Goal: Task Accomplishment & Management: Use online tool/utility

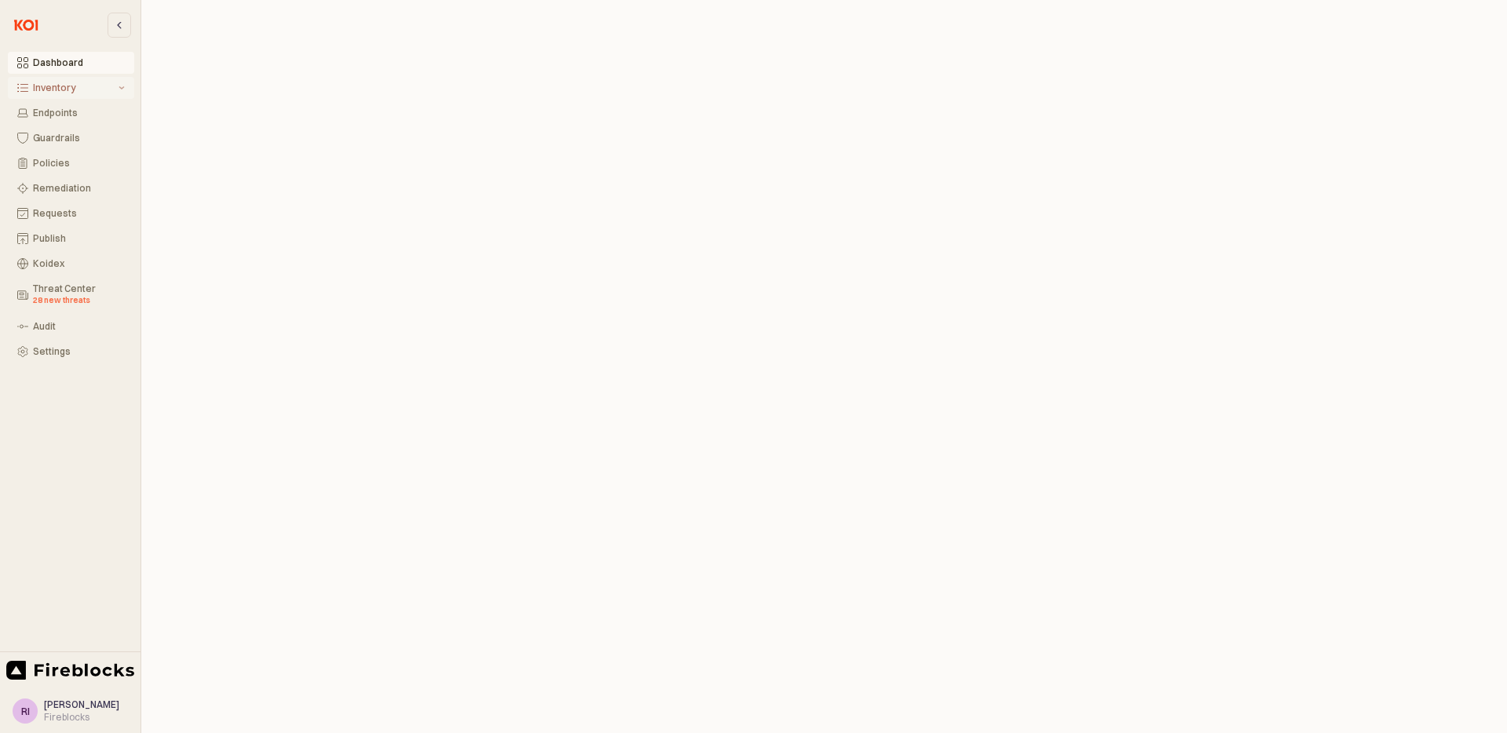
click at [100, 89] on div "Inventory" at bounding box center [74, 87] width 82 height 11
click at [64, 210] on div "Preview" at bounding box center [81, 212] width 87 height 13
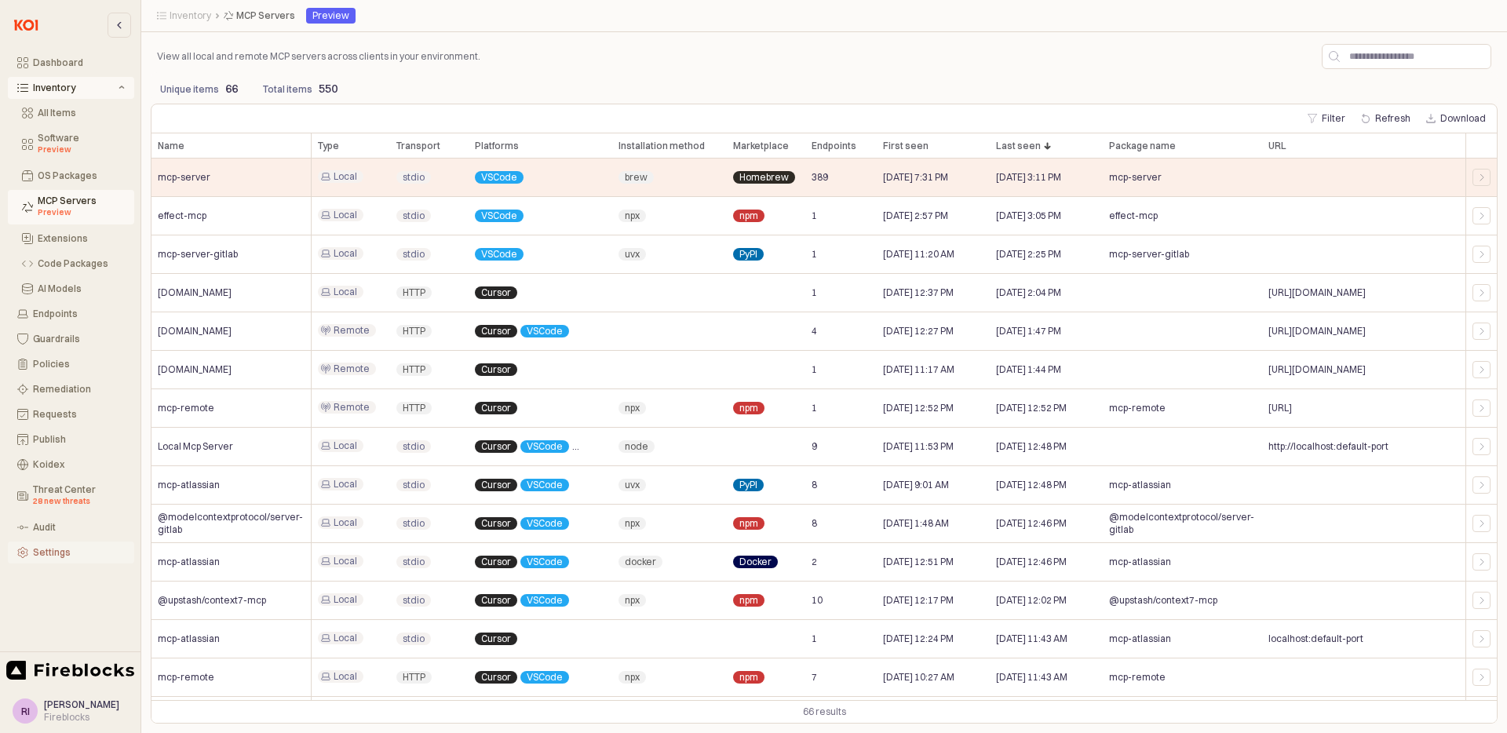
click at [54, 554] on div "Settings" at bounding box center [79, 552] width 92 height 11
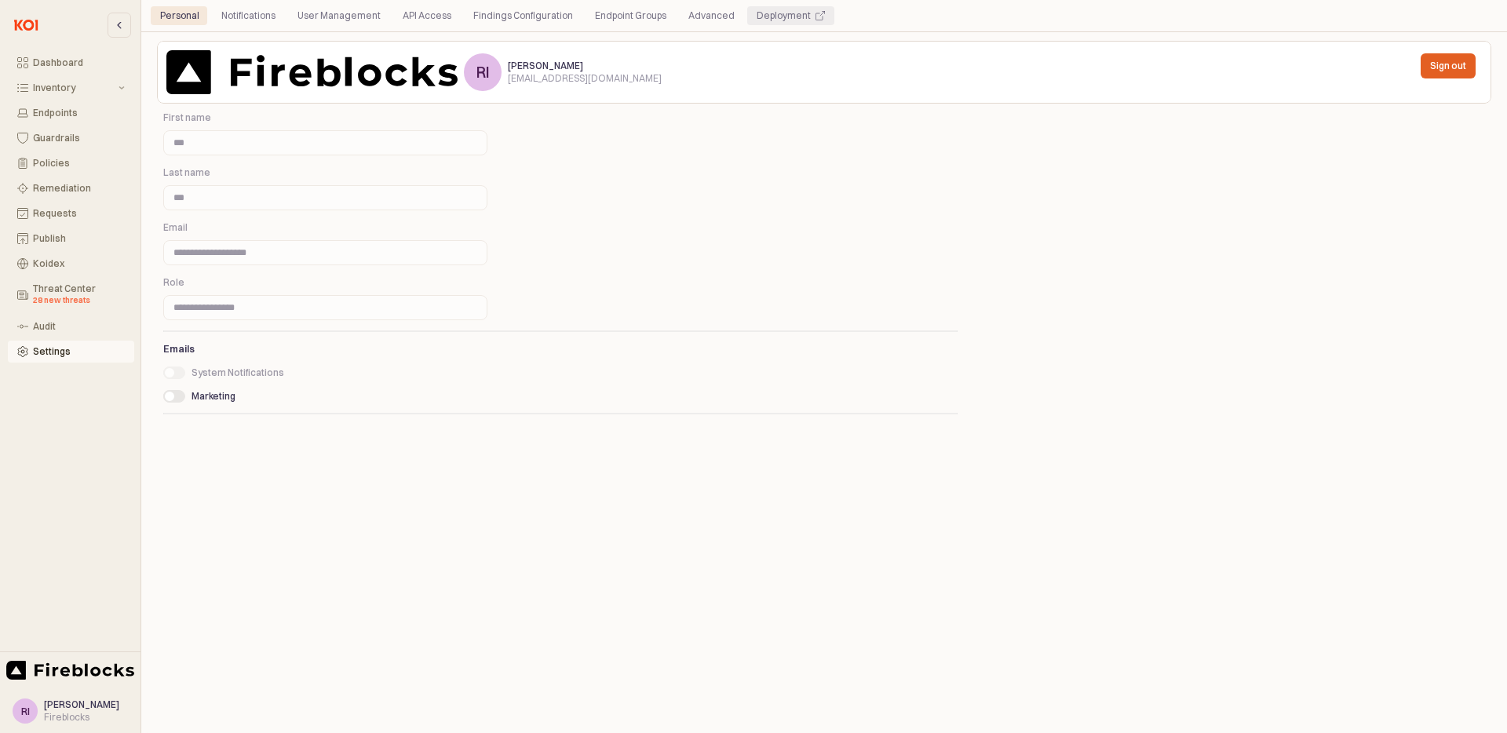
click at [760, 20] on div "Deployment" at bounding box center [784, 15] width 54 height 19
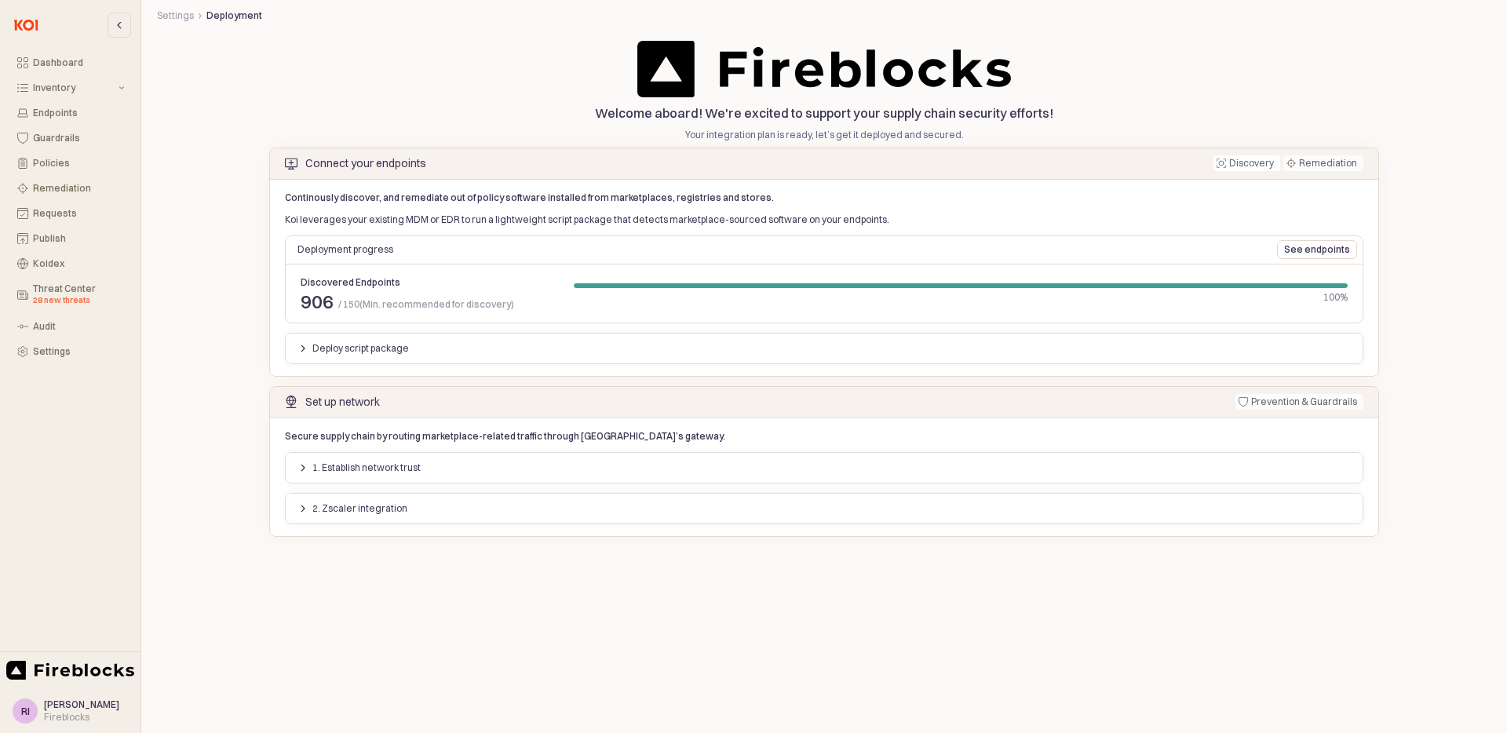
click at [298, 345] on button "Deploy script package" at bounding box center [353, 348] width 125 height 19
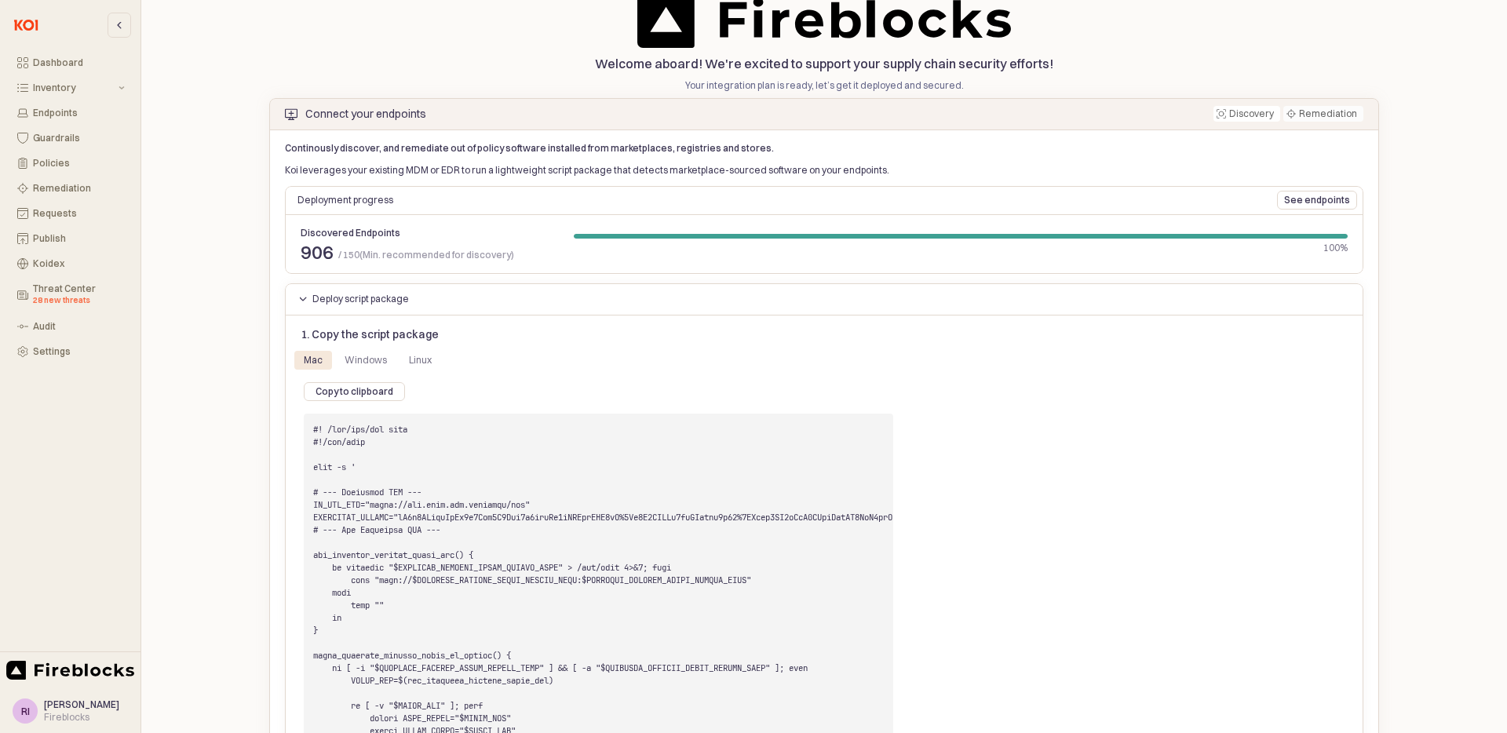
scroll to position [100, 0]
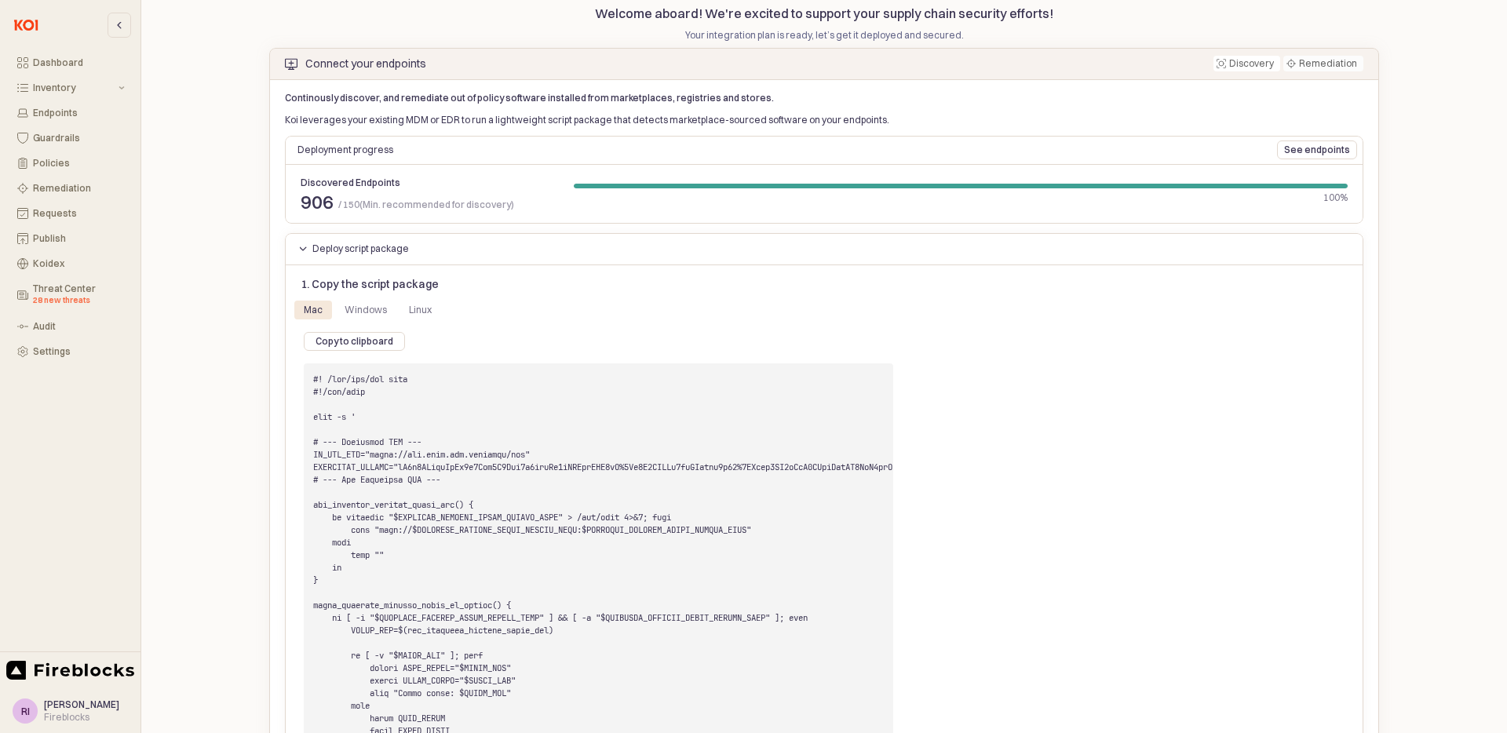
click at [301, 283] on h6 "1. Copy the script package" at bounding box center [599, 284] width 596 height 14
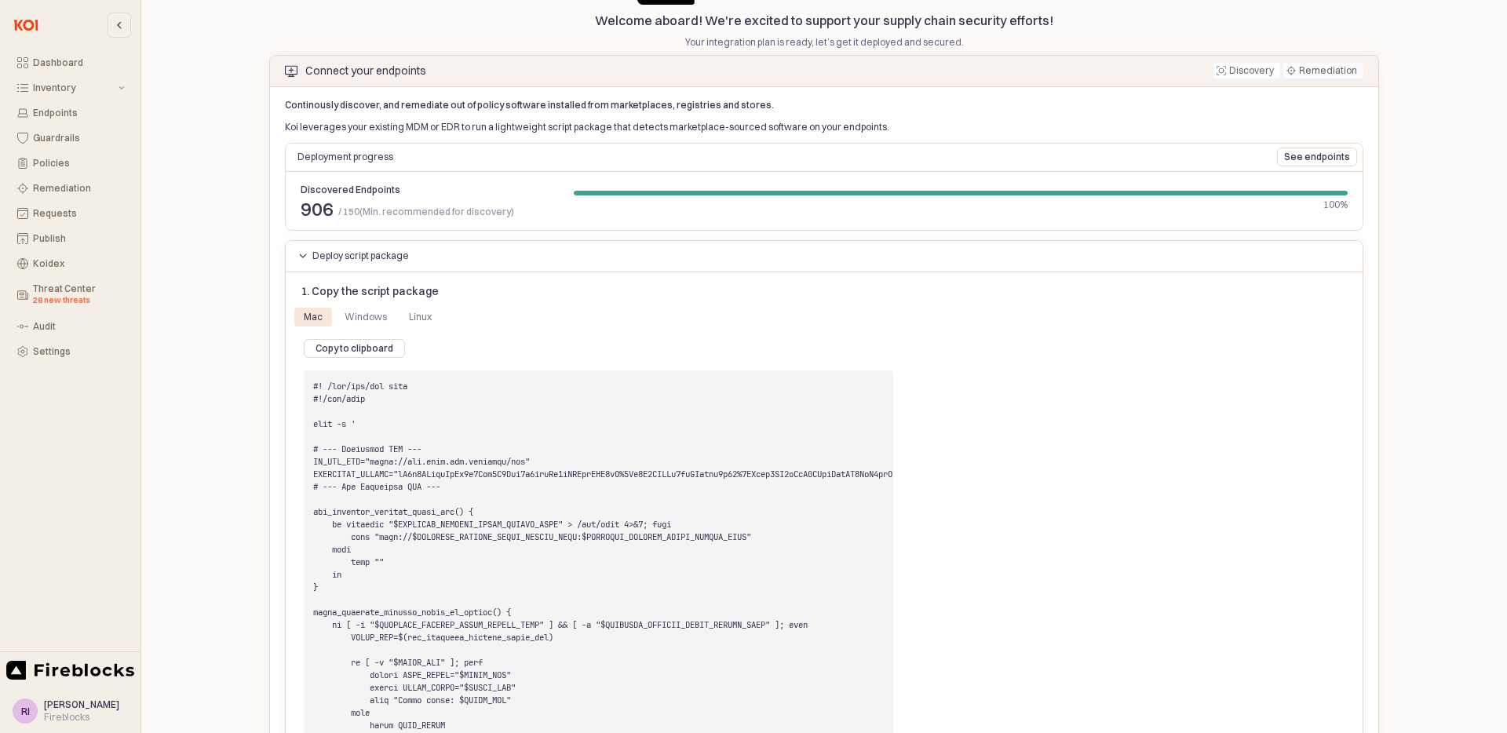
click at [302, 266] on div "Deploy script package" at bounding box center [824, 255] width 1079 height 25
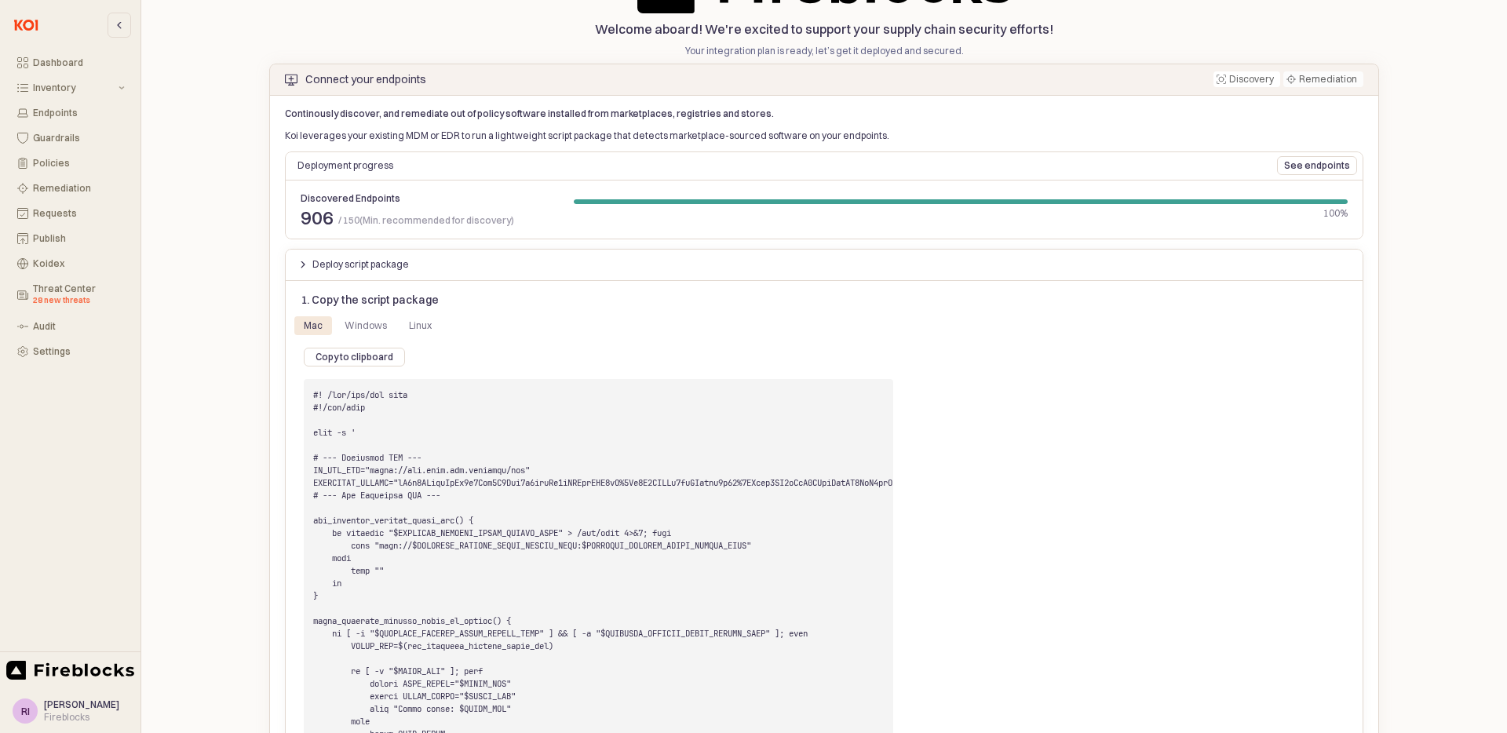
scroll to position [0, 0]
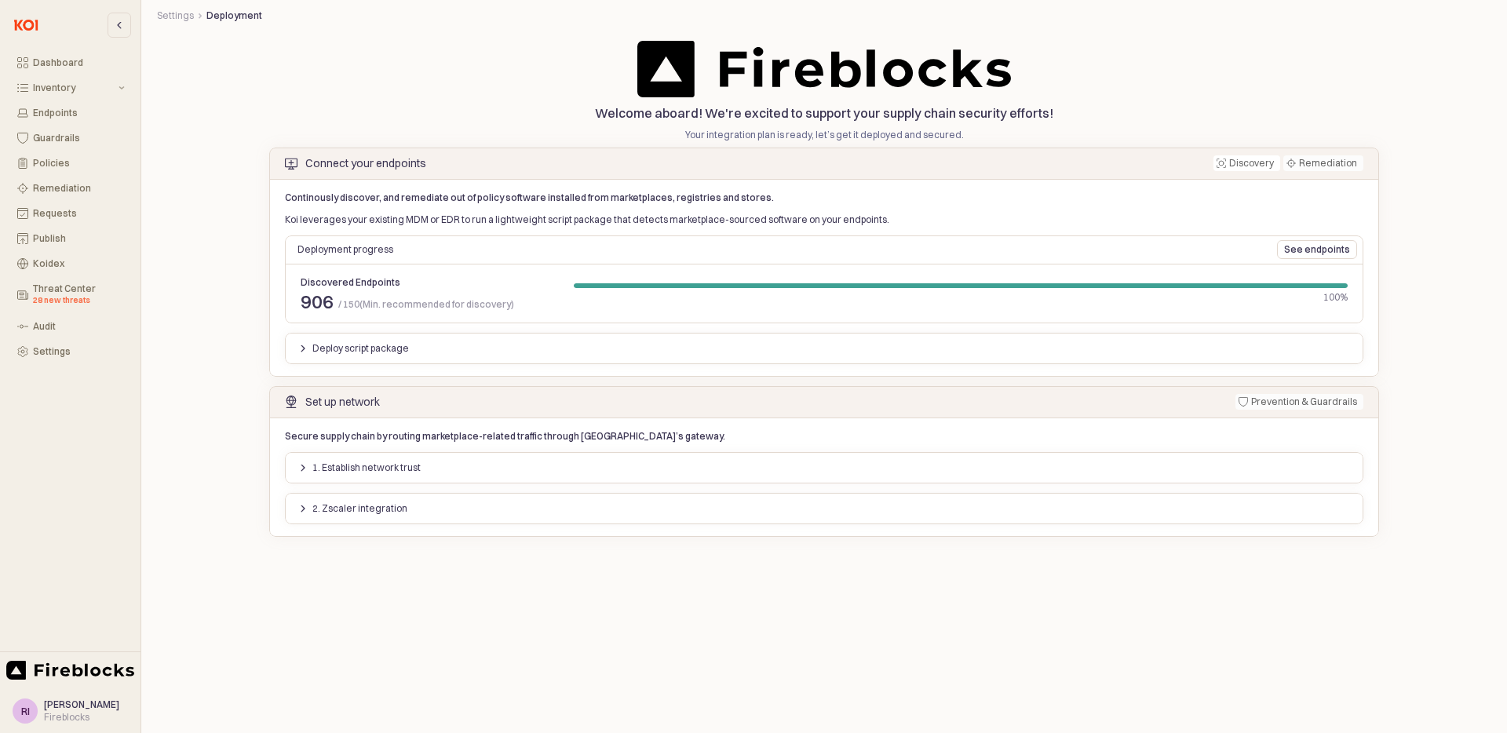
click at [294, 349] on button "Deploy script package" at bounding box center [353, 348] width 125 height 19
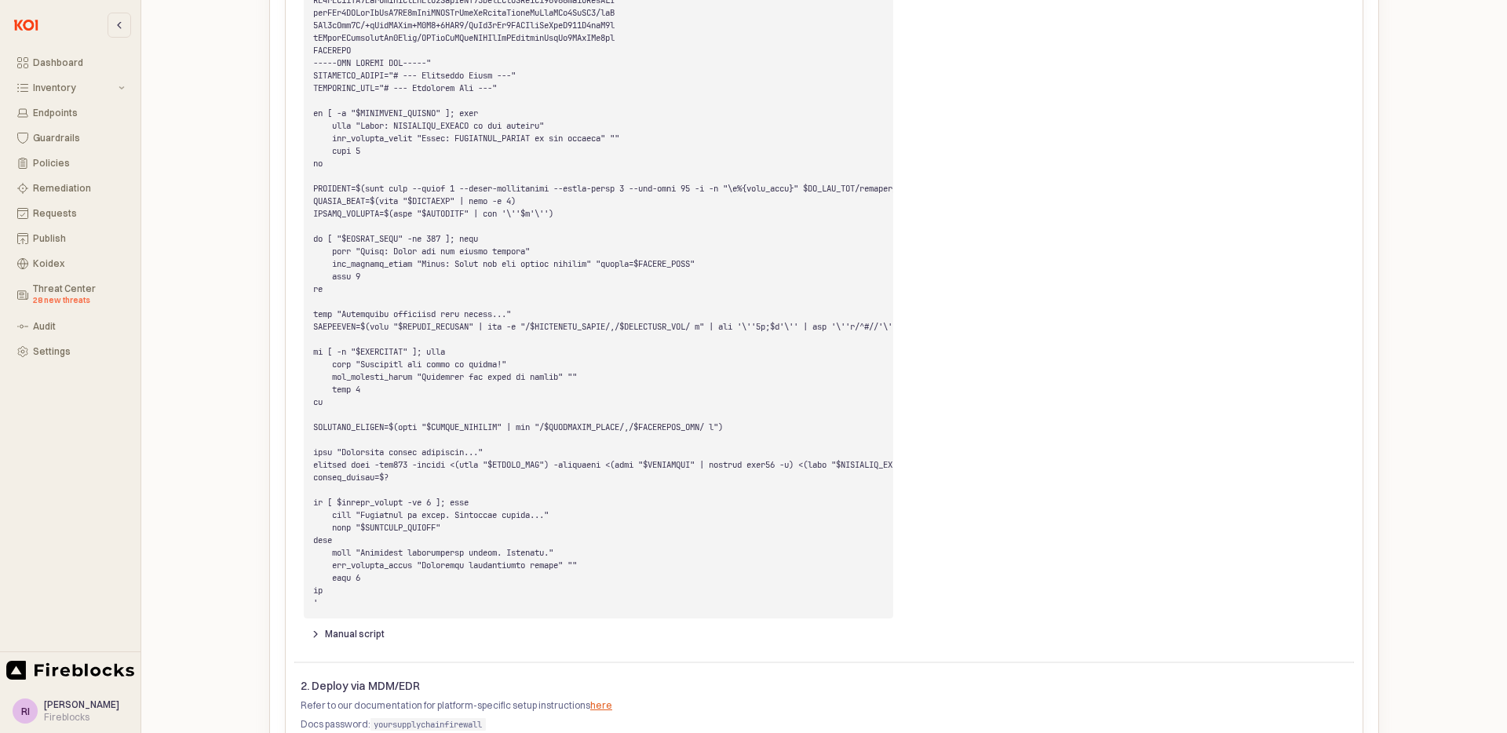
scroll to position [1440, 0]
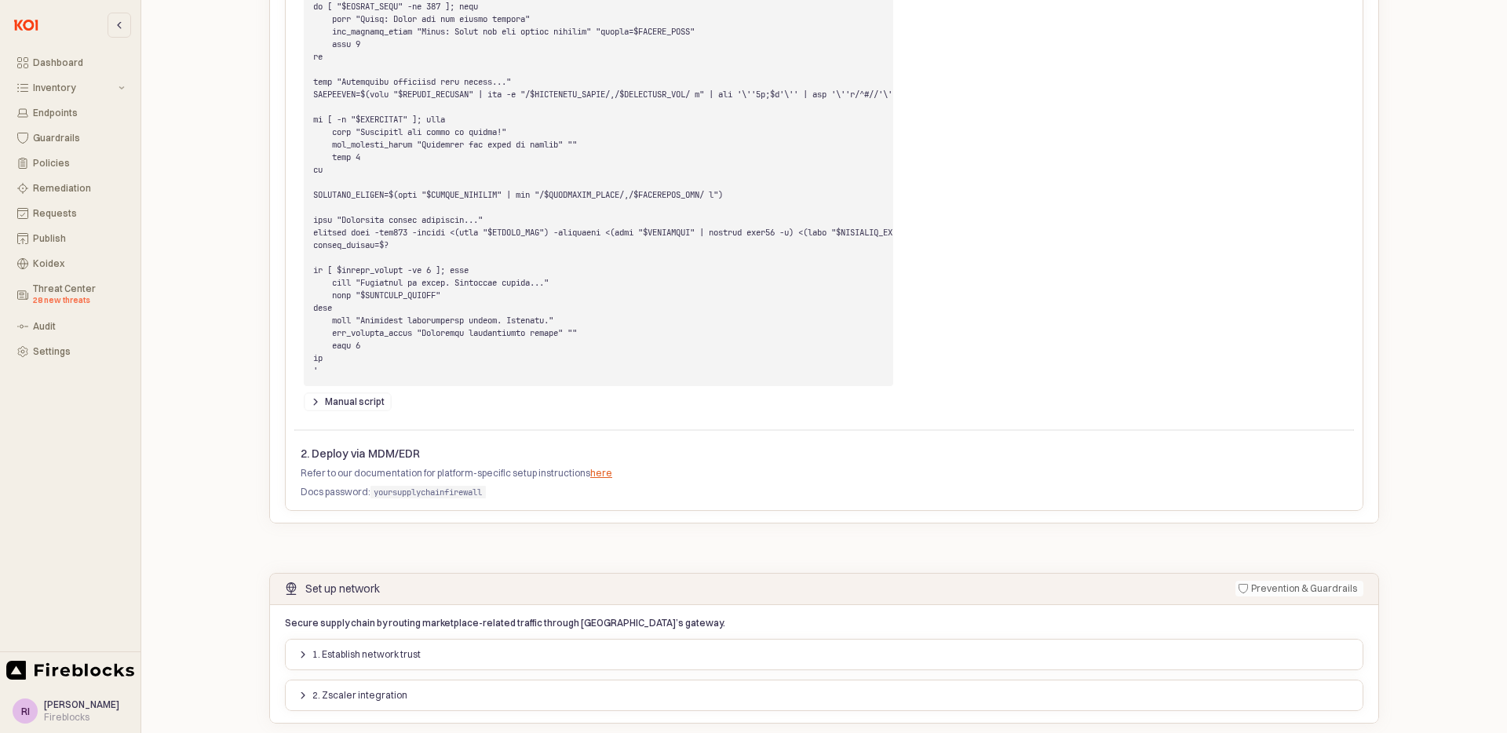
click at [306, 411] on button "Manual script" at bounding box center [348, 402] width 88 height 19
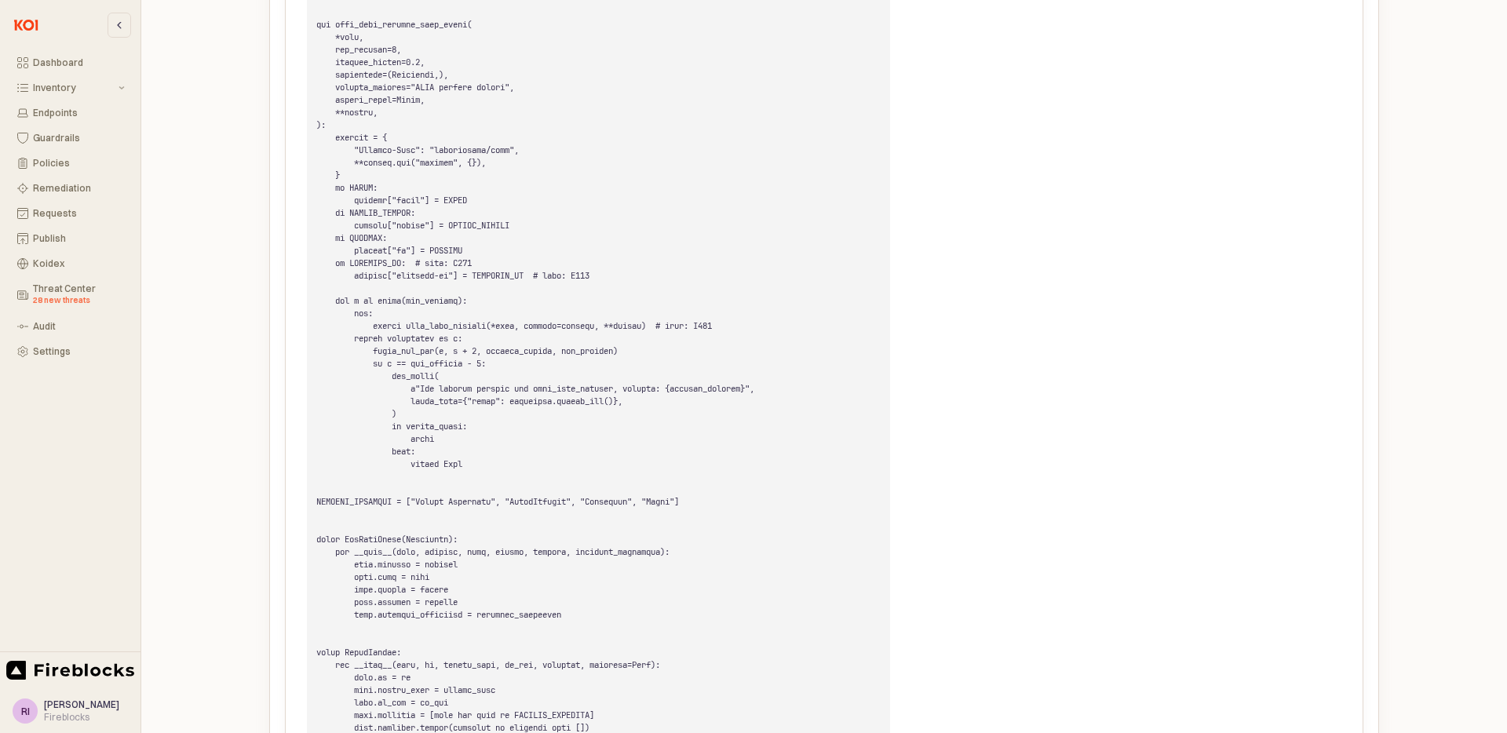
scroll to position [5443, 0]
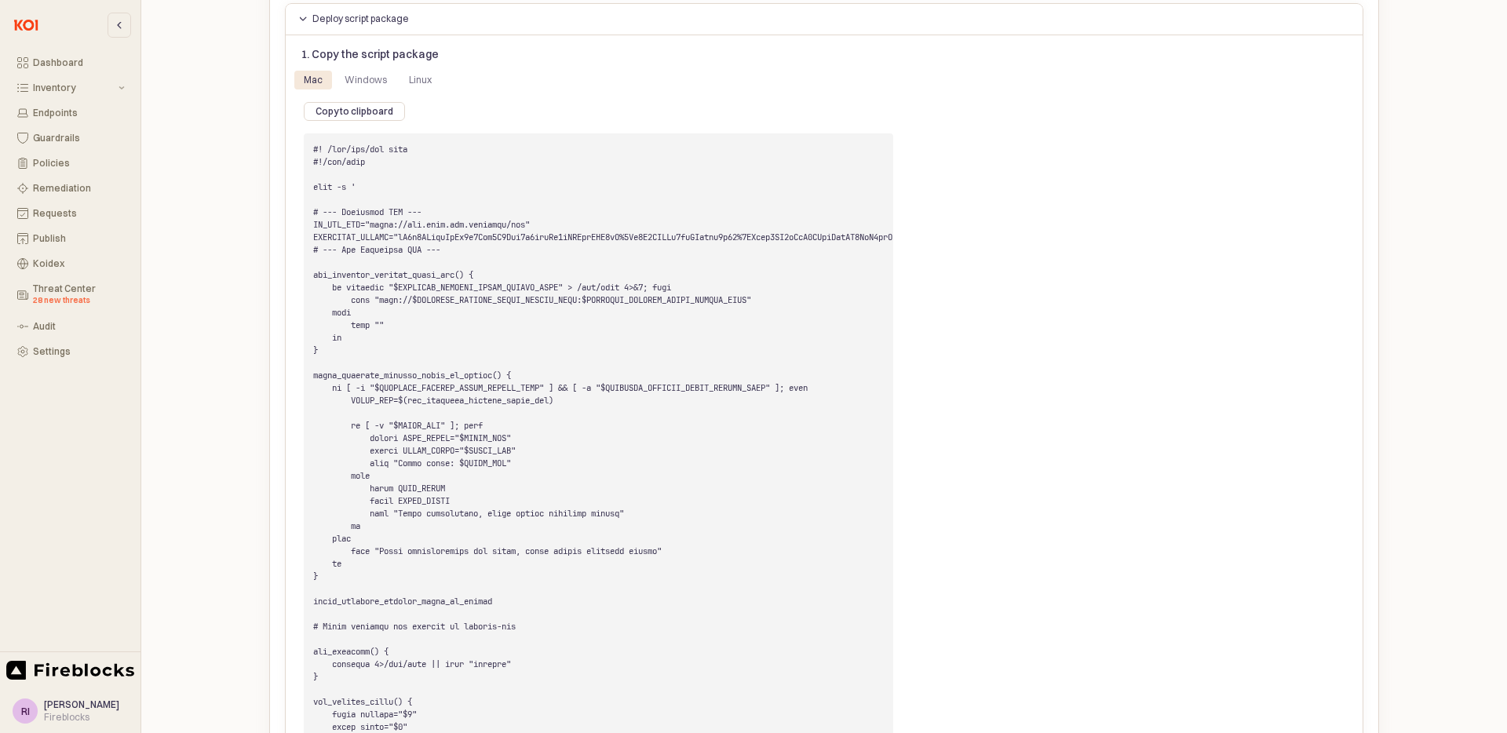
scroll to position [331, 0]
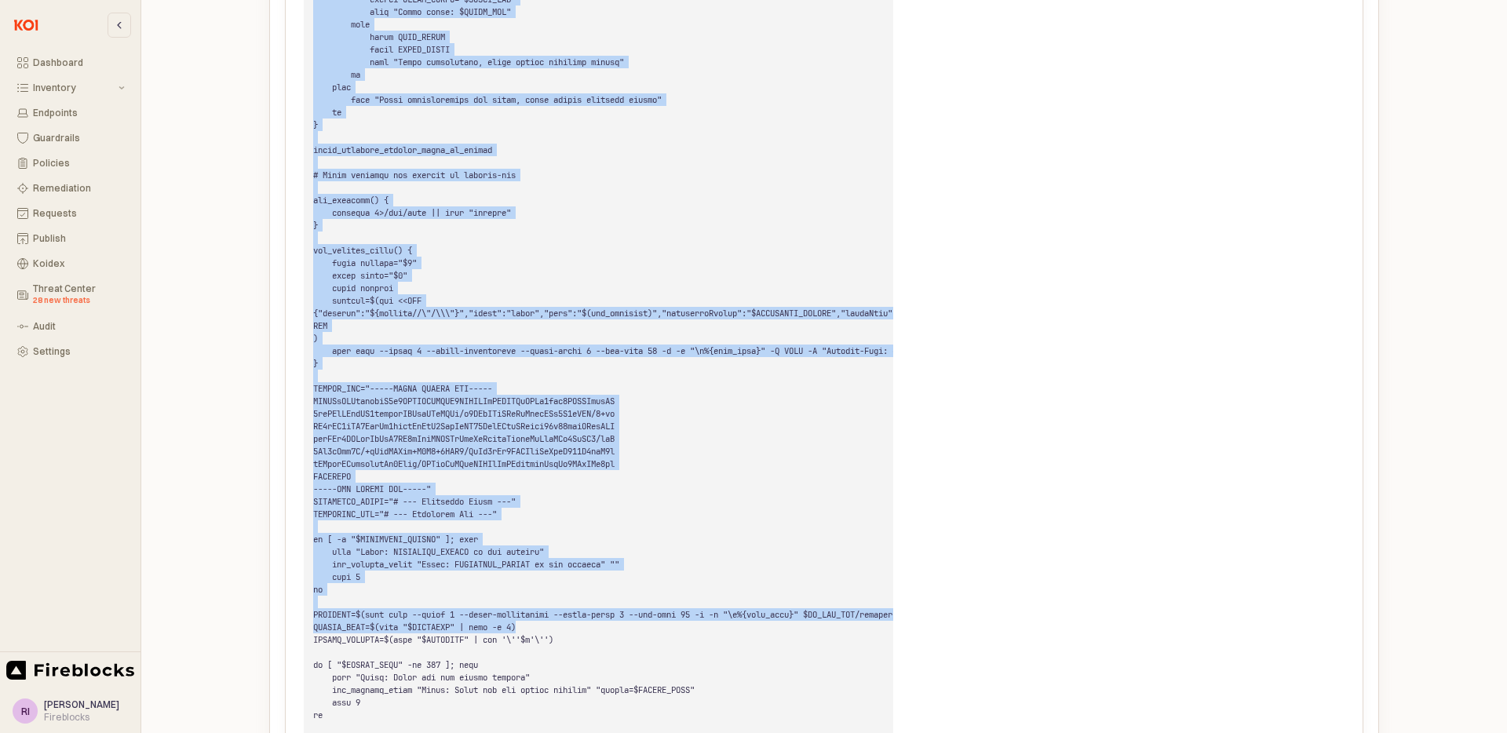
drag, startPoint x: 329, startPoint y: 149, endPoint x: 816, endPoint y: 661, distance: 706.3
click at [816, 661] on pre "App Frame" at bounding box center [599, 363] width 590 height 1363
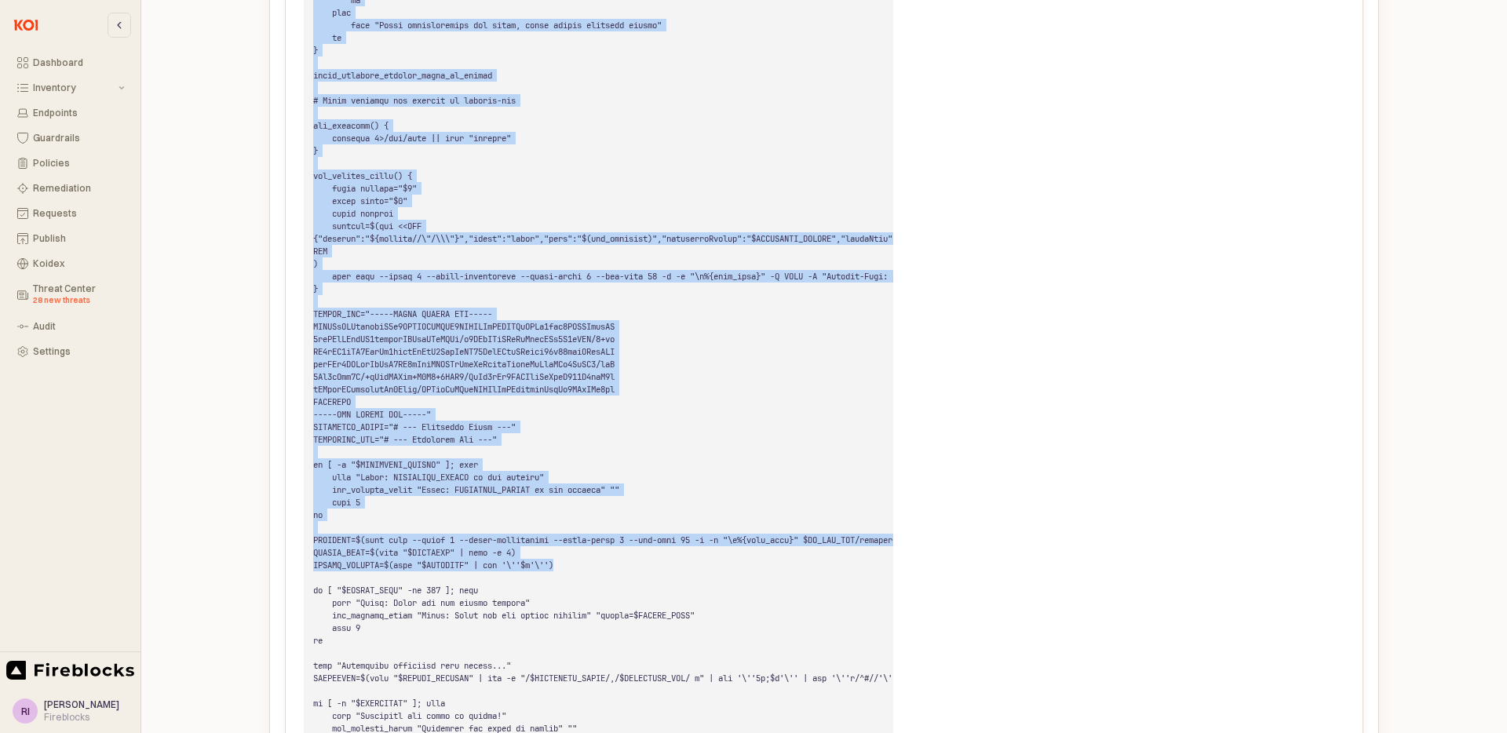
scroll to position [0, 0]
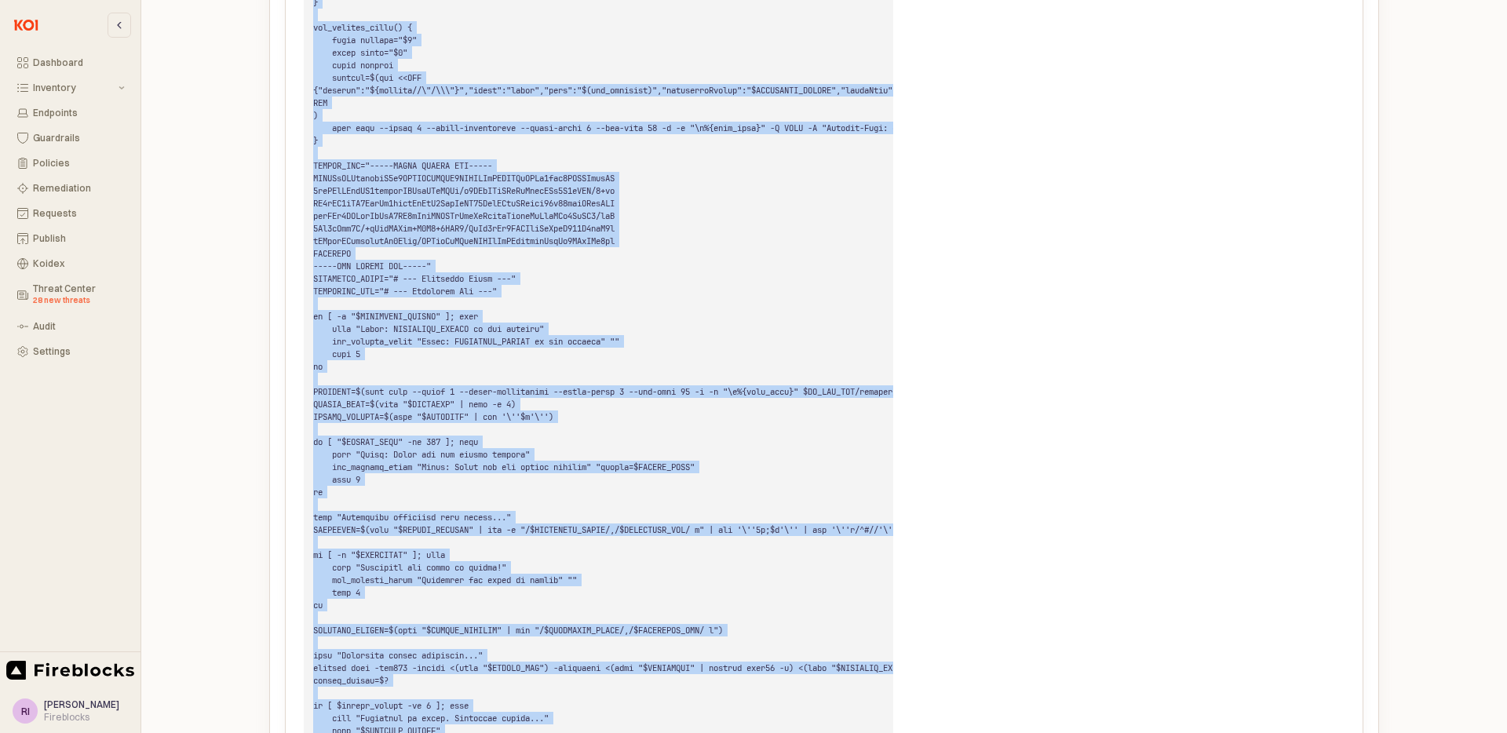
scroll to position [1242, 0]
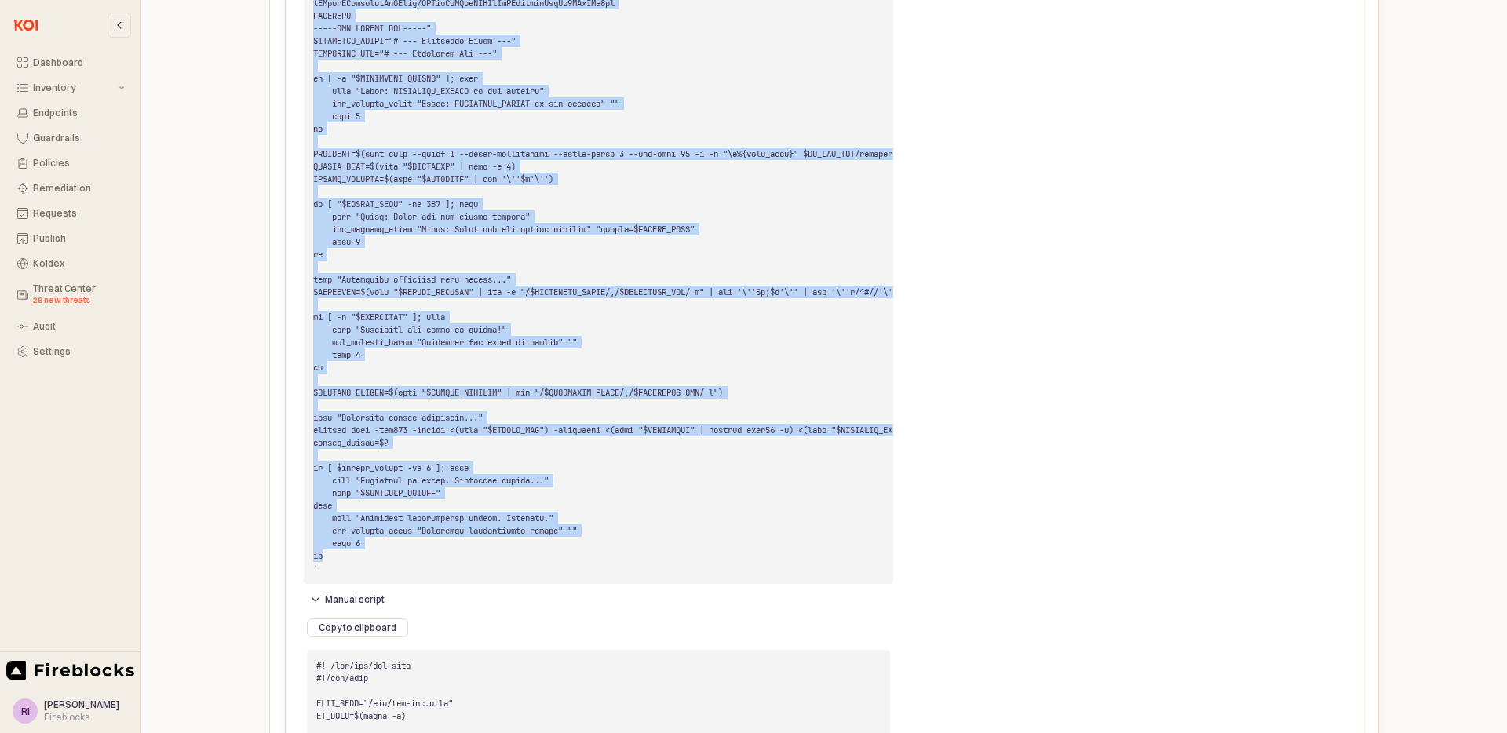
drag, startPoint x: 318, startPoint y: 124, endPoint x: 735, endPoint y: 592, distance: 626.7
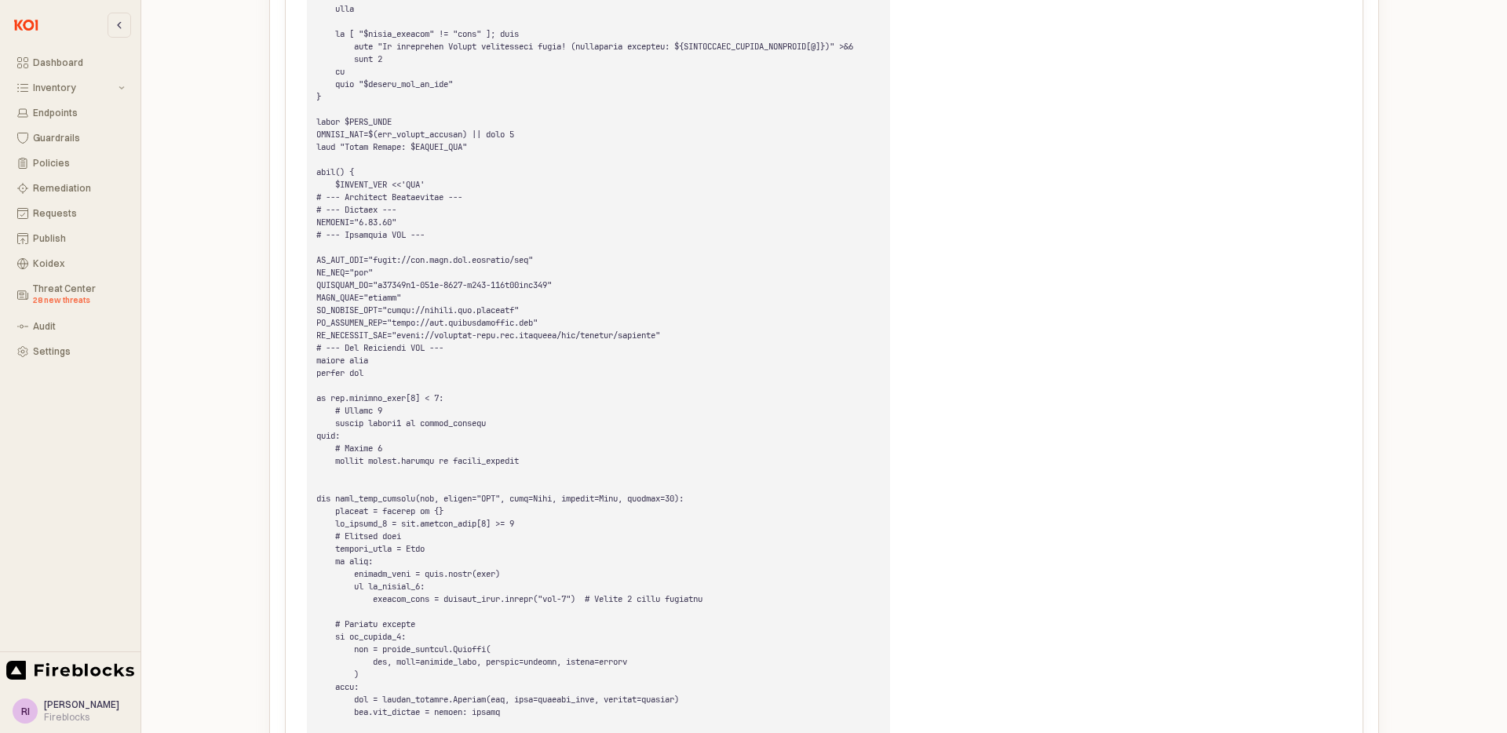
scroll to position [2522, 0]
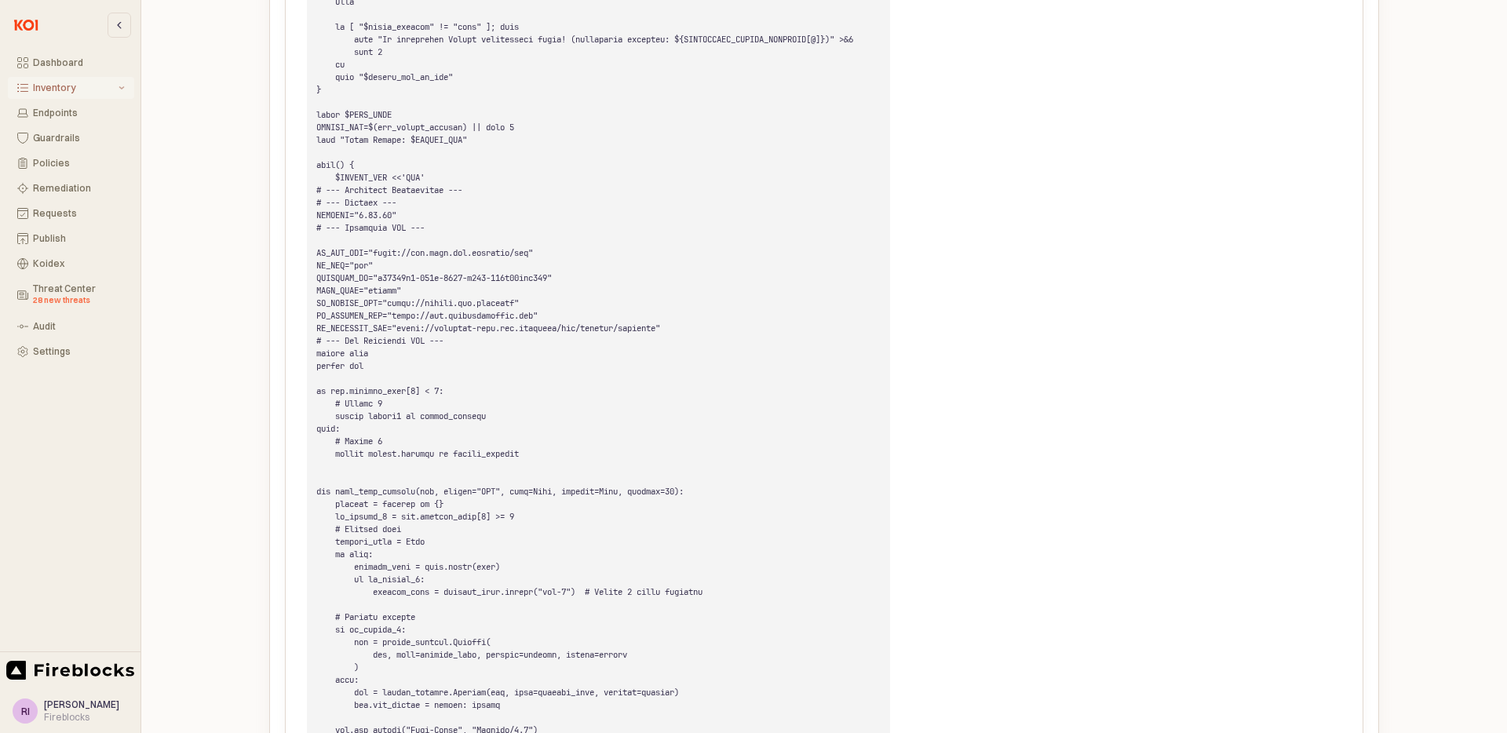
click at [104, 88] on div "Inventory" at bounding box center [74, 87] width 82 height 11
click at [79, 120] on button "All Items" at bounding box center [71, 113] width 126 height 22
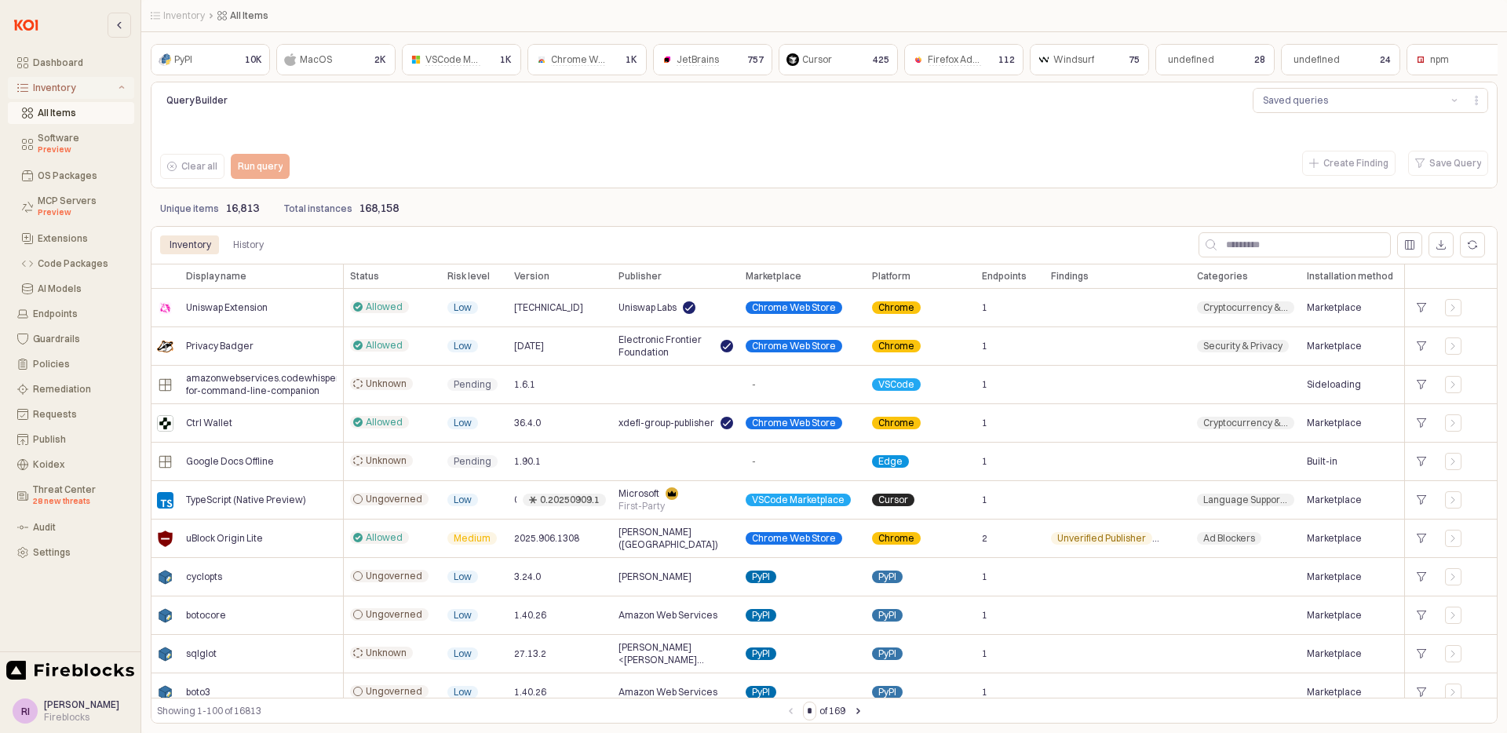
click at [74, 86] on div "Inventory" at bounding box center [74, 87] width 82 height 11
click at [66, 111] on div "Endpoints" at bounding box center [79, 113] width 92 height 11
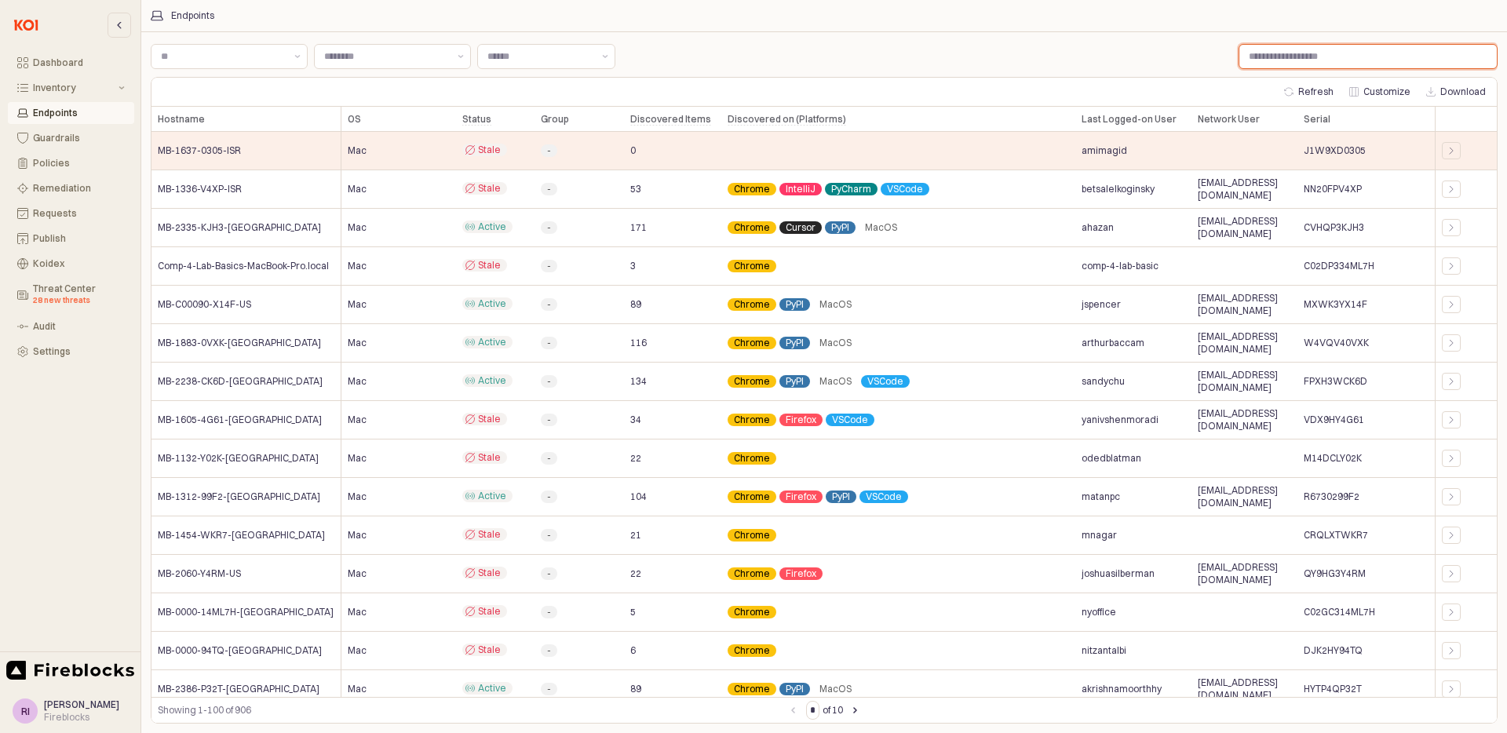
click at [1295, 58] on input "Label" at bounding box center [1368, 57] width 257 height 24
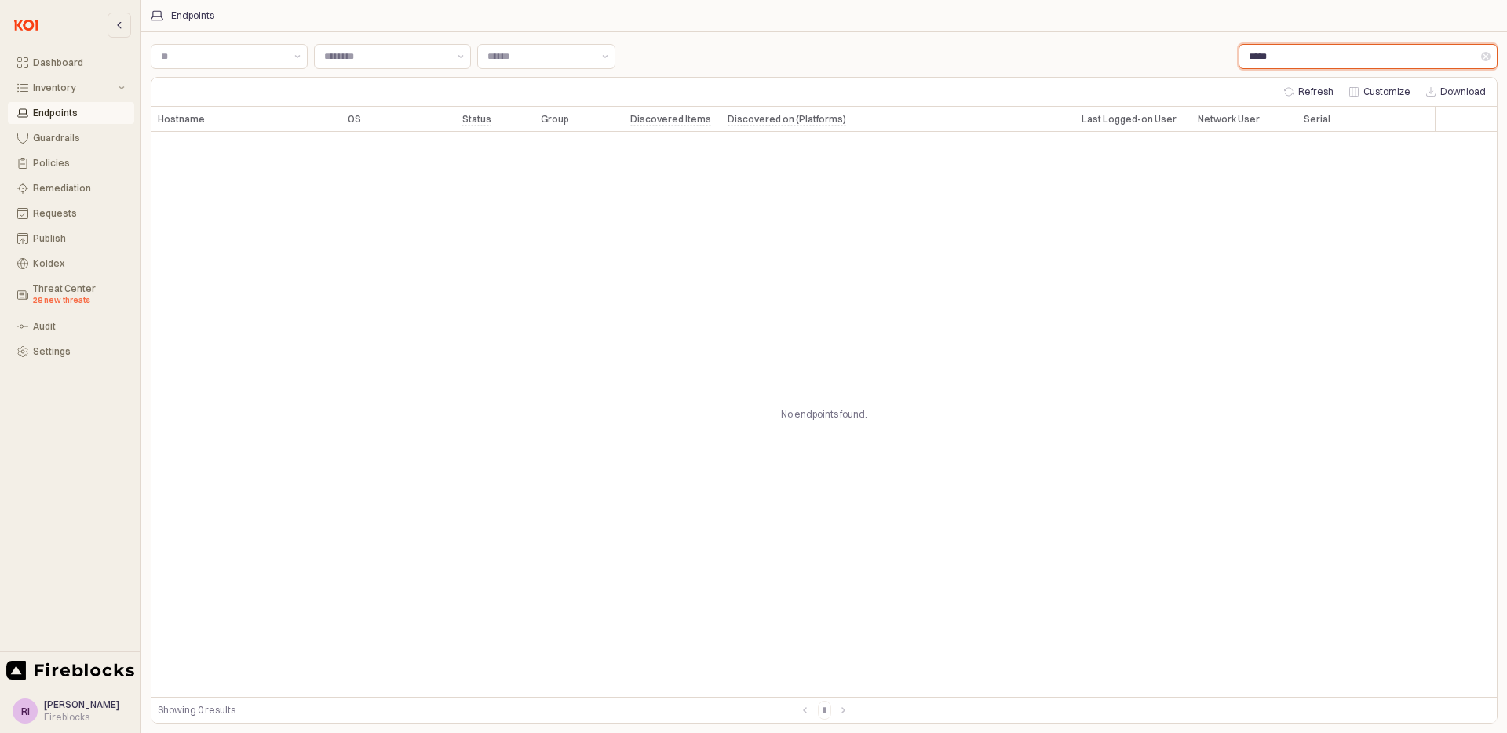
click at [1282, 65] on input "*****" at bounding box center [1361, 57] width 242 height 24
type input "******"
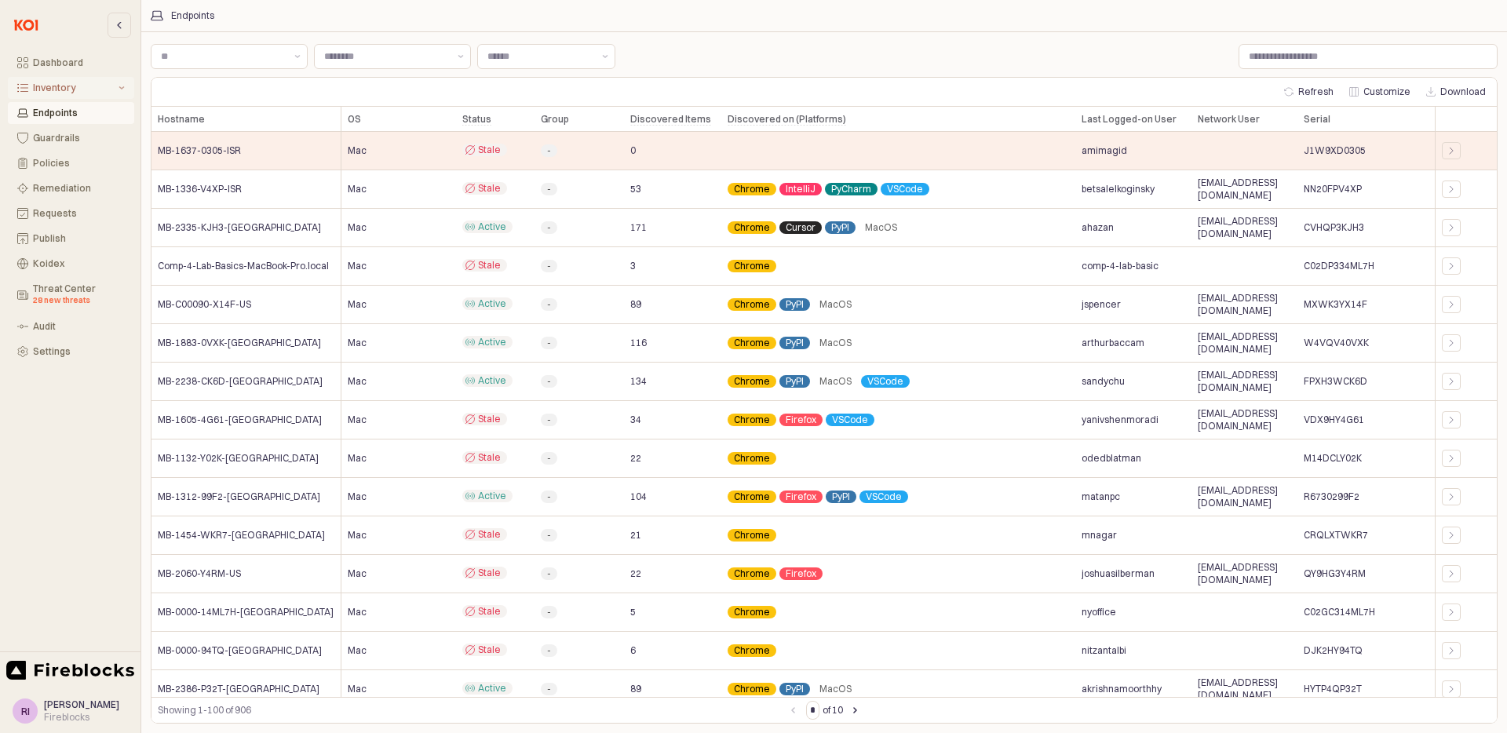
click at [104, 83] on div "Inventory" at bounding box center [74, 87] width 82 height 11
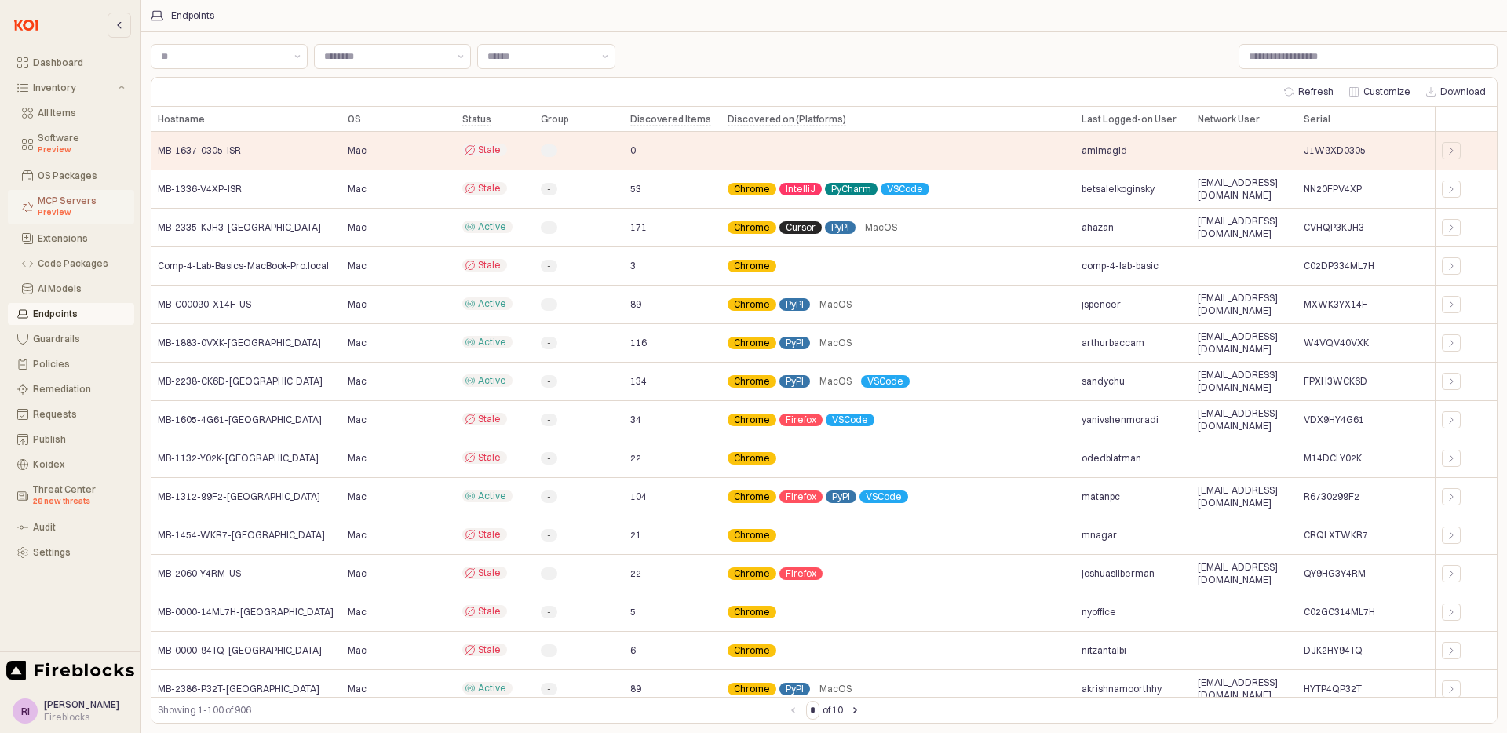
click at [55, 201] on div "MCP Servers Preview" at bounding box center [81, 207] width 87 height 24
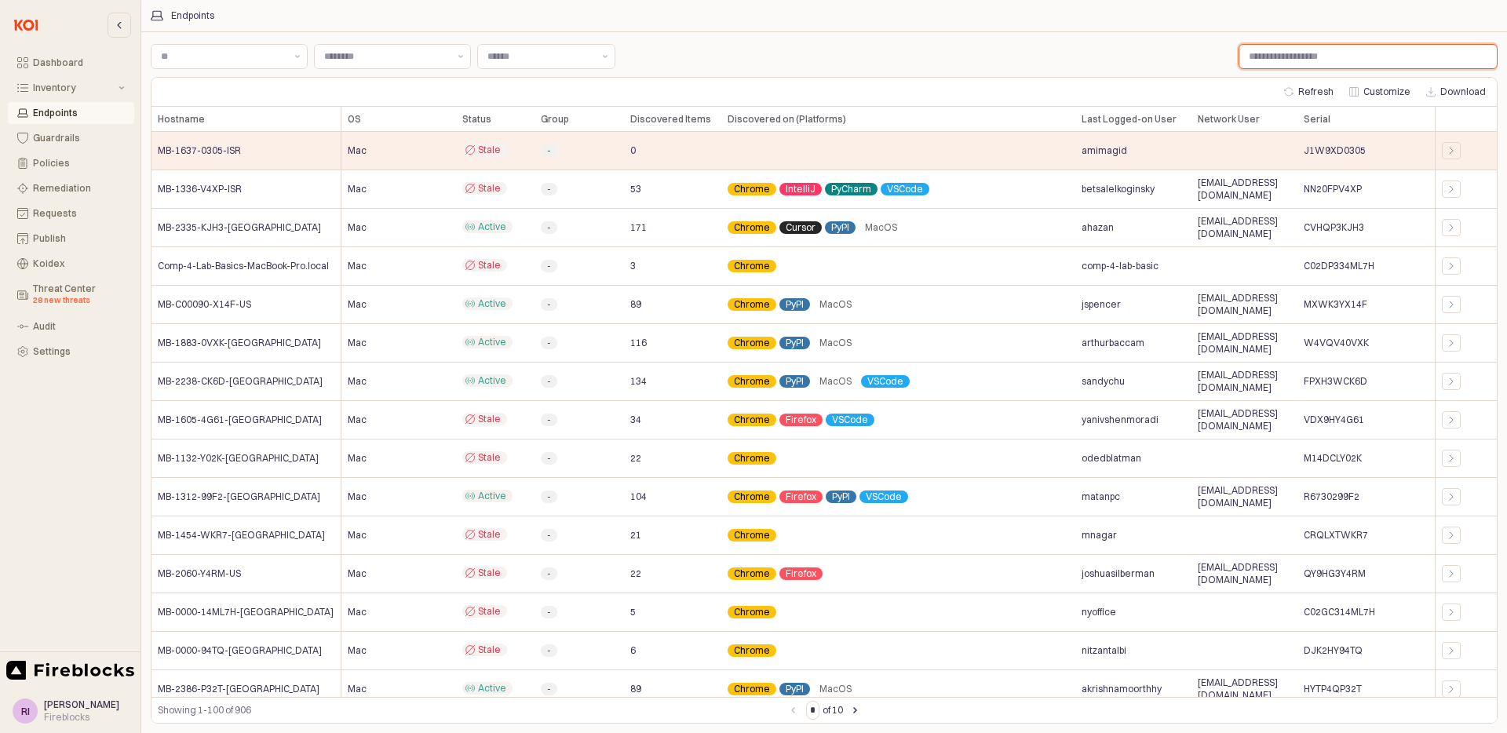
click at [1285, 62] on input "Label" at bounding box center [1368, 57] width 257 height 24
paste input "**********"
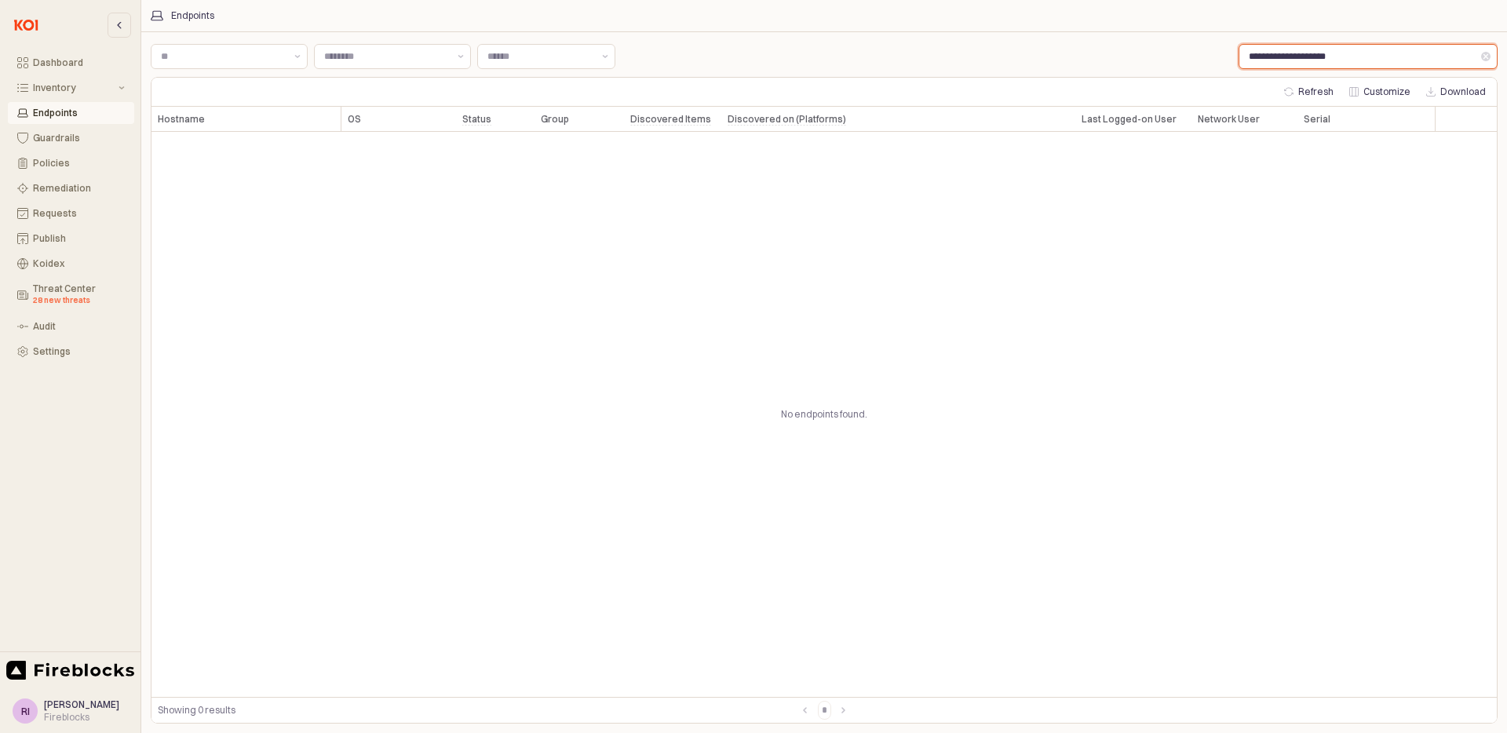
drag, startPoint x: 1236, startPoint y: 53, endPoint x: 1126, endPoint y: 46, distance: 110.1
click at [1126, 46] on div "**********" at bounding box center [824, 56] width 1347 height 31
type input "**********"
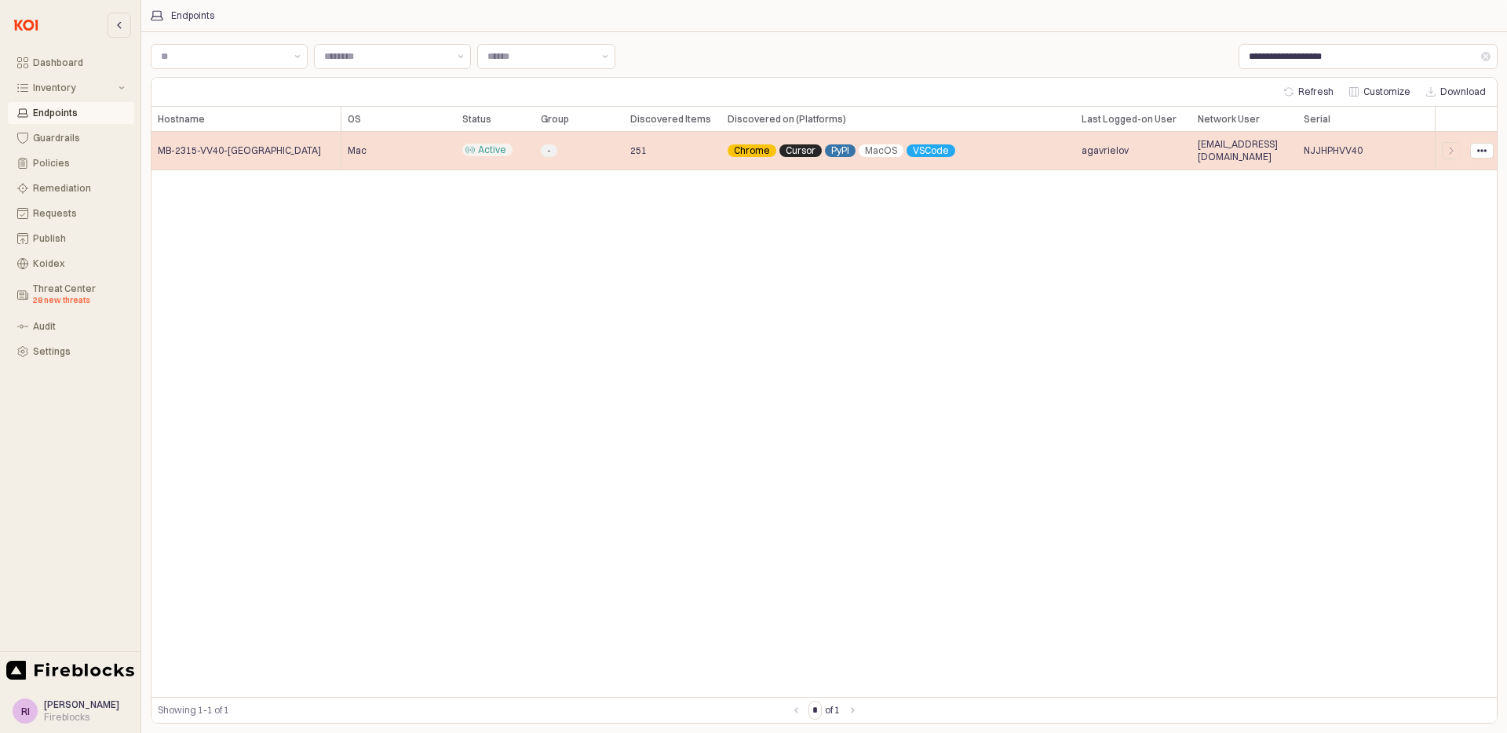
click at [660, 146] on div "251" at bounding box center [672, 151] width 97 height 38
click at [1474, 146] on div "App Frame" at bounding box center [1482, 151] width 22 height 14
click at [1442, 151] on div "App Frame" at bounding box center [1451, 150] width 19 height 17
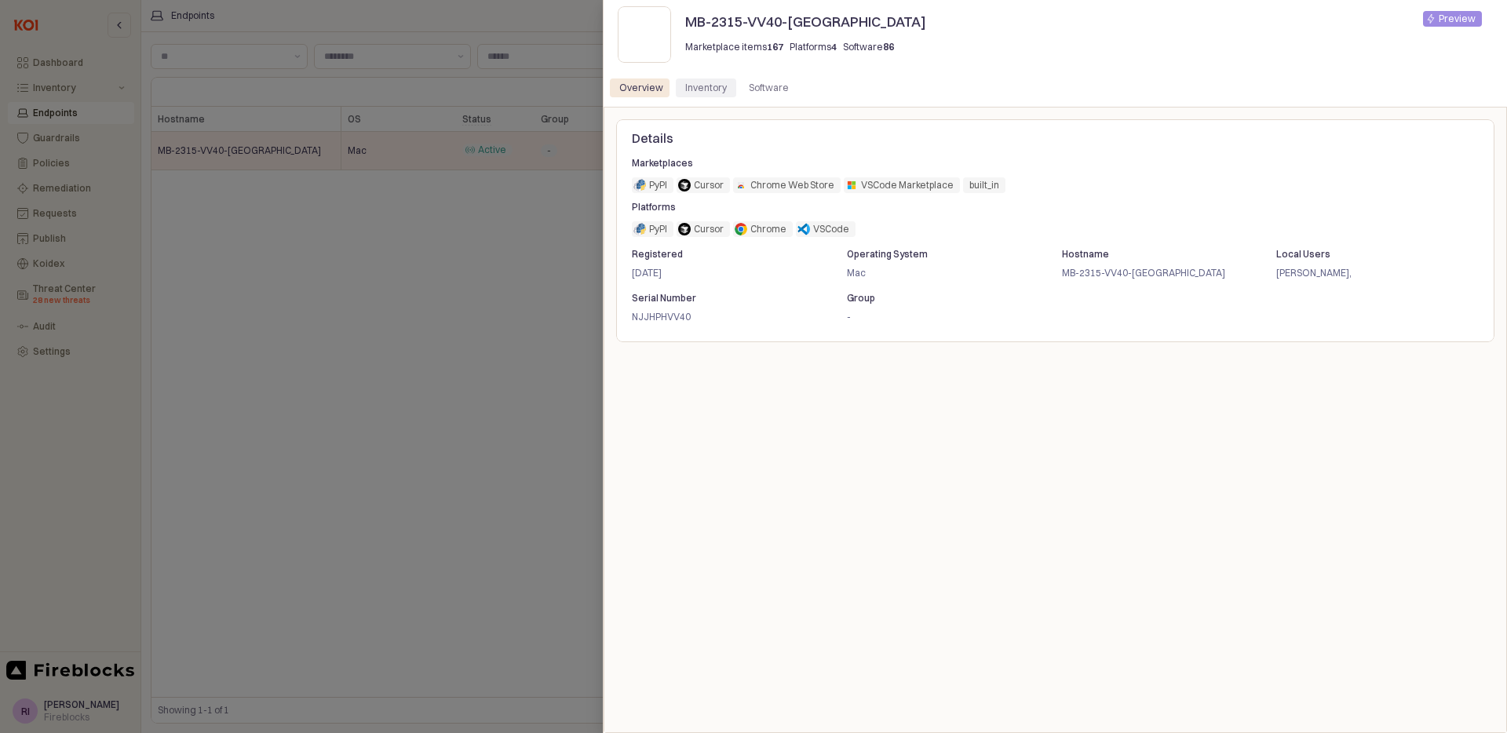
click at [707, 87] on div "Inventory" at bounding box center [706, 88] width 42 height 19
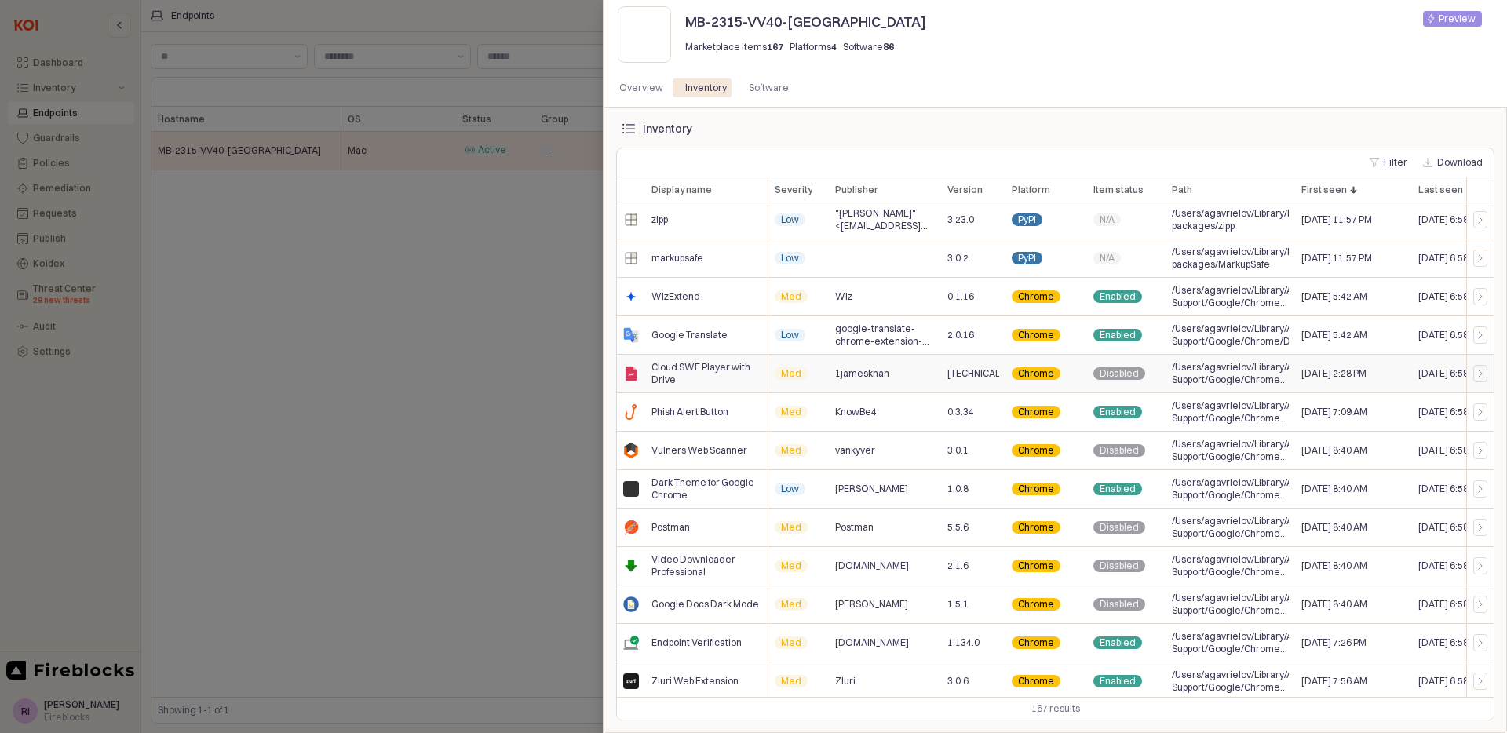
scroll to position [5930, 0]
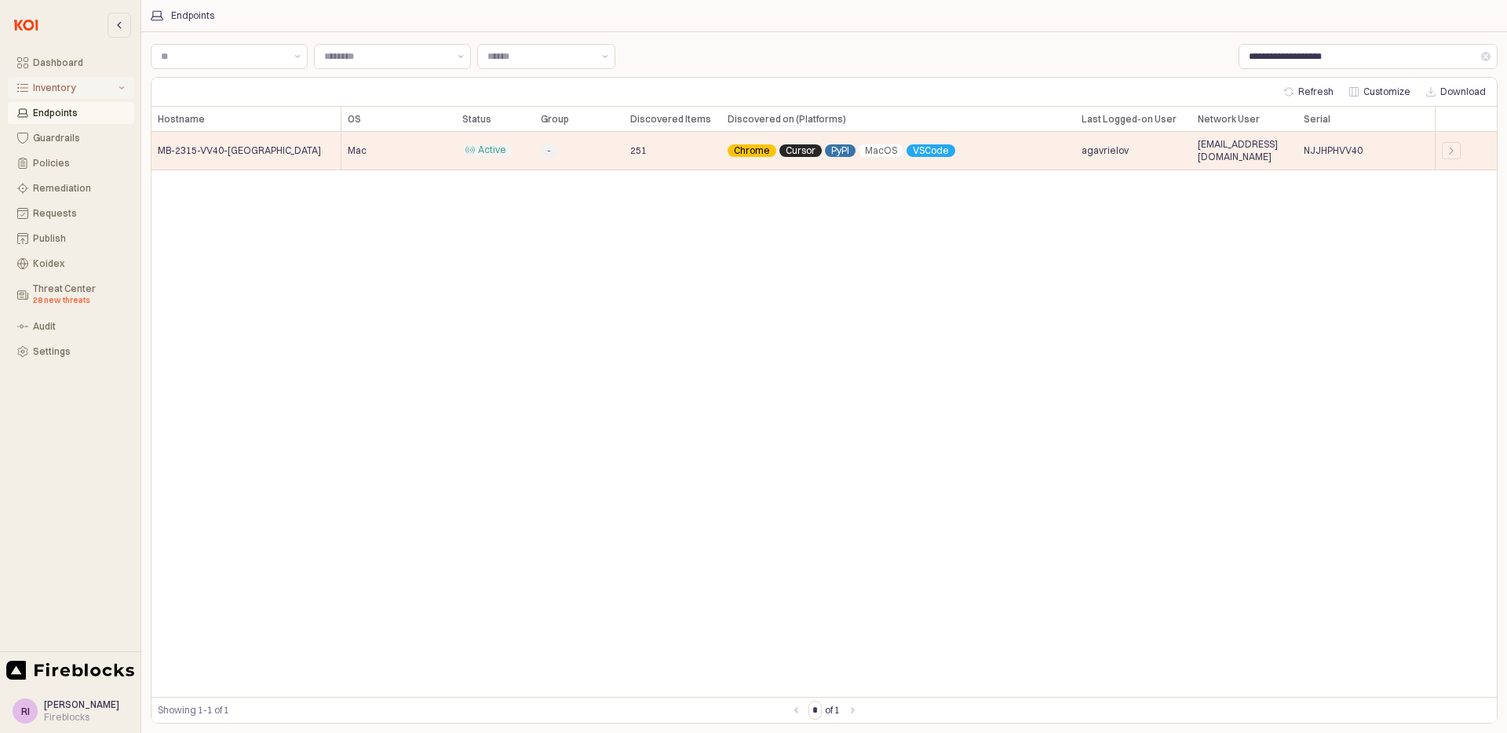
click at [87, 89] on div "Inventory" at bounding box center [74, 87] width 82 height 11
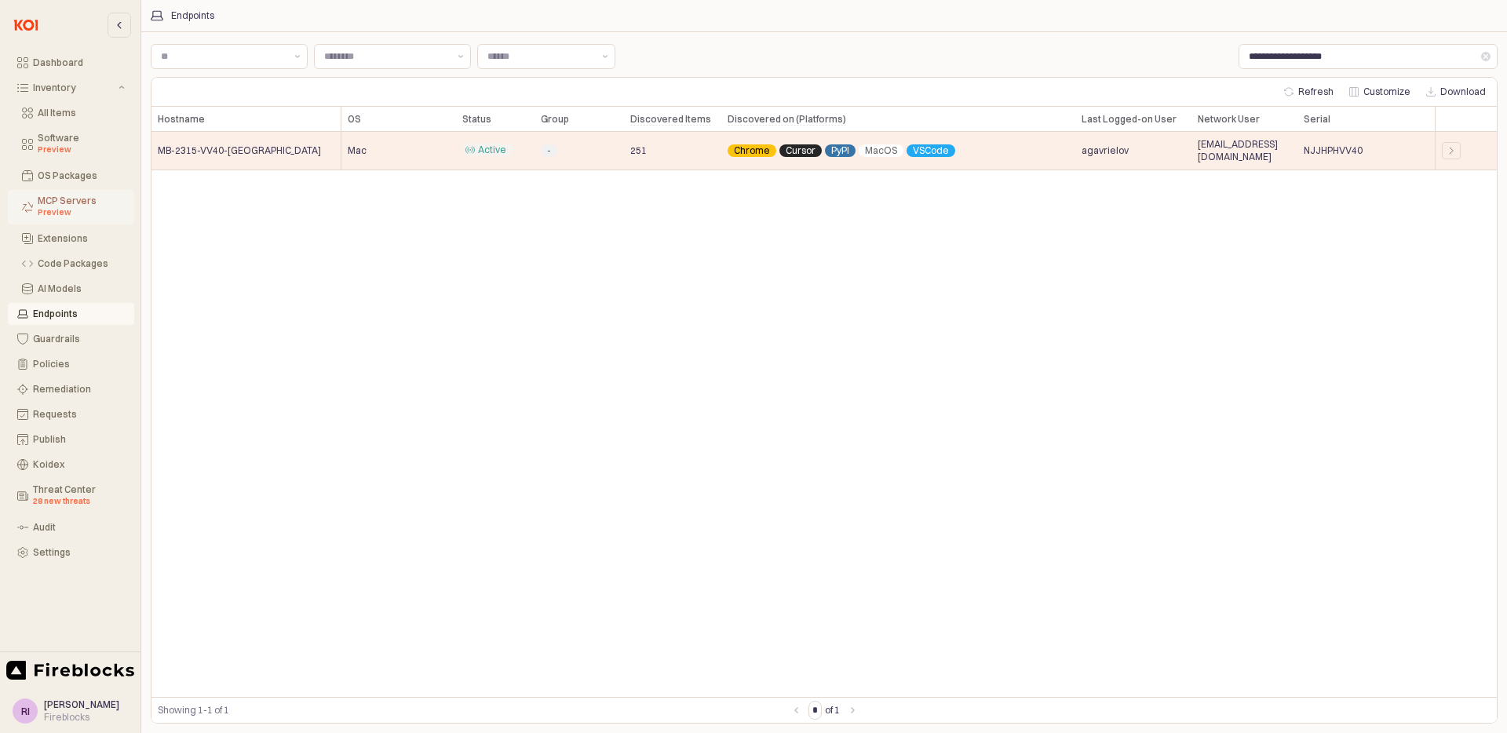
click at [45, 210] on div "Preview" at bounding box center [81, 212] width 87 height 13
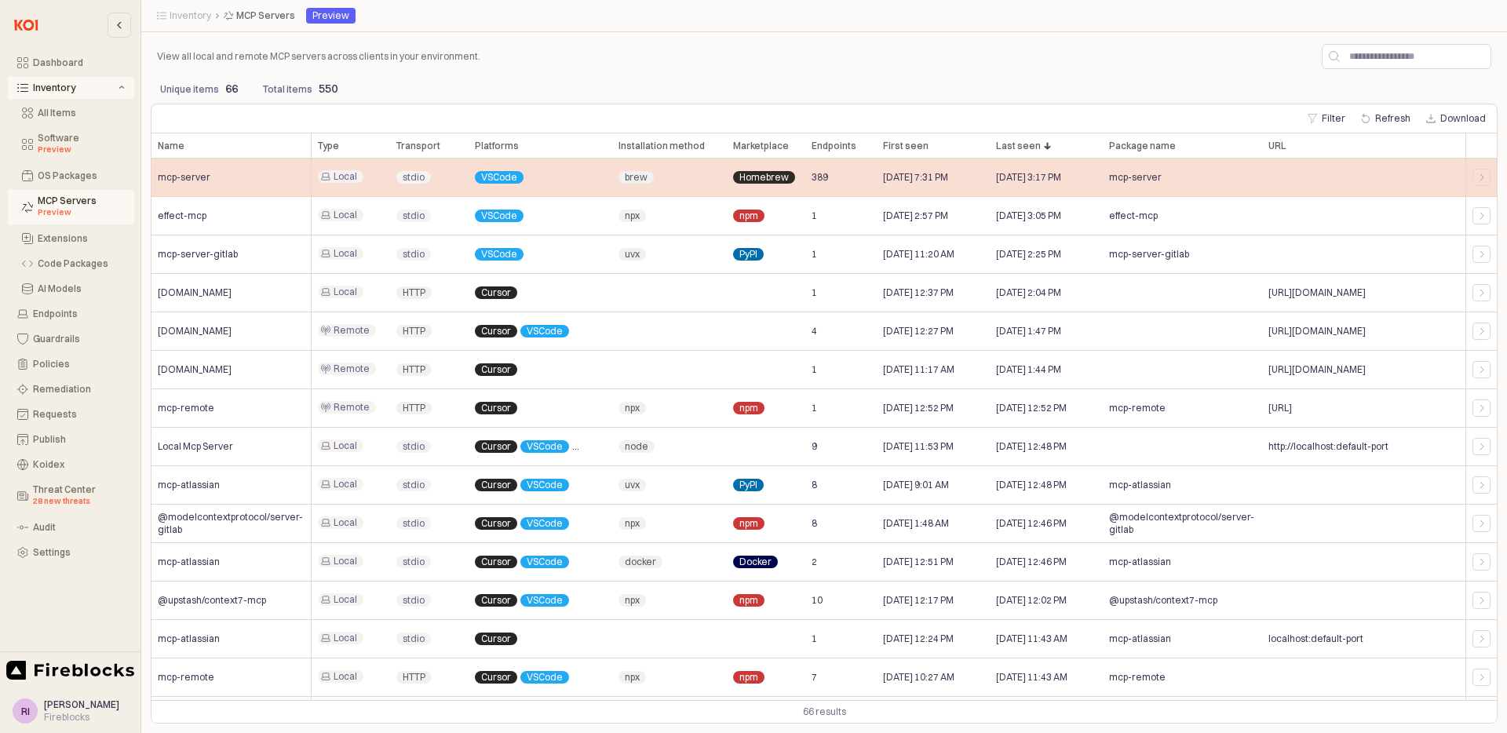
click at [819, 174] on span "389" at bounding box center [820, 177] width 16 height 13
click at [160, 184] on div "mcp-server" at bounding box center [232, 178] width 160 height 38
click at [180, 177] on span "mcp-server" at bounding box center [184, 177] width 53 height 13
drag, startPoint x: 180, startPoint y: 177, endPoint x: 304, endPoint y: 177, distance: 124.0
click at [180, 177] on span "mcp-server" at bounding box center [184, 177] width 53 height 13
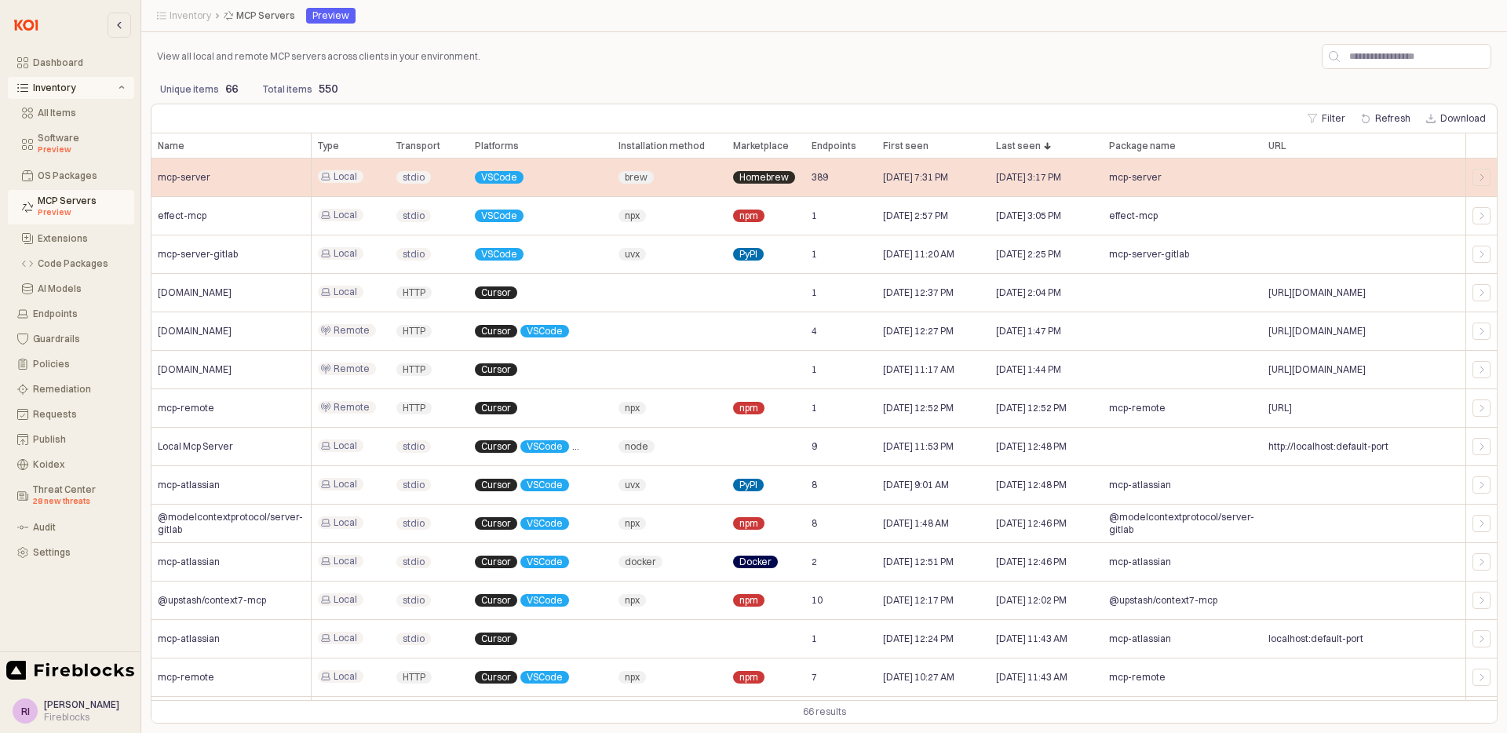
click at [1492, 176] on div "App Frame" at bounding box center [1481, 178] width 31 height 38
click at [1481, 176] on icon "App Frame" at bounding box center [1481, 177] width 9 height 9
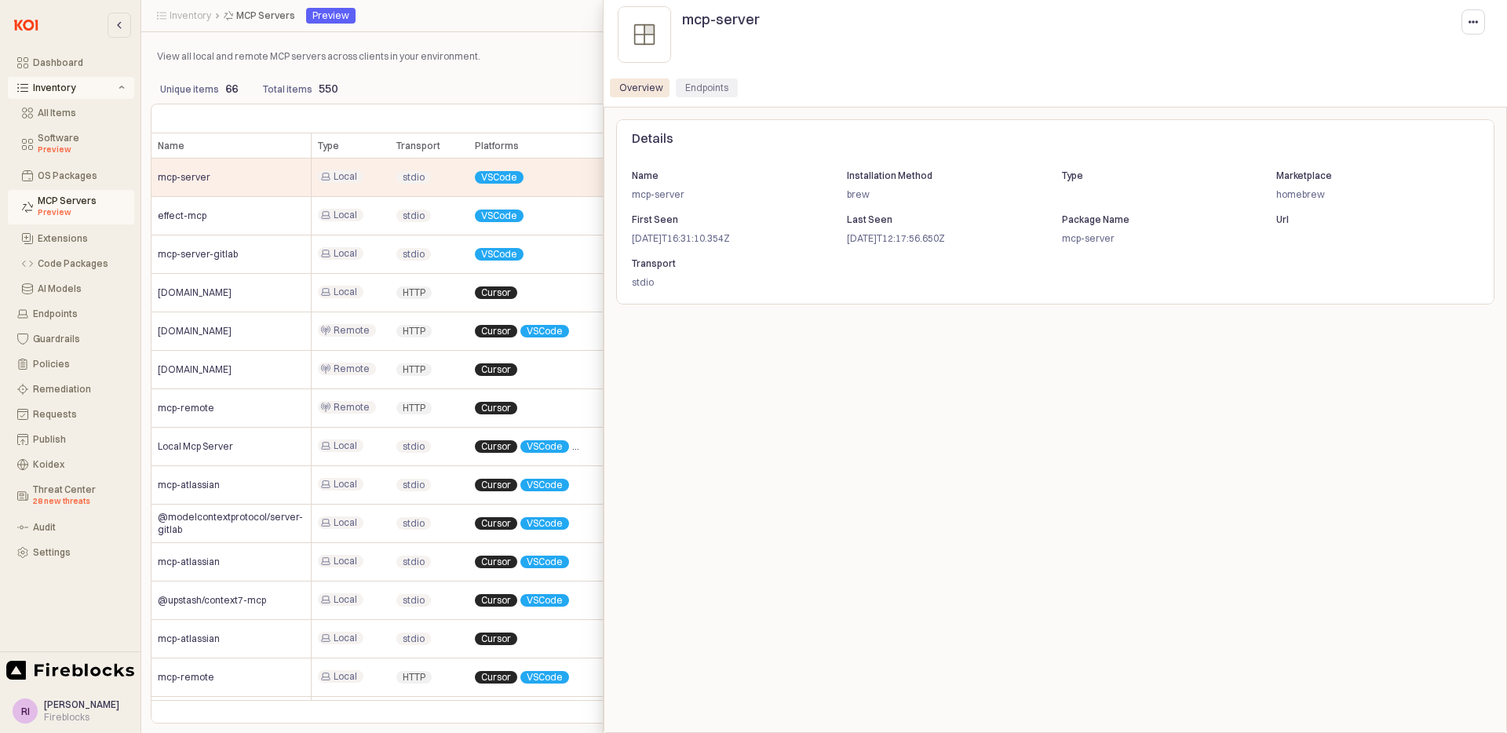
click at [726, 87] on div "Endpoints" at bounding box center [707, 88] width 62 height 19
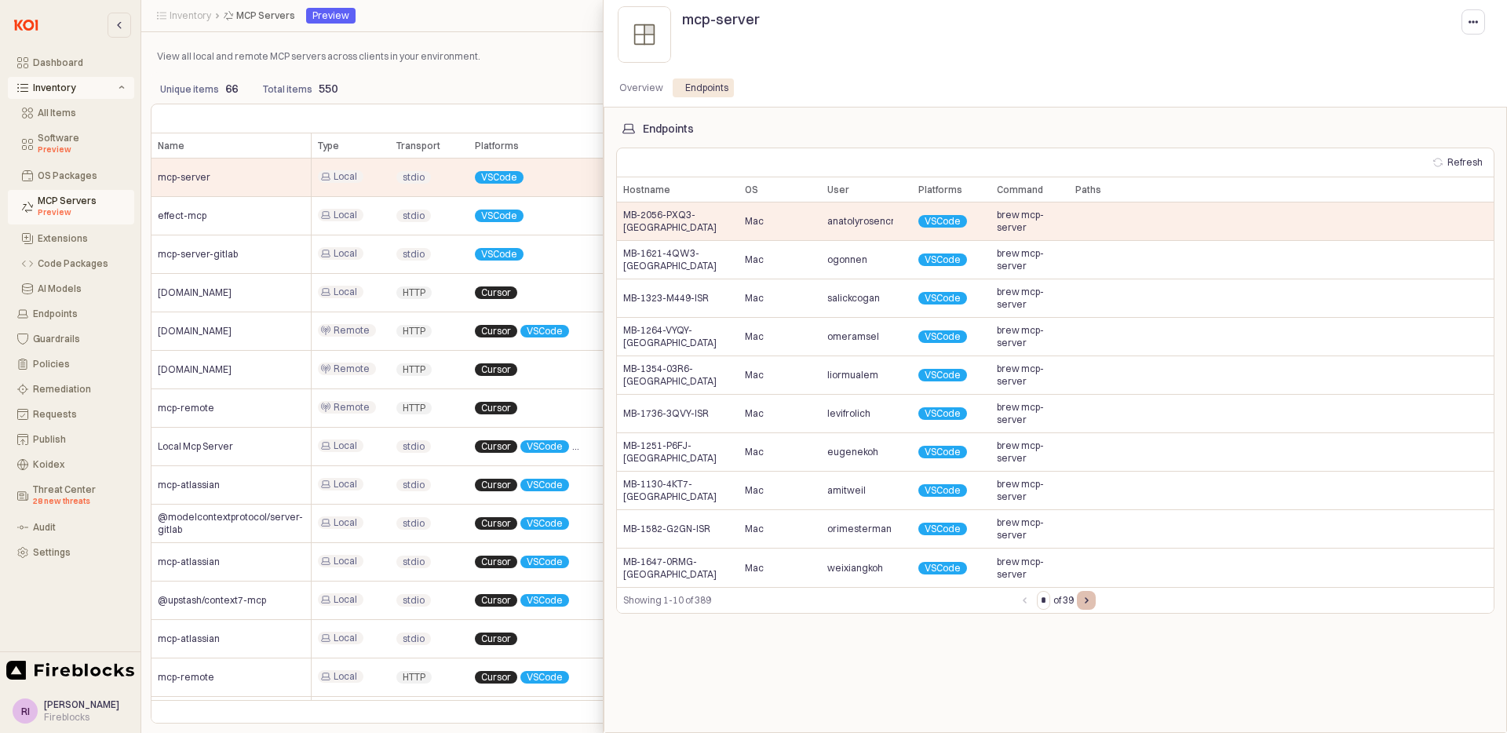
click at [1094, 599] on button "Next page" at bounding box center [1086, 600] width 19 height 19
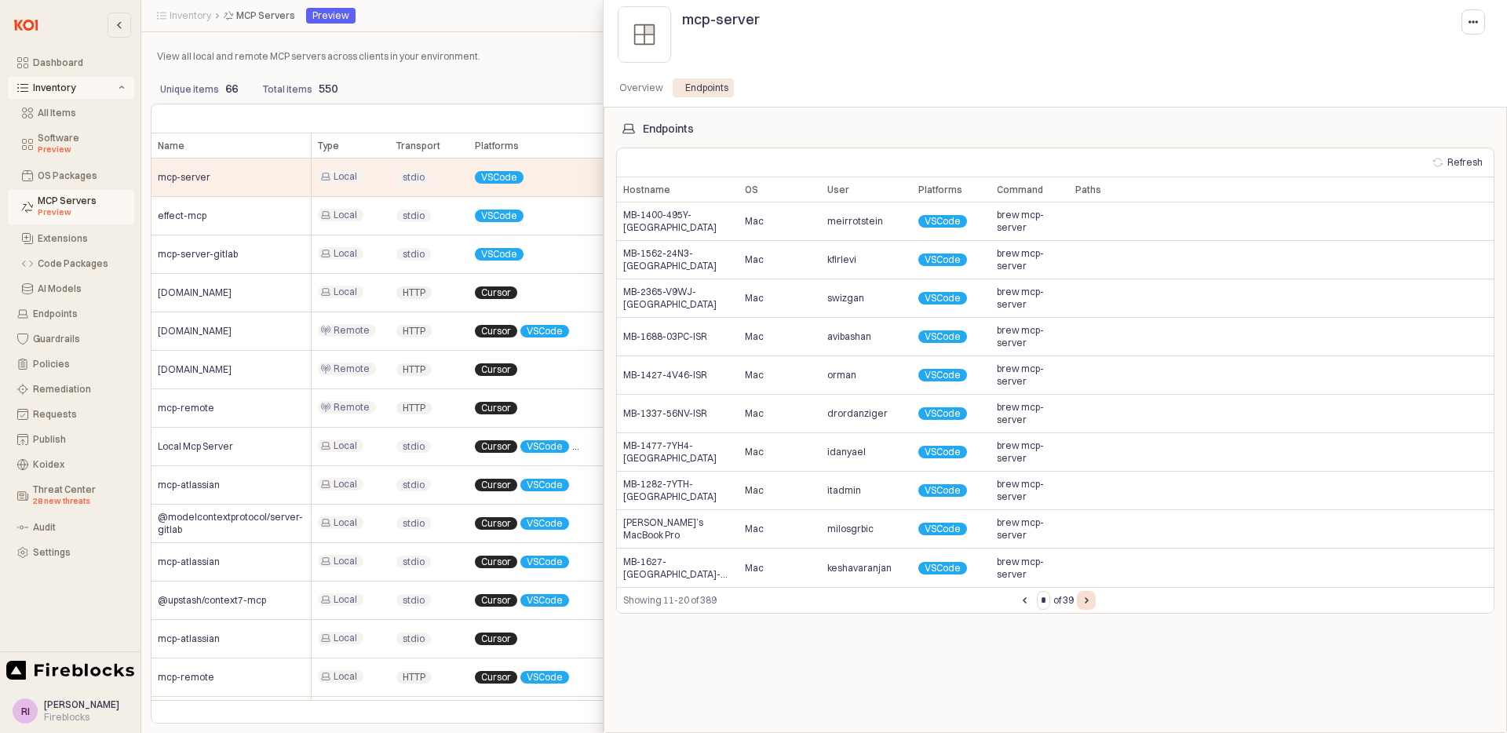
click at [1094, 599] on button "Next page" at bounding box center [1086, 600] width 19 height 19
type input "*"
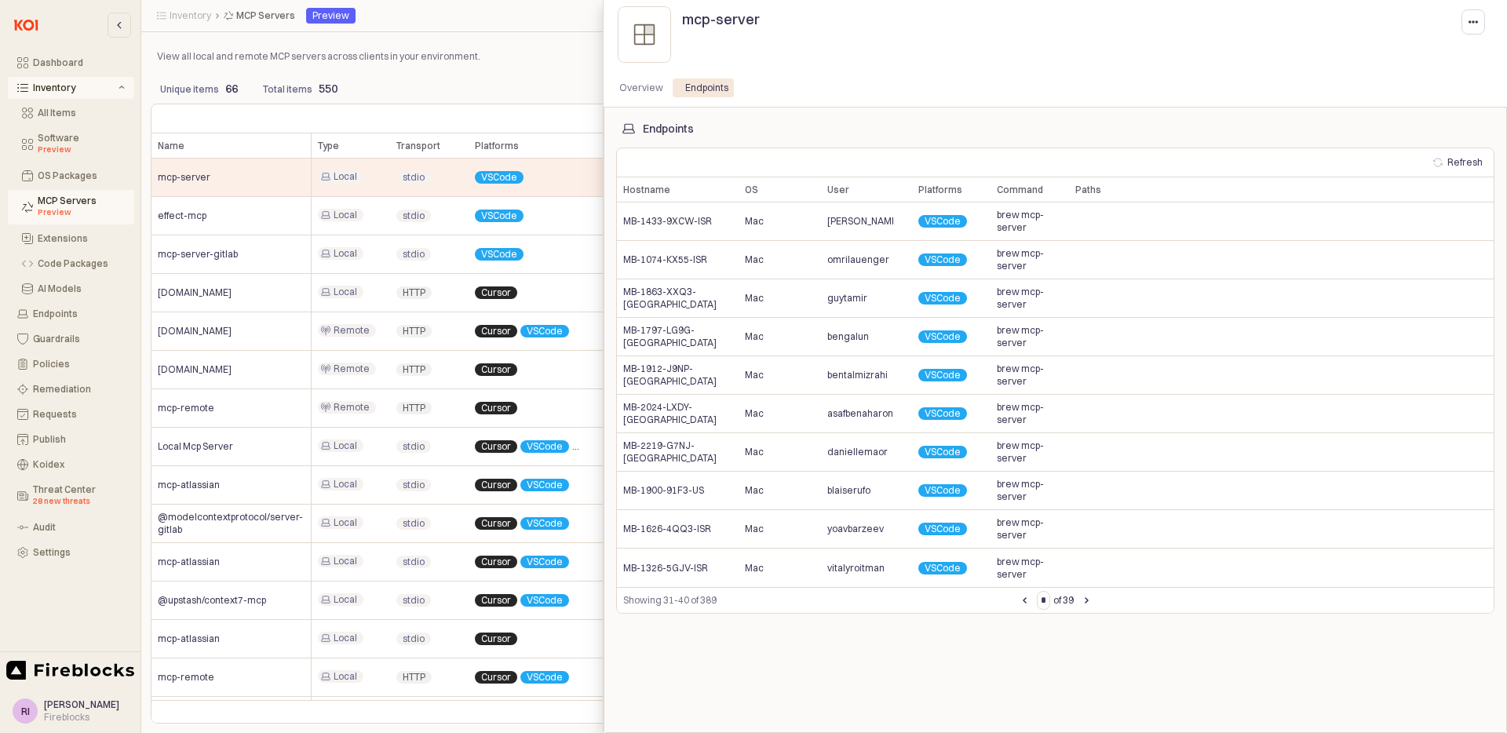
click at [733, 22] on p "mcp-server" at bounding box center [721, 19] width 78 height 21
click at [729, 21] on p "mcp-server" at bounding box center [721, 19] width 78 height 21
copy p "mcp-server"
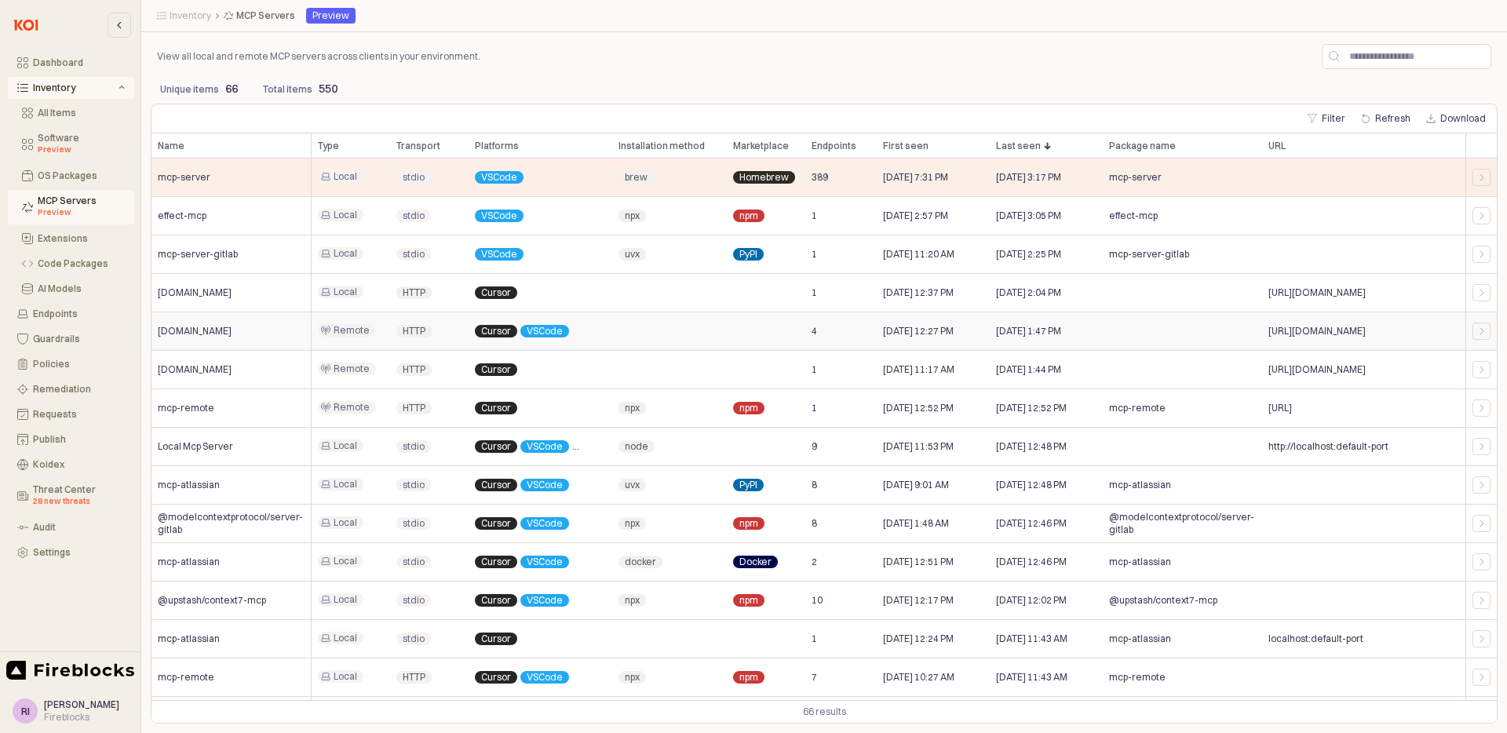
click at [338, 336] on span "Remote" at bounding box center [352, 330] width 36 height 13
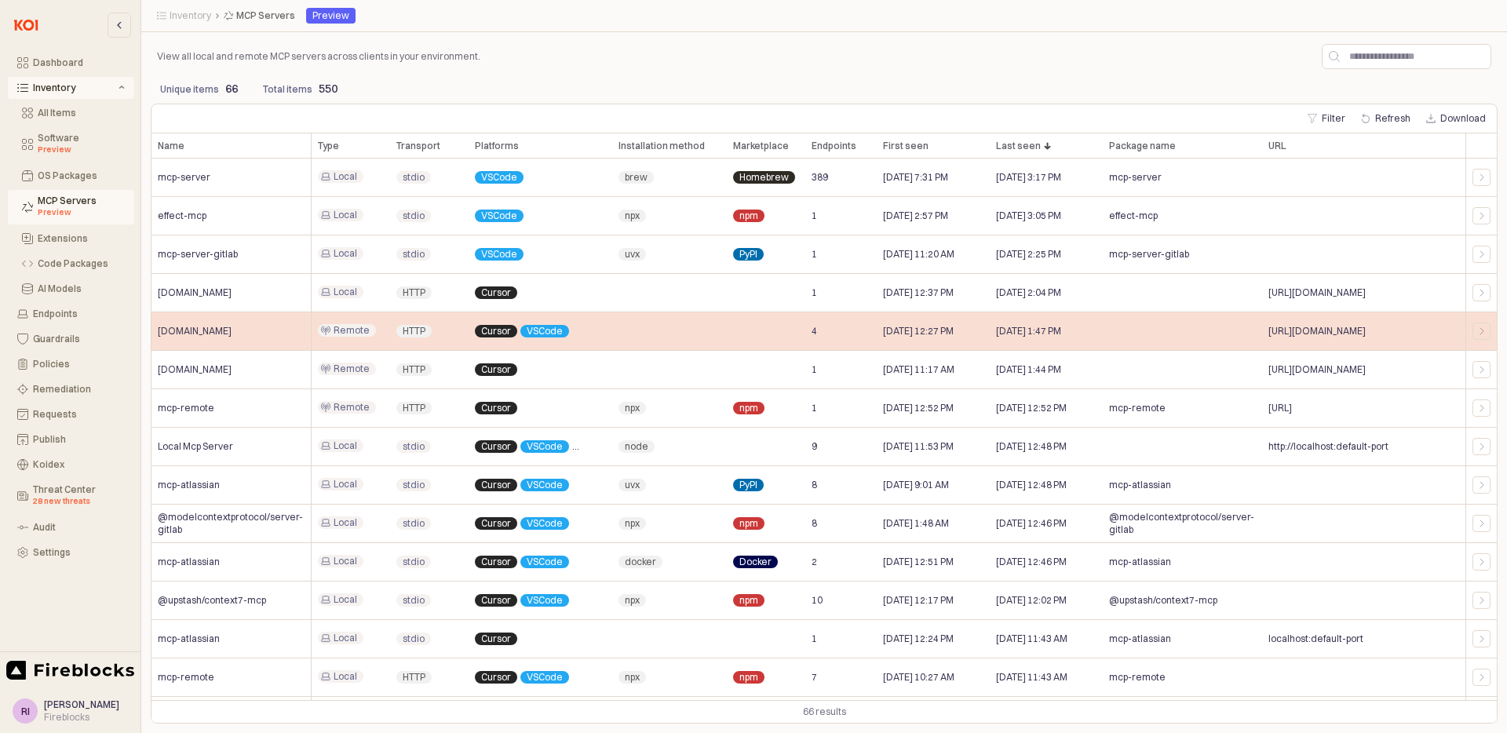
click at [703, 320] on div "App Frame" at bounding box center [669, 331] width 115 height 38
click at [195, 330] on span "mcp.context7.com" at bounding box center [195, 331] width 74 height 13
click at [1366, 328] on span "https://mcp.context7.com/mcp" at bounding box center [1317, 331] width 97 height 13
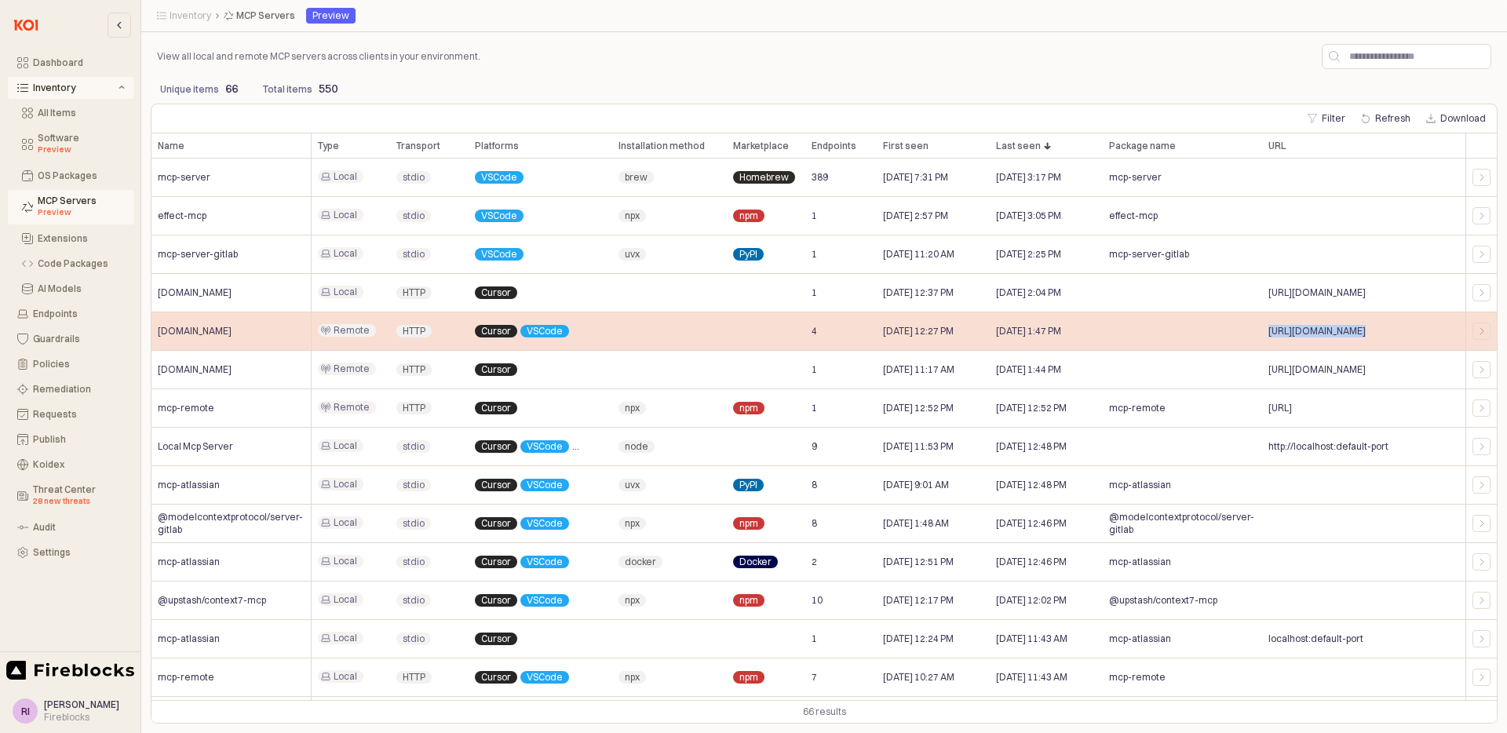
click at [1366, 328] on span "https://mcp.context7.com/mcp" at bounding box center [1317, 331] width 97 height 13
click at [1481, 323] on div "App Frame" at bounding box center [1482, 331] width 18 height 17
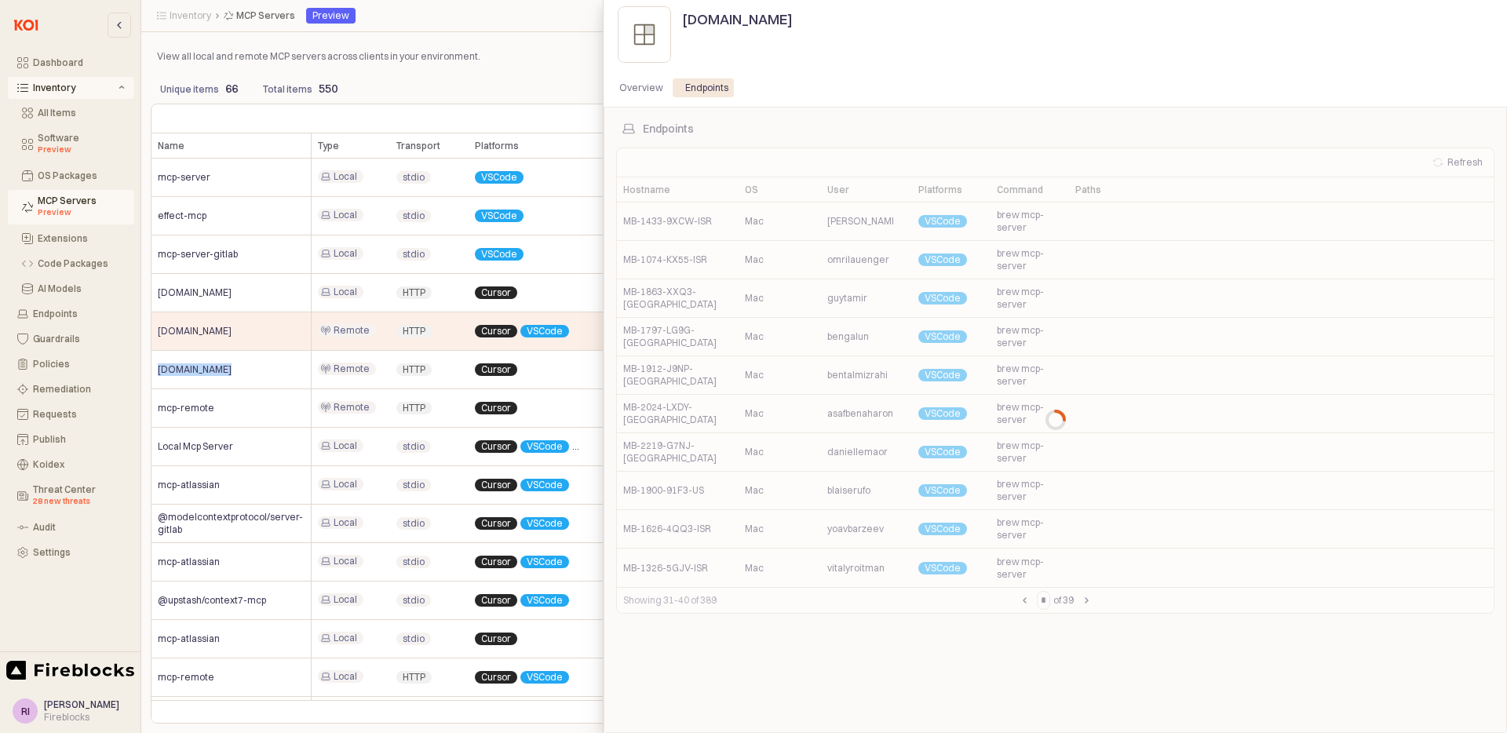
type input "*"
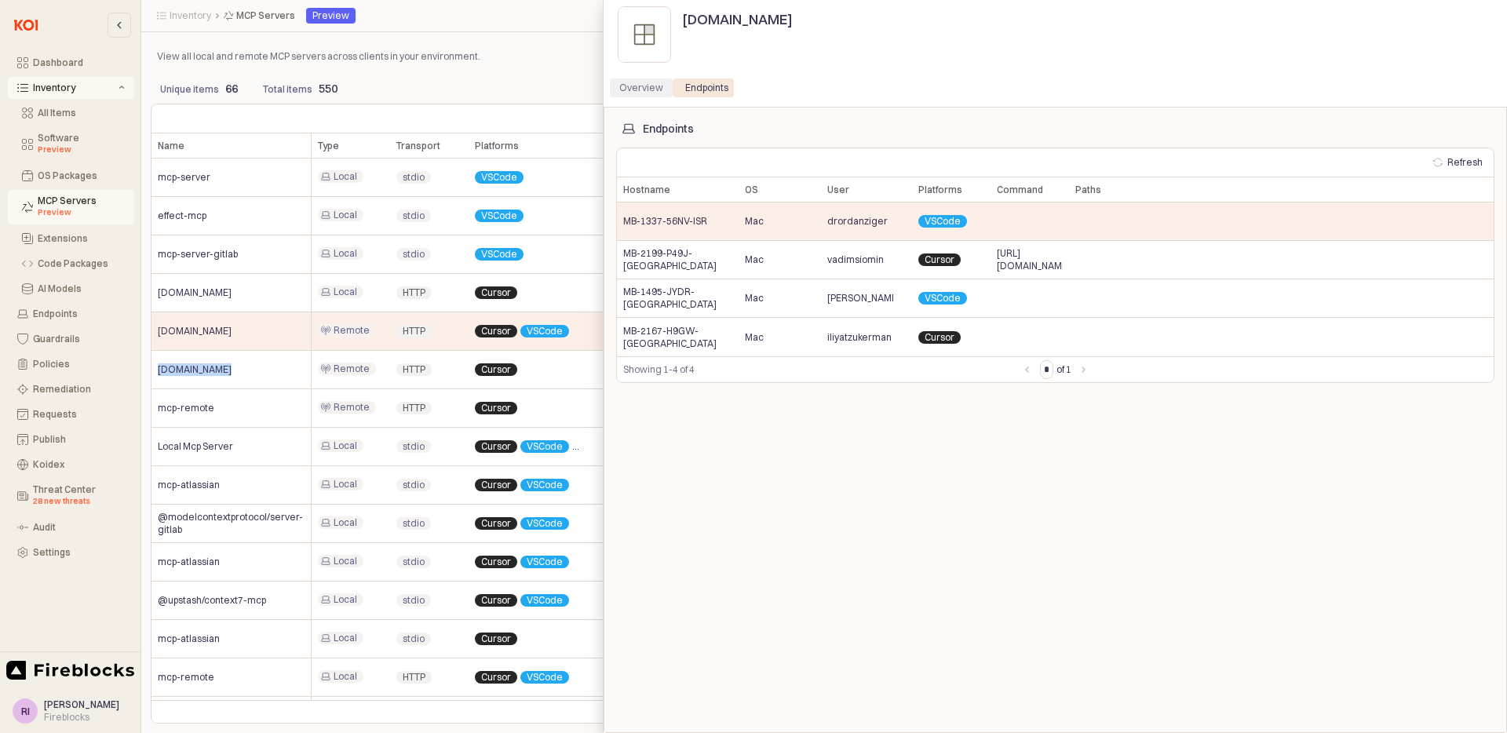
click at [648, 86] on div "Overview" at bounding box center [641, 88] width 44 height 19
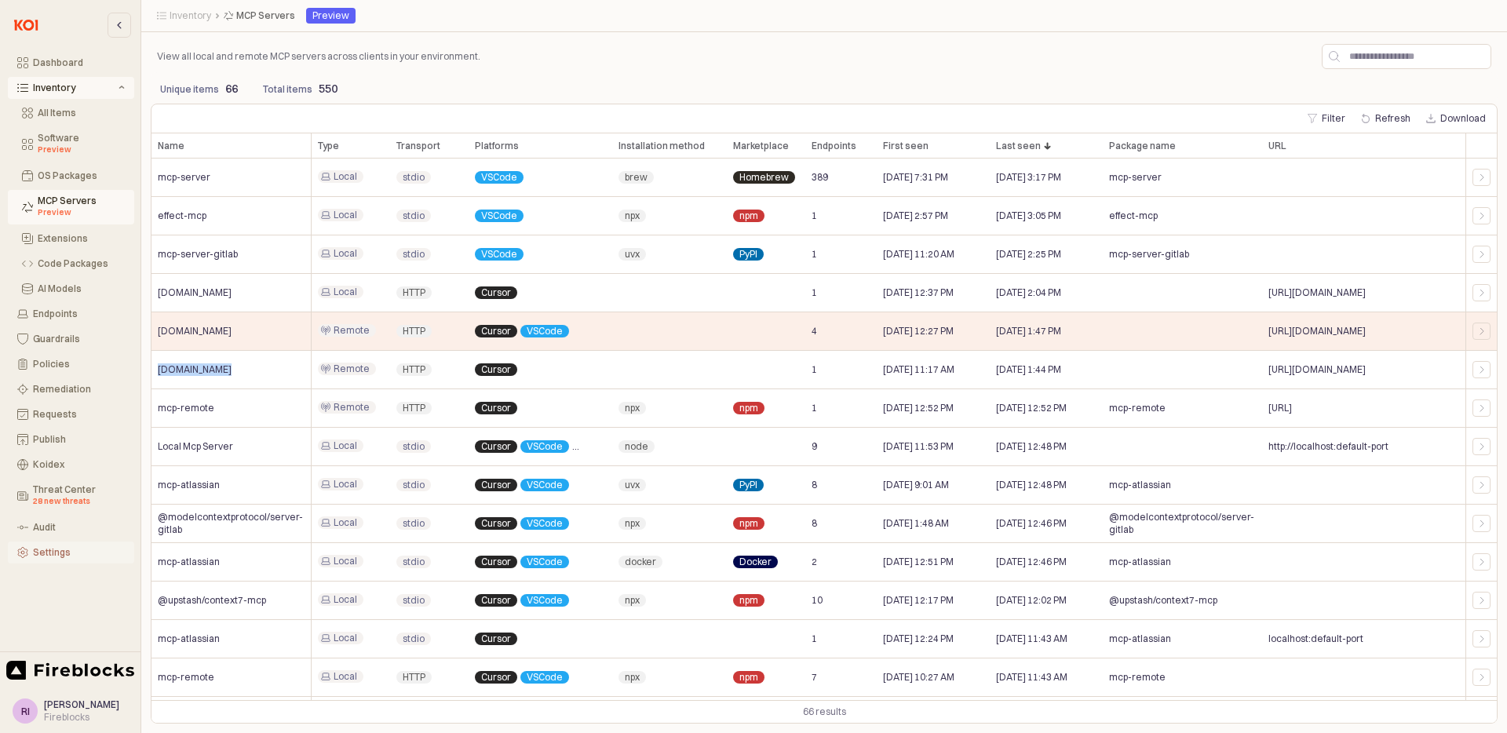
click at [35, 547] on div "Settings" at bounding box center [79, 552] width 92 height 11
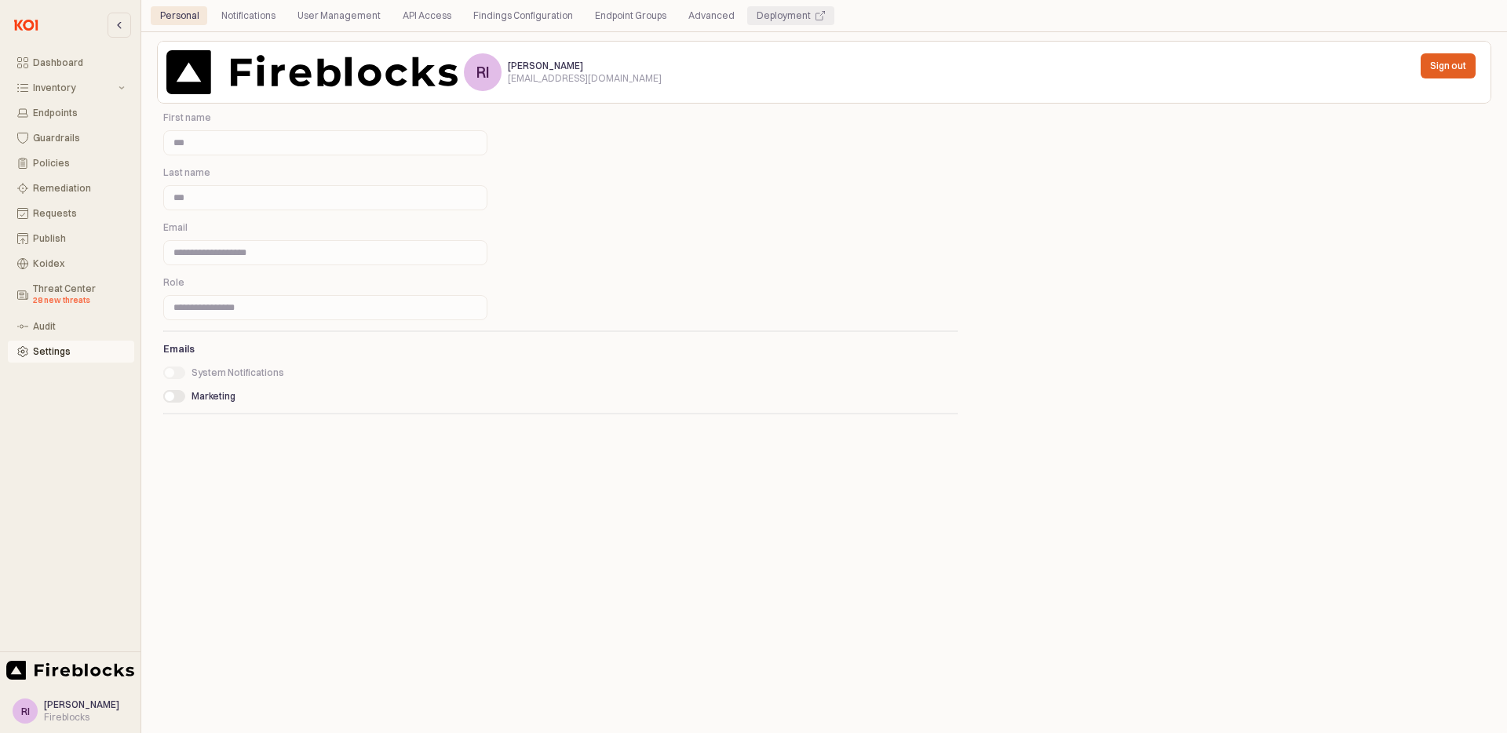
click at [787, 18] on div "Deployment" at bounding box center [784, 15] width 54 height 19
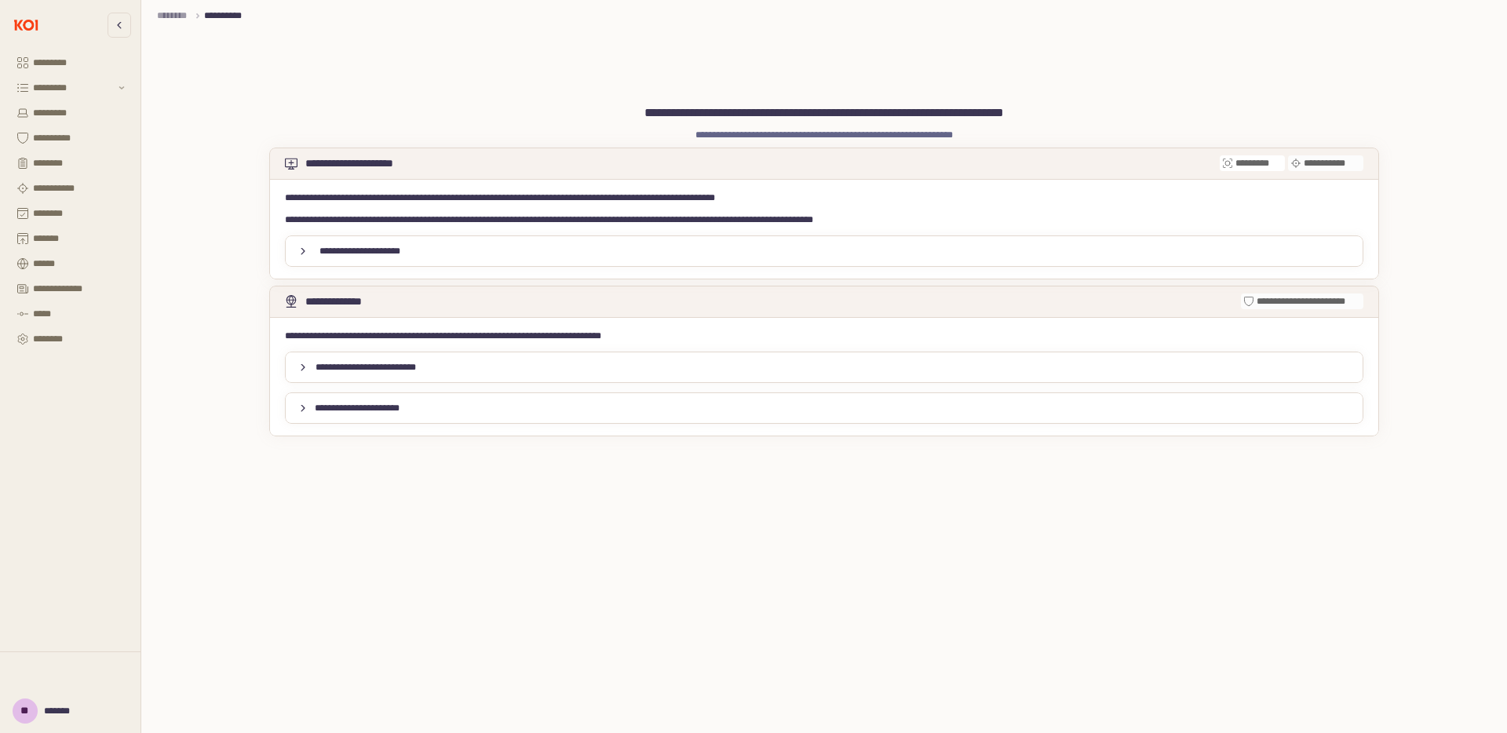
click at [311, 231] on div "**********" at bounding box center [824, 229] width 1091 height 82
click at [295, 243] on button "**********" at bounding box center [352, 251] width 122 height 19
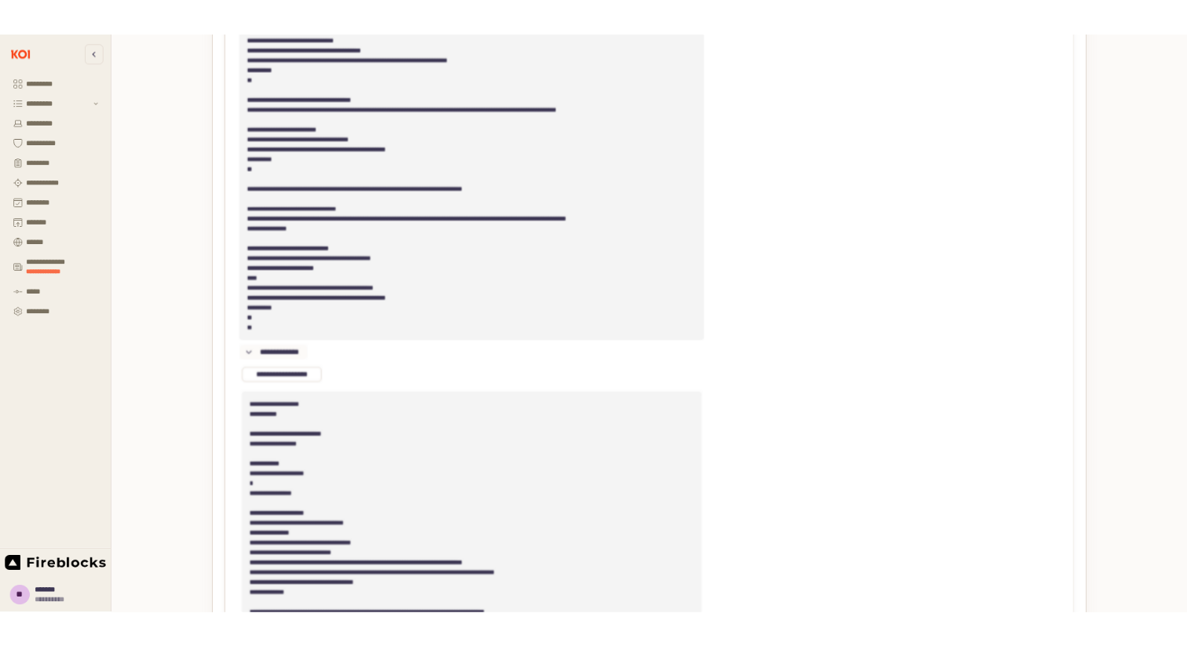
scroll to position [1477, 0]
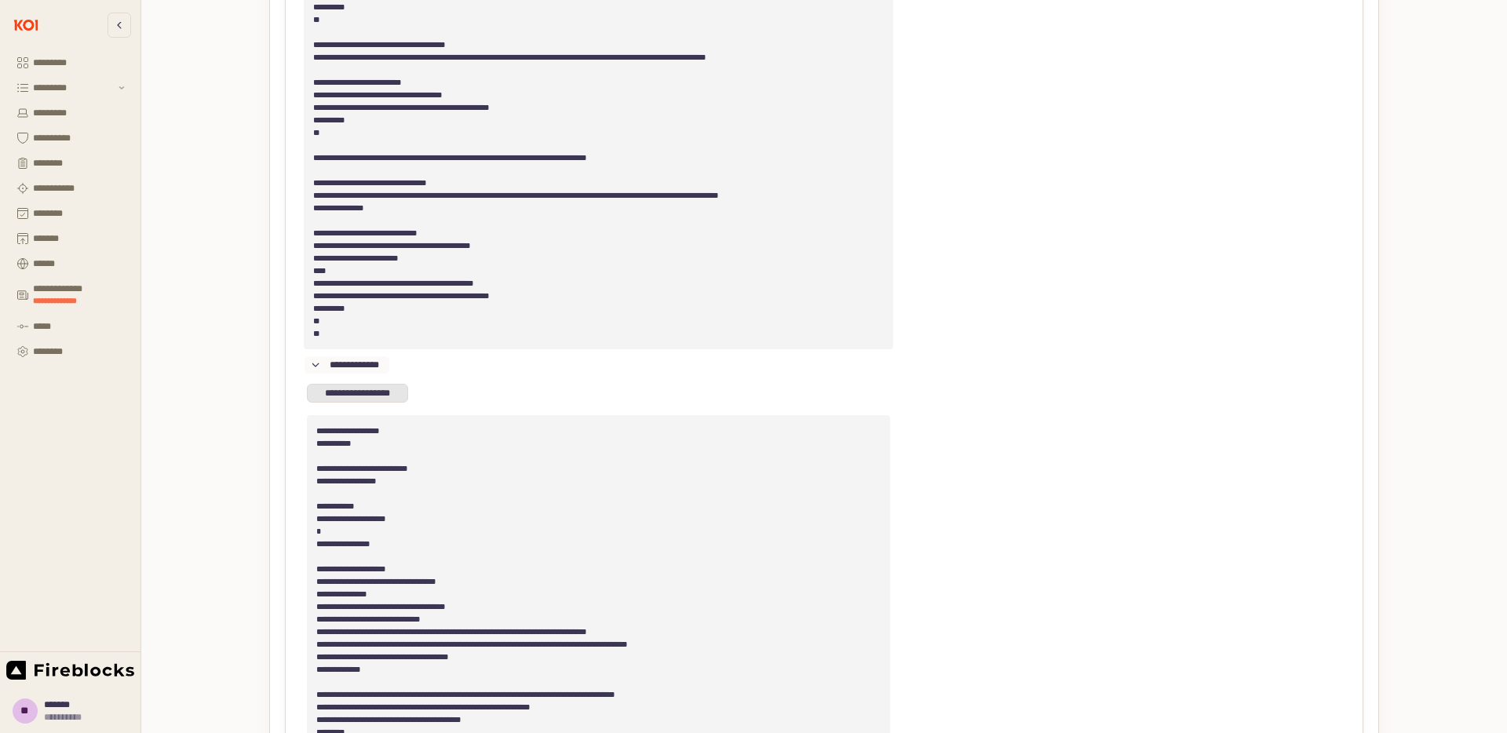
click at [344, 400] on p "**********" at bounding box center [357, 393] width 75 height 13
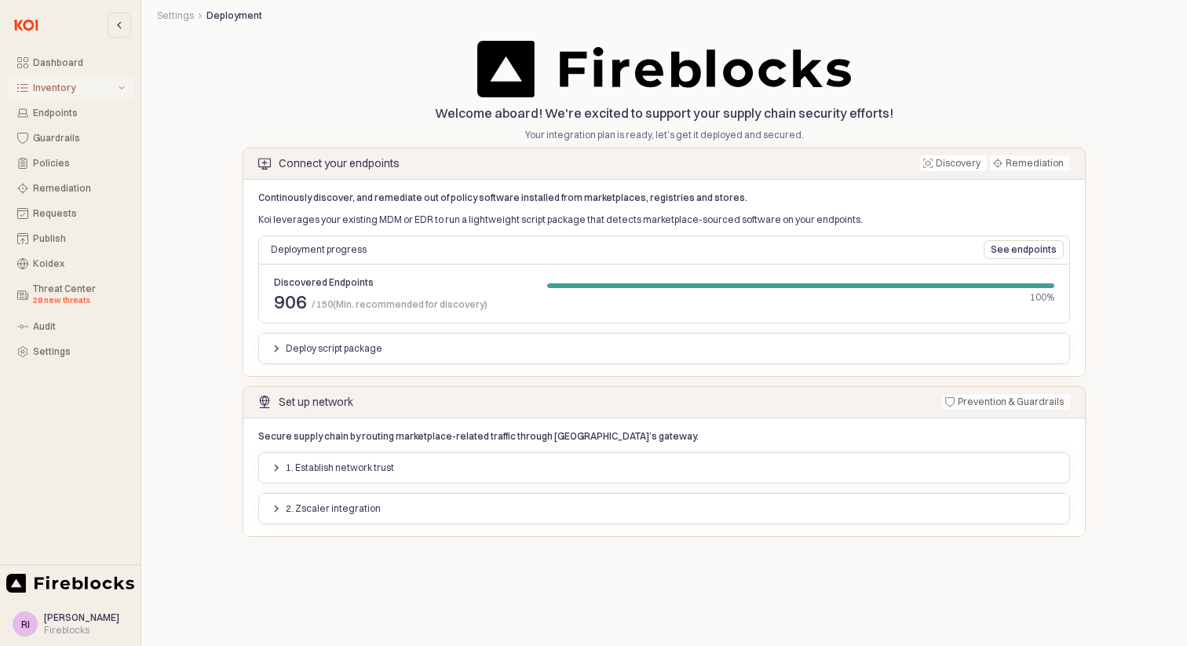
click at [60, 89] on div "Inventory" at bounding box center [74, 87] width 82 height 11
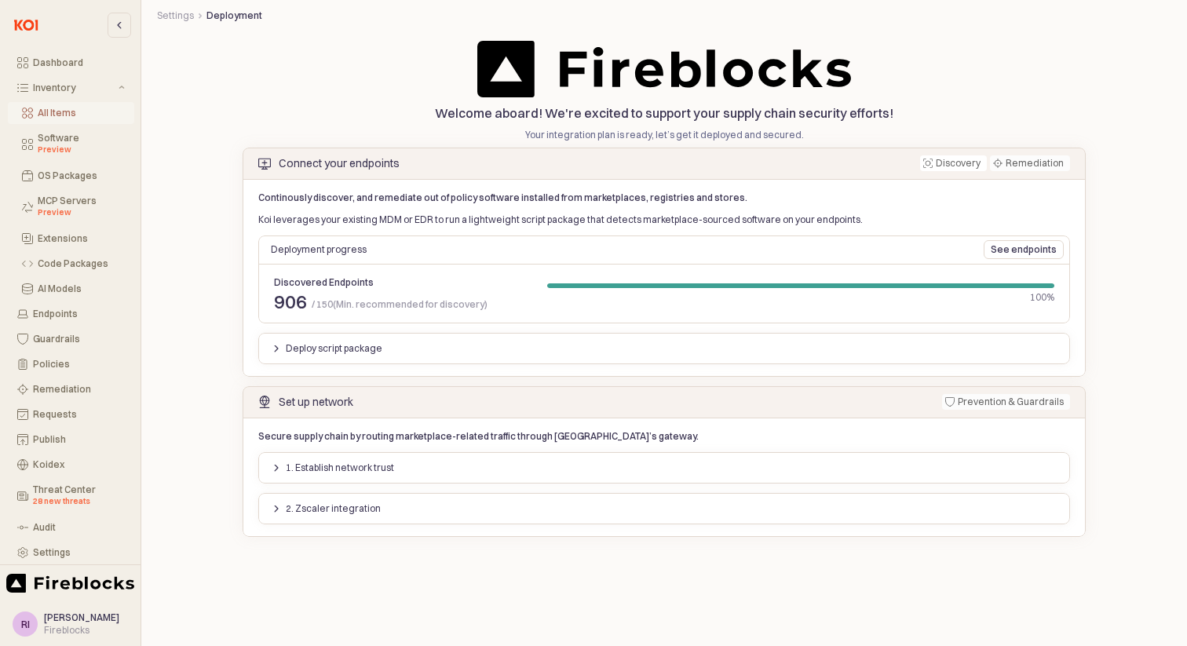
click at [31, 202] on div "All Items Software Preview OS Packages MCP Servers Preview Extensions Code Pack…" at bounding box center [71, 199] width 126 height 201
click at [57, 108] on div "All Items" at bounding box center [81, 113] width 87 height 11
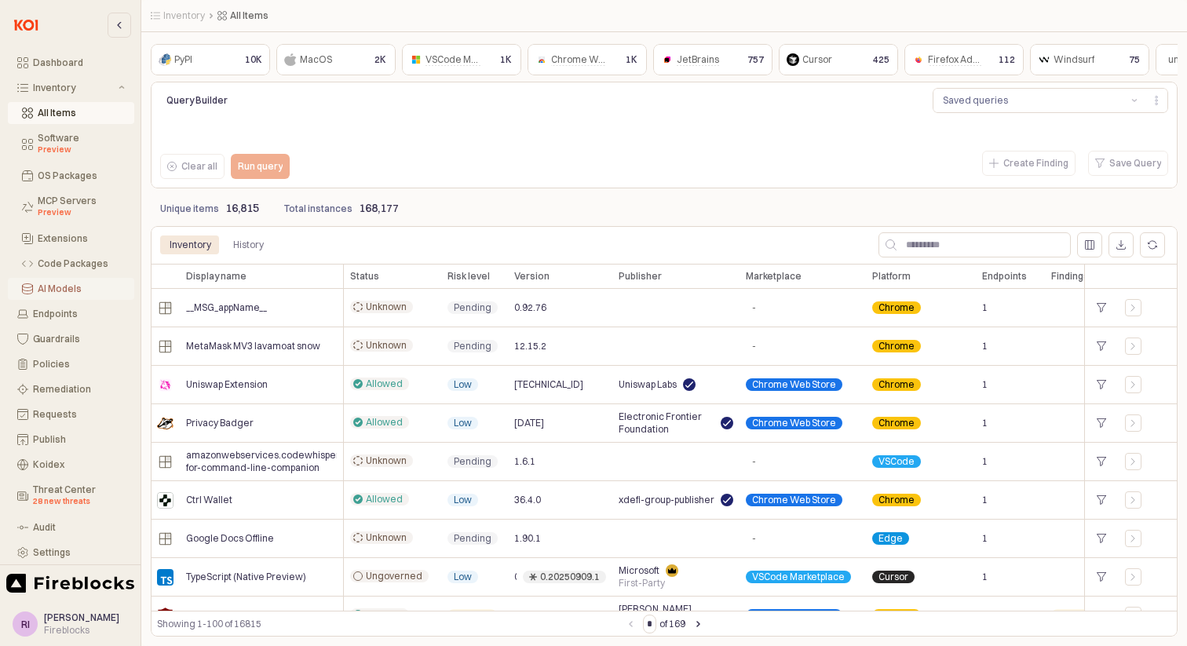
click at [79, 284] on div "AI Models" at bounding box center [81, 288] width 87 height 11
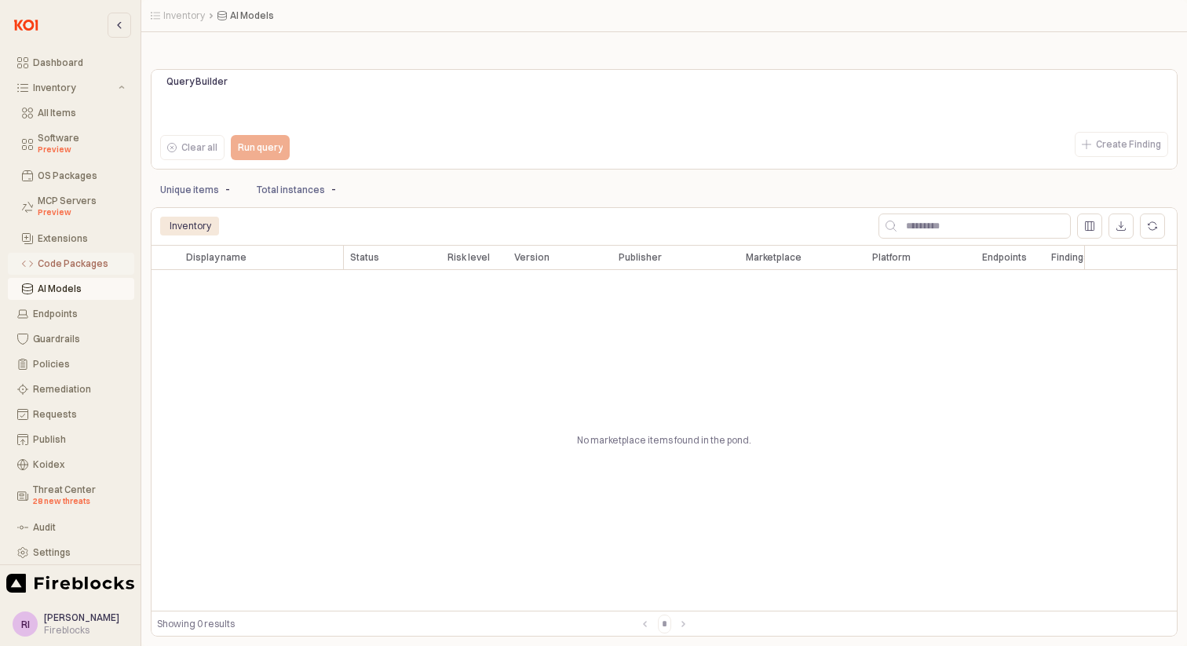
click at [56, 264] on div "Code Packages" at bounding box center [81, 263] width 87 height 11
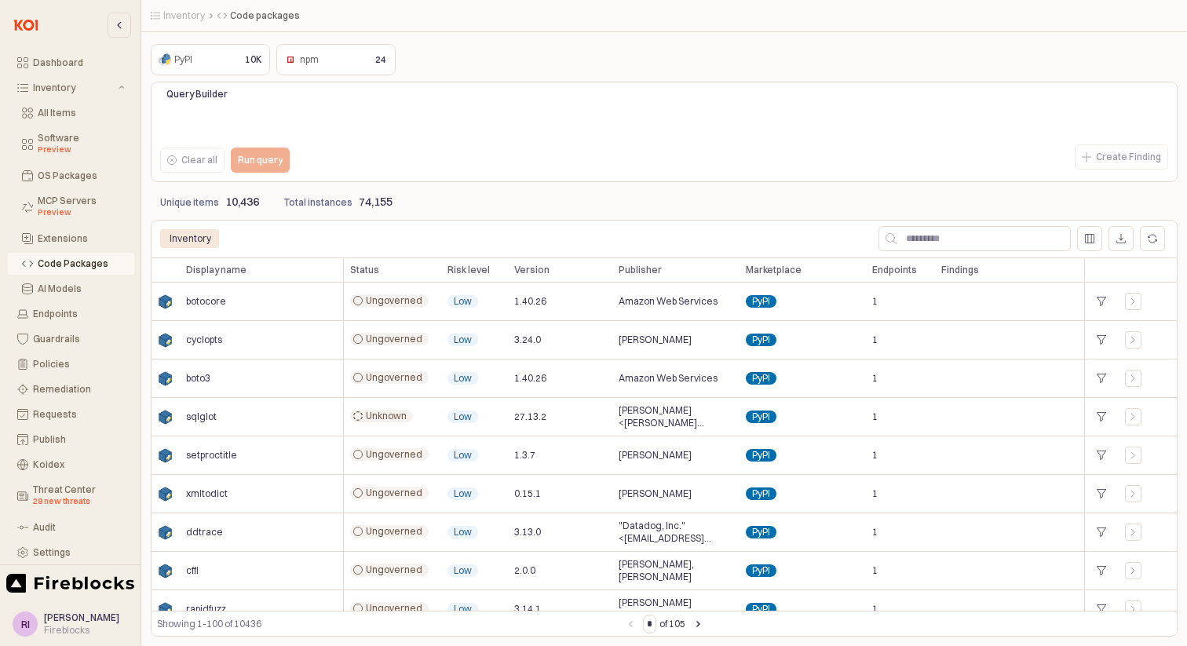
click at [331, 65] on div "npm npm" at bounding box center [322, 59] width 82 height 19
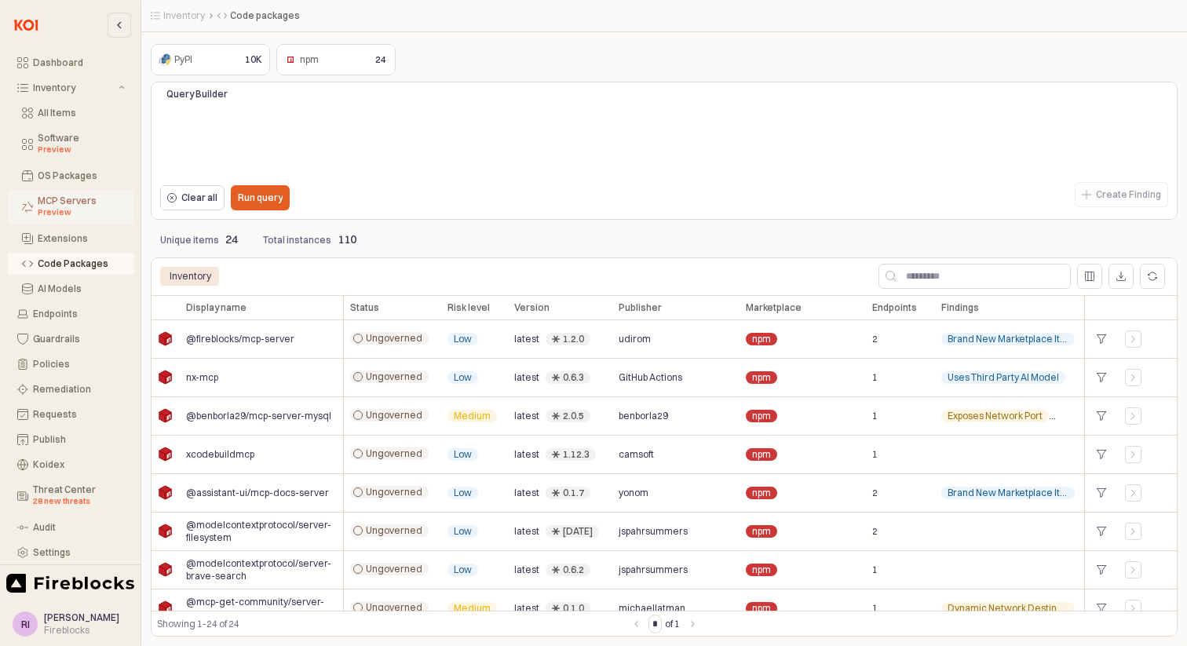
click at [62, 198] on div "MCP Servers Preview" at bounding box center [81, 207] width 87 height 24
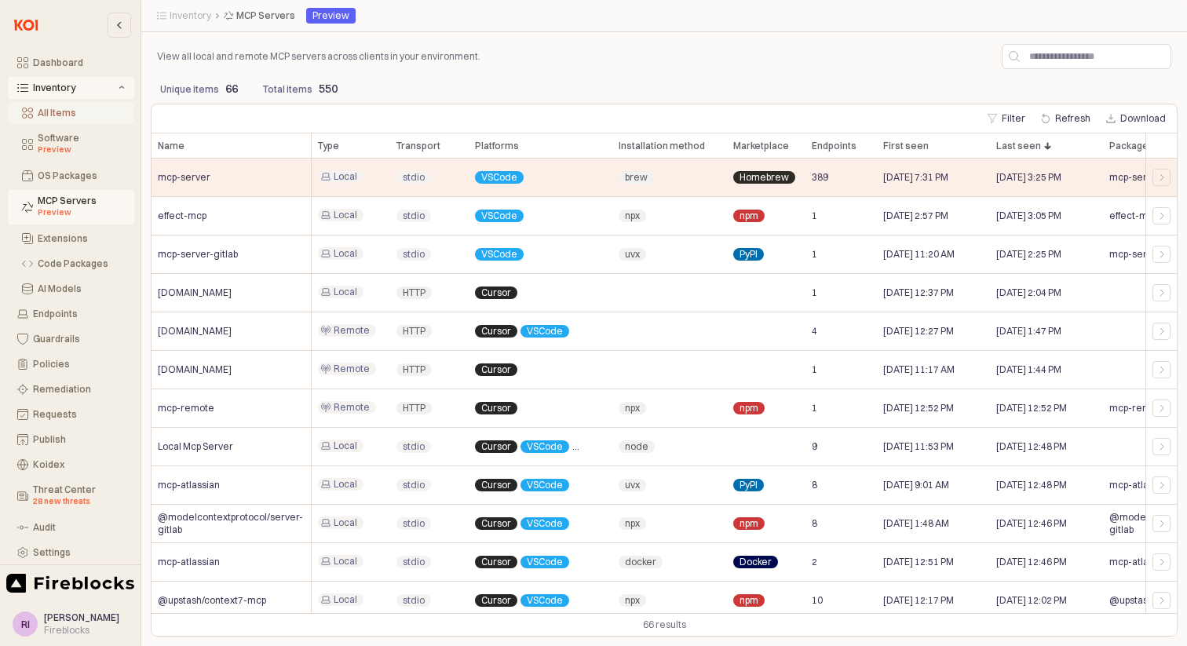
click at [35, 133] on div "All Items Software Preview OS Packages MCP Servers Preview Extensions Code Pack…" at bounding box center [71, 199] width 126 height 201
click at [35, 312] on div "Endpoints" at bounding box center [79, 314] width 92 height 11
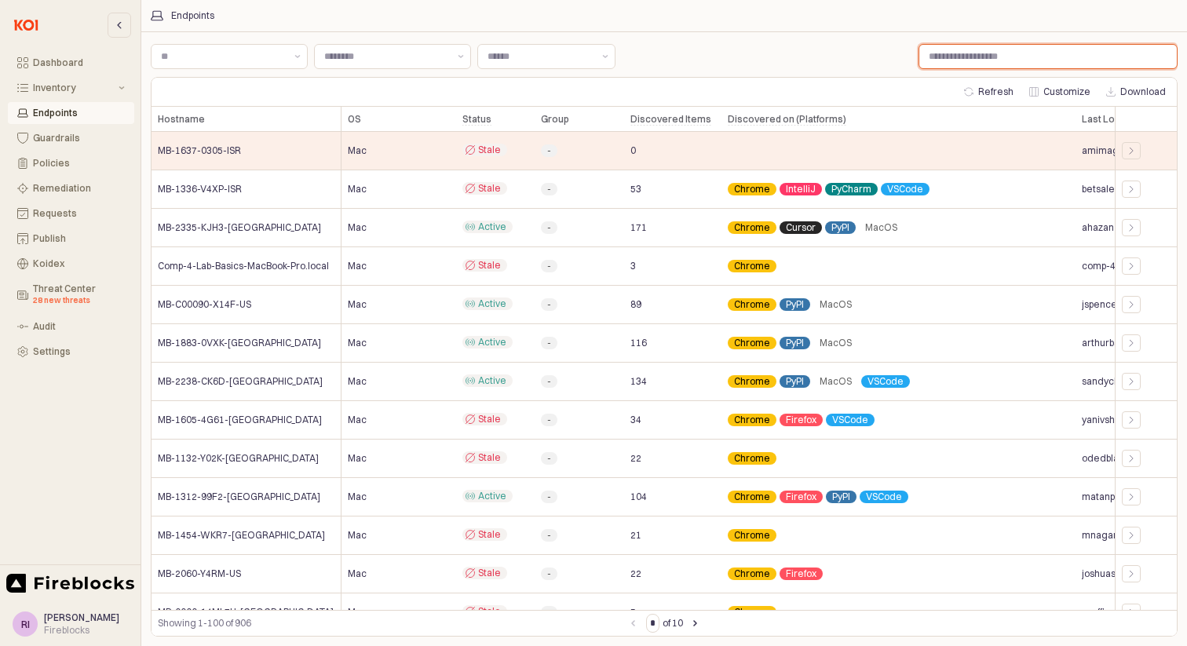
click at [1026, 60] on input "Label" at bounding box center [1047, 57] width 257 height 24
paste input "**********"
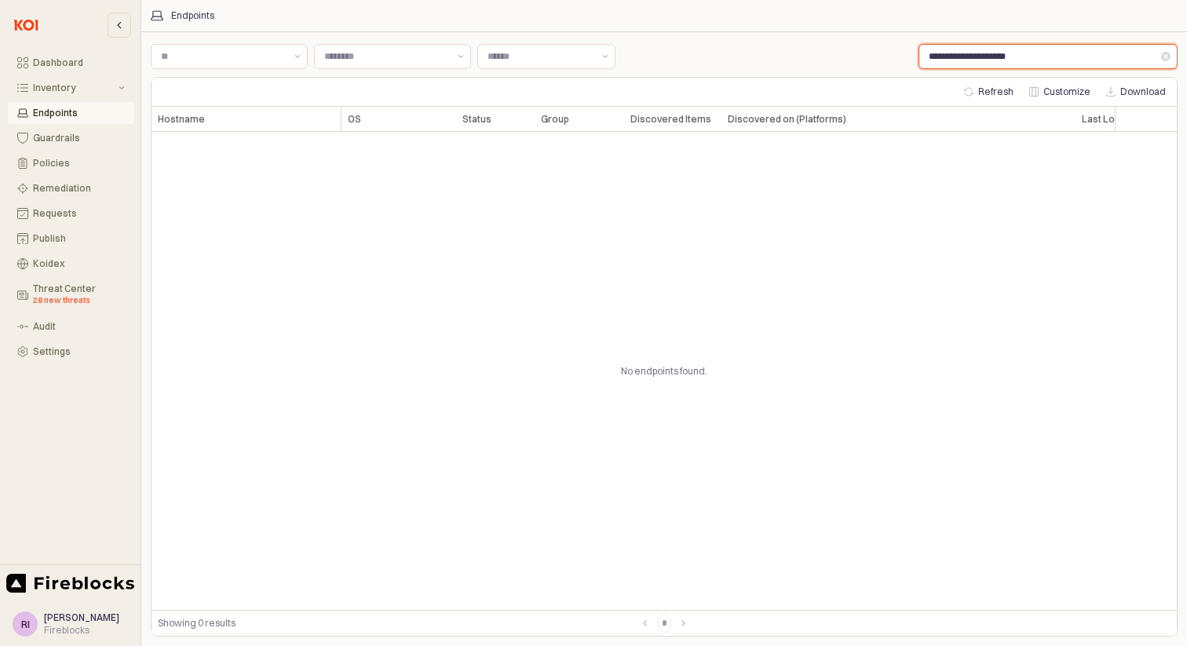
drag, startPoint x: 933, startPoint y: 58, endPoint x: 735, endPoint y: 36, distance: 199.8
click at [744, 51] on div "**********" at bounding box center [664, 56] width 1027 height 31
type input "**********"
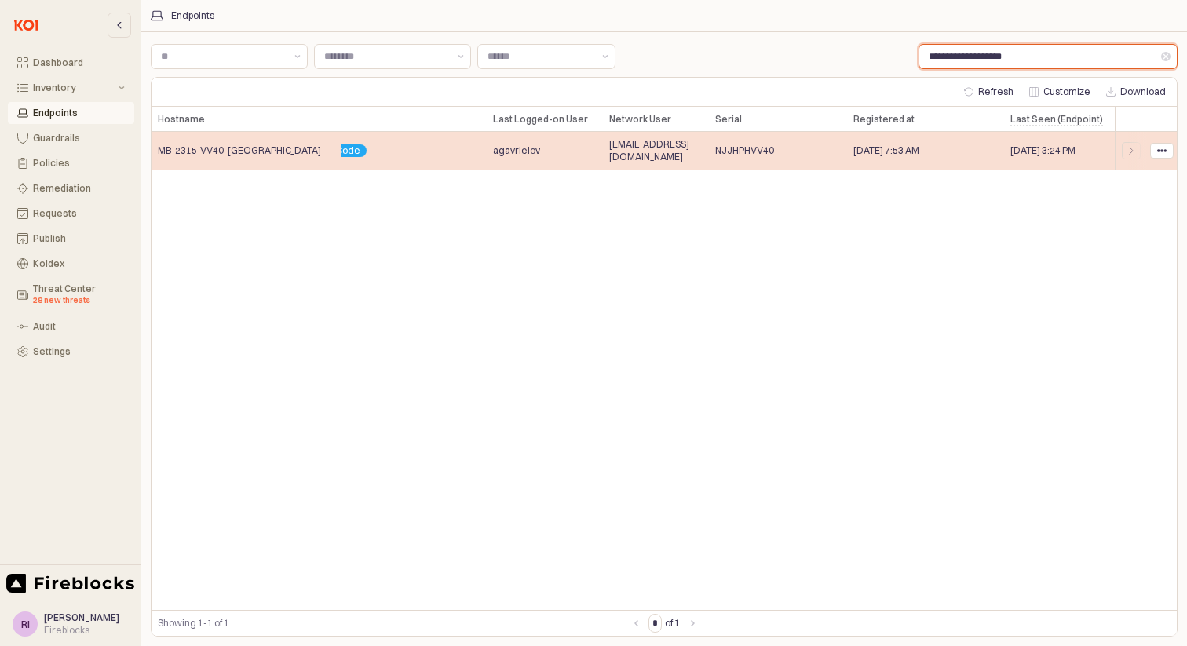
scroll to position [0, 575]
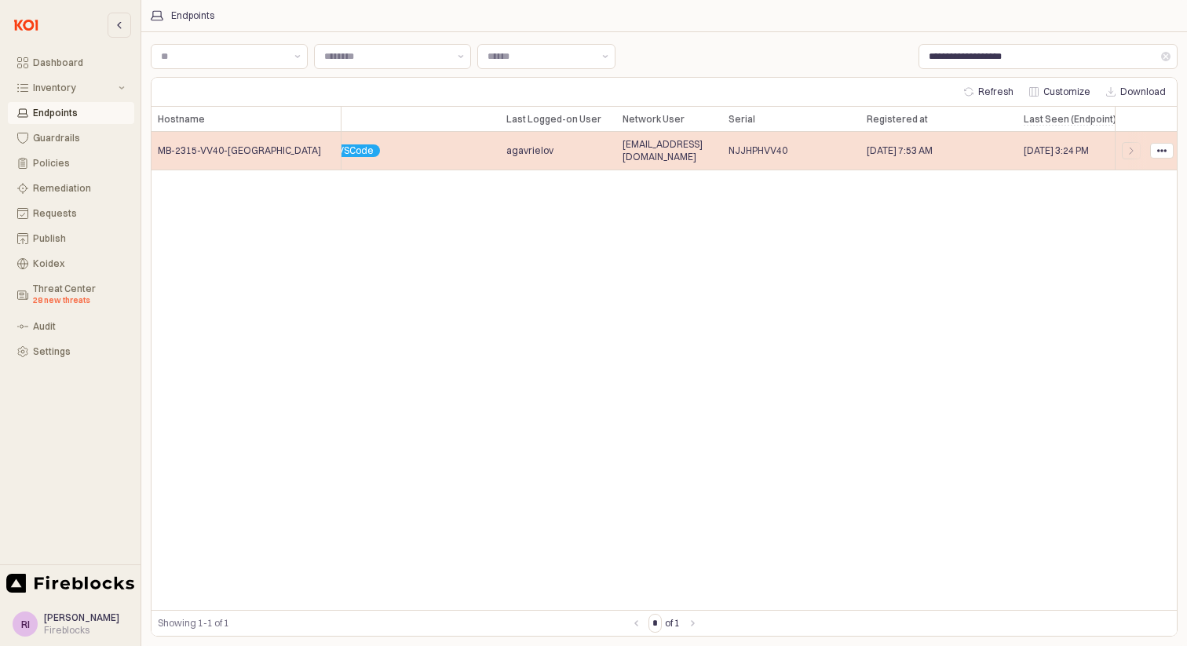
click at [1155, 159] on div "App Frame" at bounding box center [1162, 151] width 30 height 38
click at [1157, 152] on circle "App Frame" at bounding box center [1158, 150] width 2 height 2
click at [1050, 152] on span "Sep 9, 2025 3:24 PM" at bounding box center [1056, 150] width 65 height 13
click at [1128, 149] on icon "App Frame" at bounding box center [1131, 150] width 9 height 9
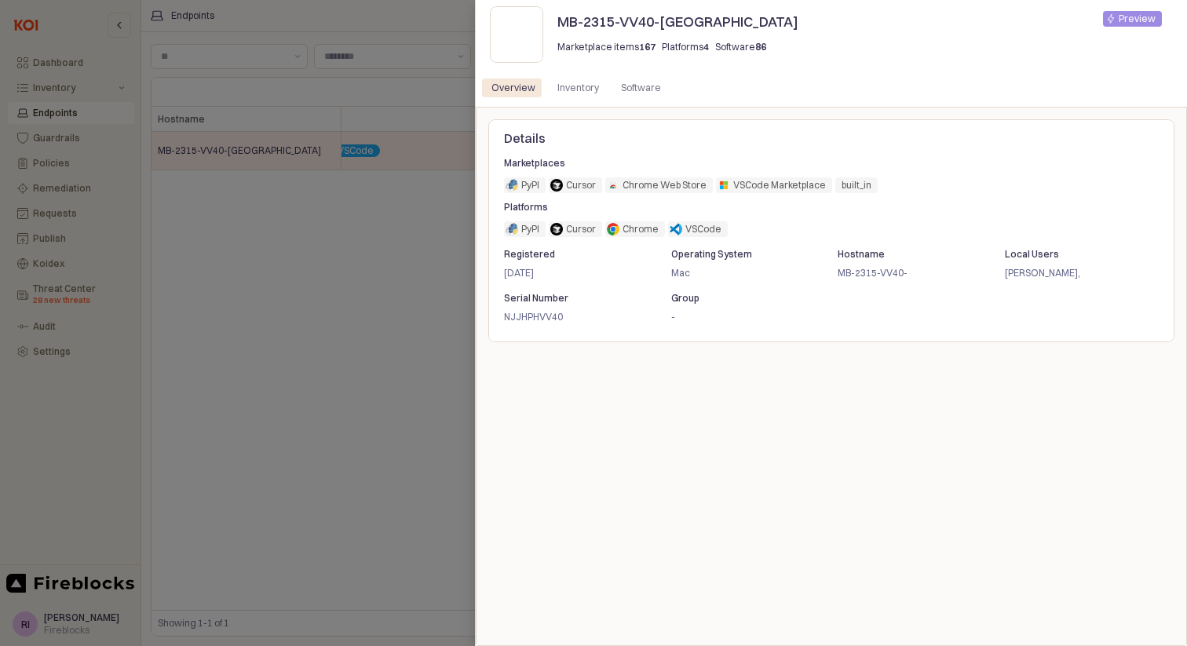
click at [871, 190] on div "built_in" at bounding box center [857, 185] width 46 height 19
click at [576, 91] on div "Inventory" at bounding box center [578, 88] width 42 height 19
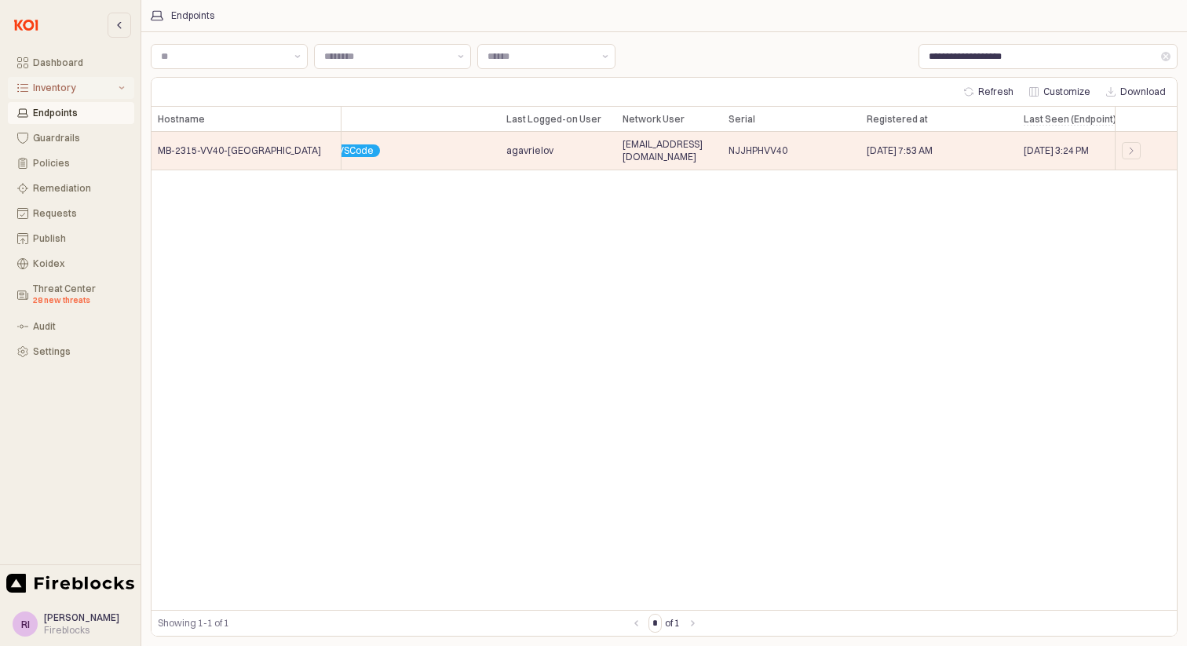
click at [117, 87] on div "Inventory" at bounding box center [119, 88] width 9 height 6
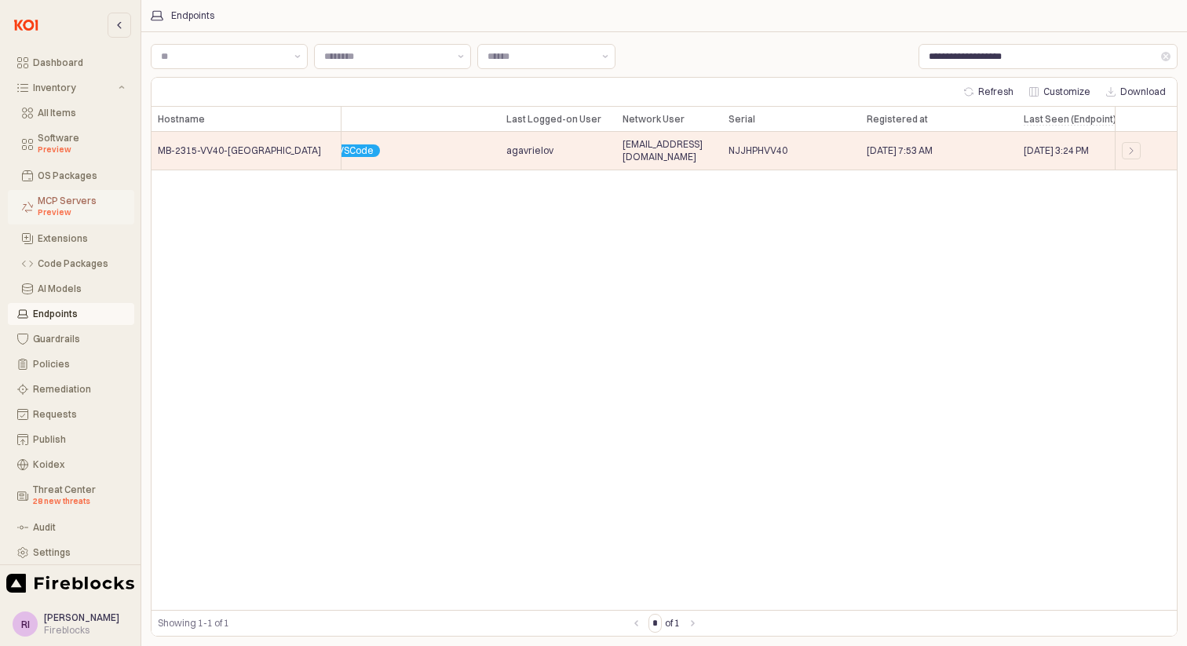
click at [41, 210] on div "Preview" at bounding box center [81, 212] width 87 height 13
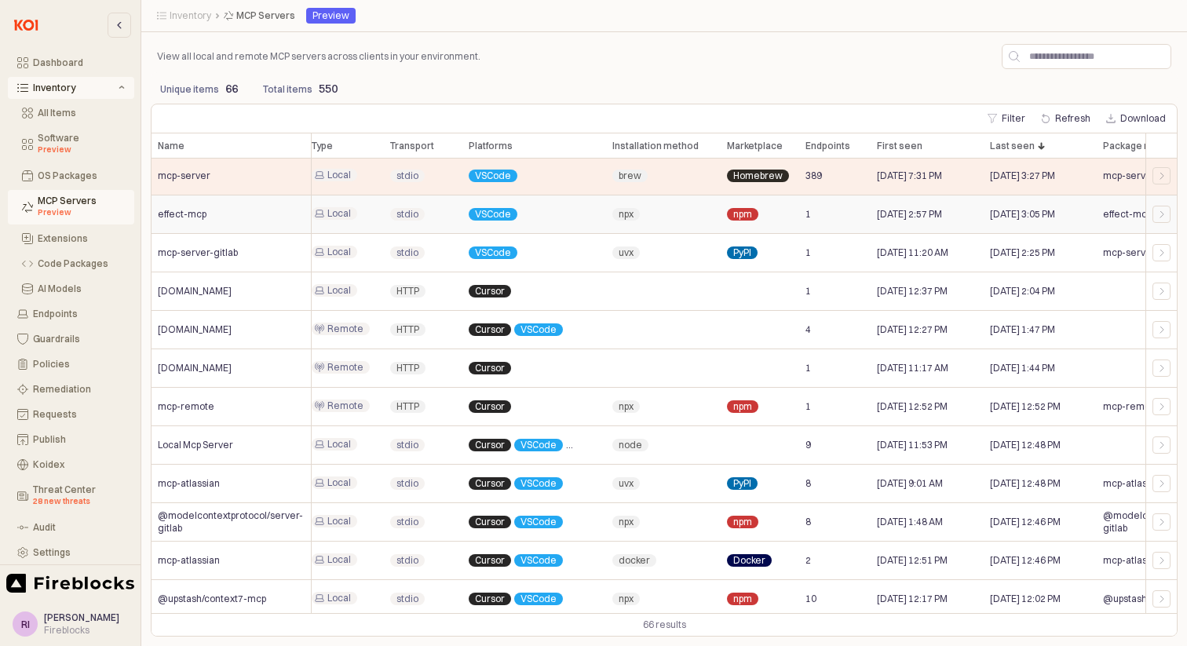
scroll to position [2, 0]
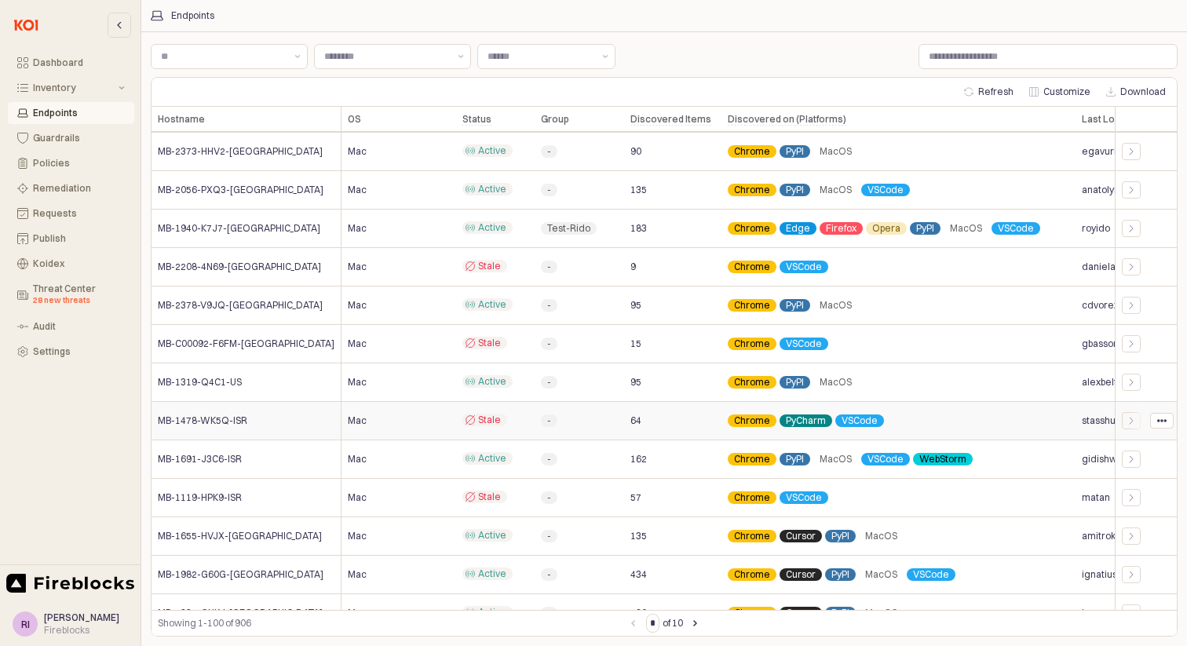
scroll to position [1932, 0]
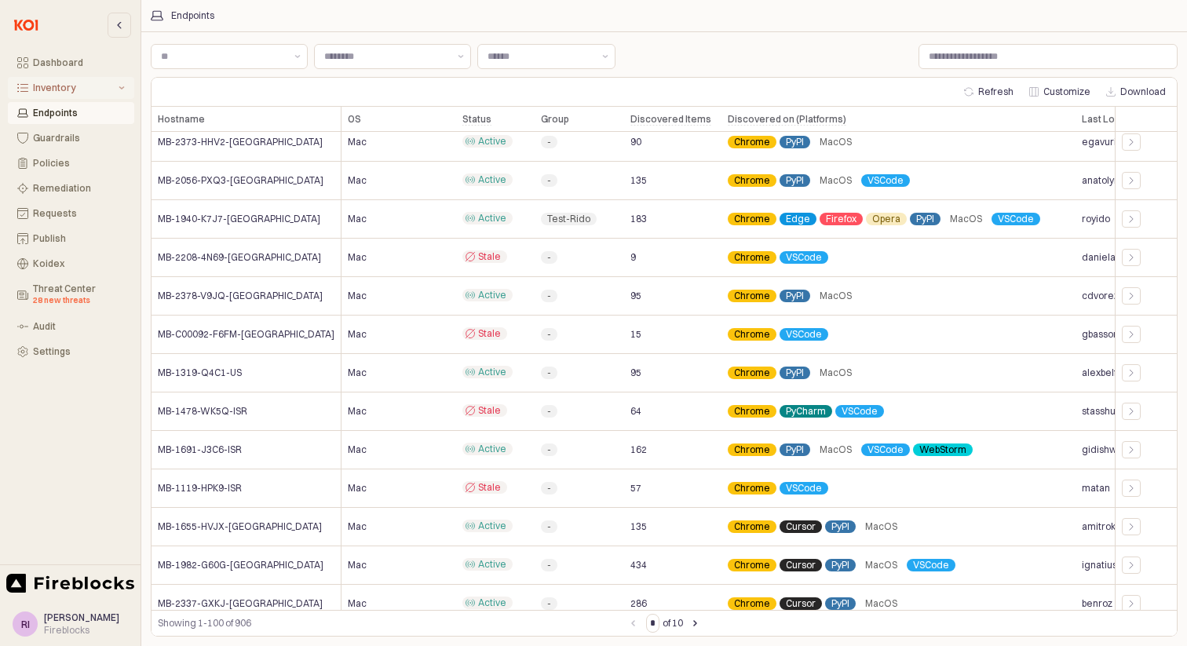
click at [119, 90] on icon "Inventory" at bounding box center [122, 88] width 6 height 6
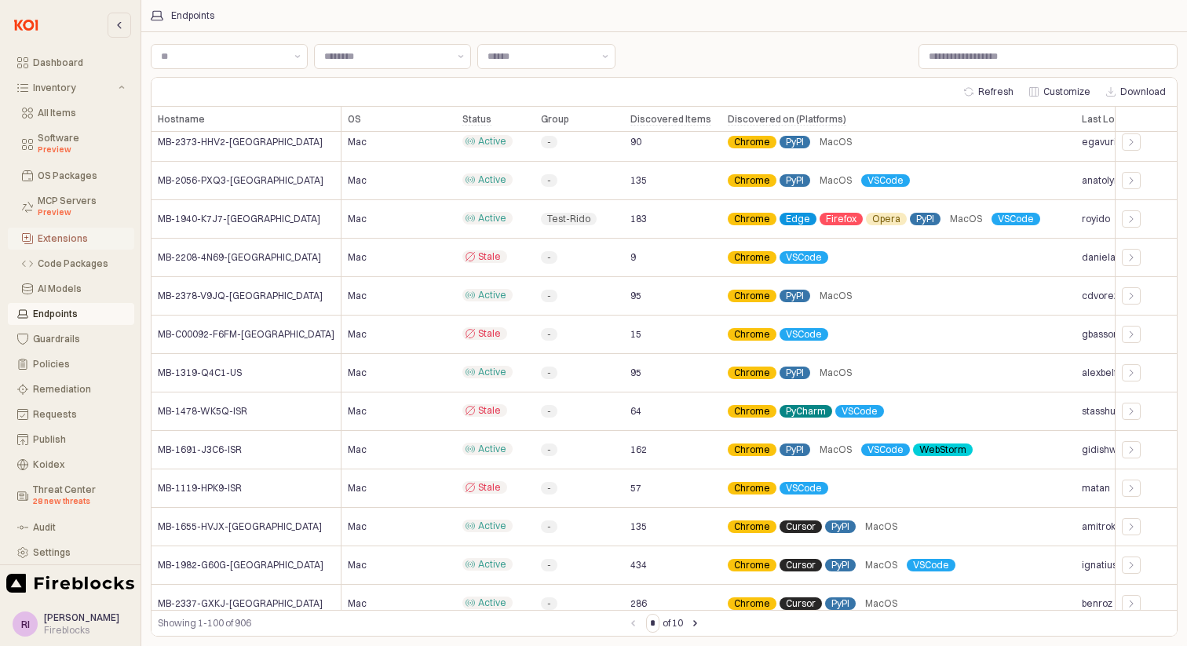
click at [56, 239] on div "Extensions" at bounding box center [81, 238] width 87 height 11
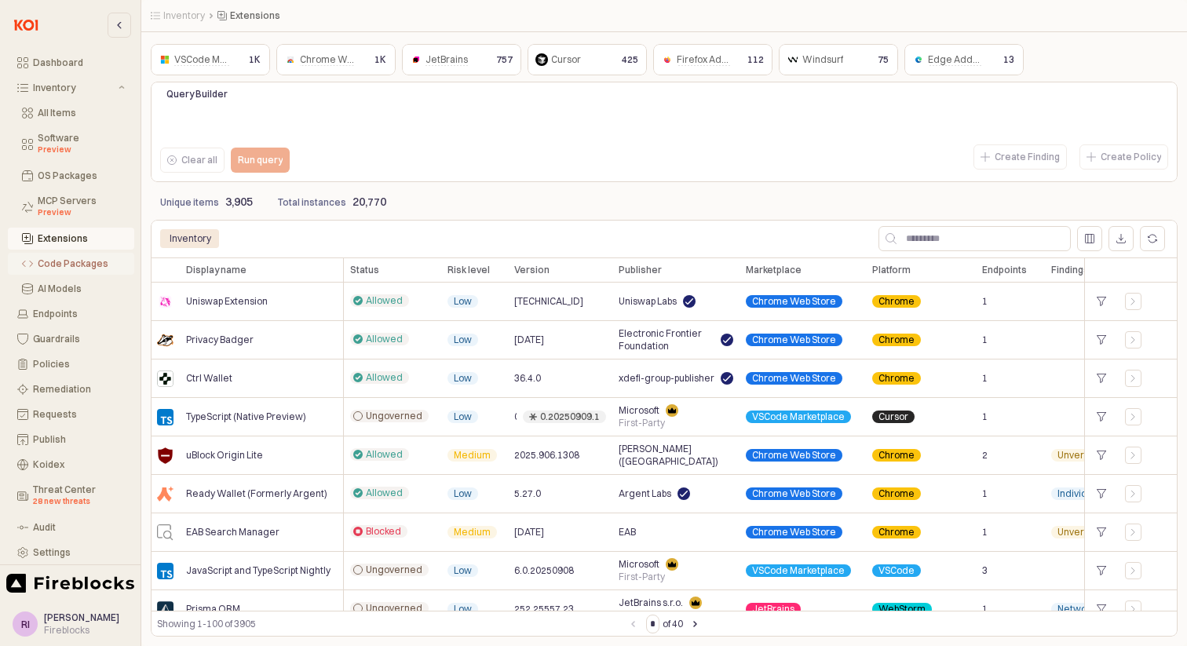
click at [89, 265] on div "Code Packages" at bounding box center [81, 263] width 87 height 11
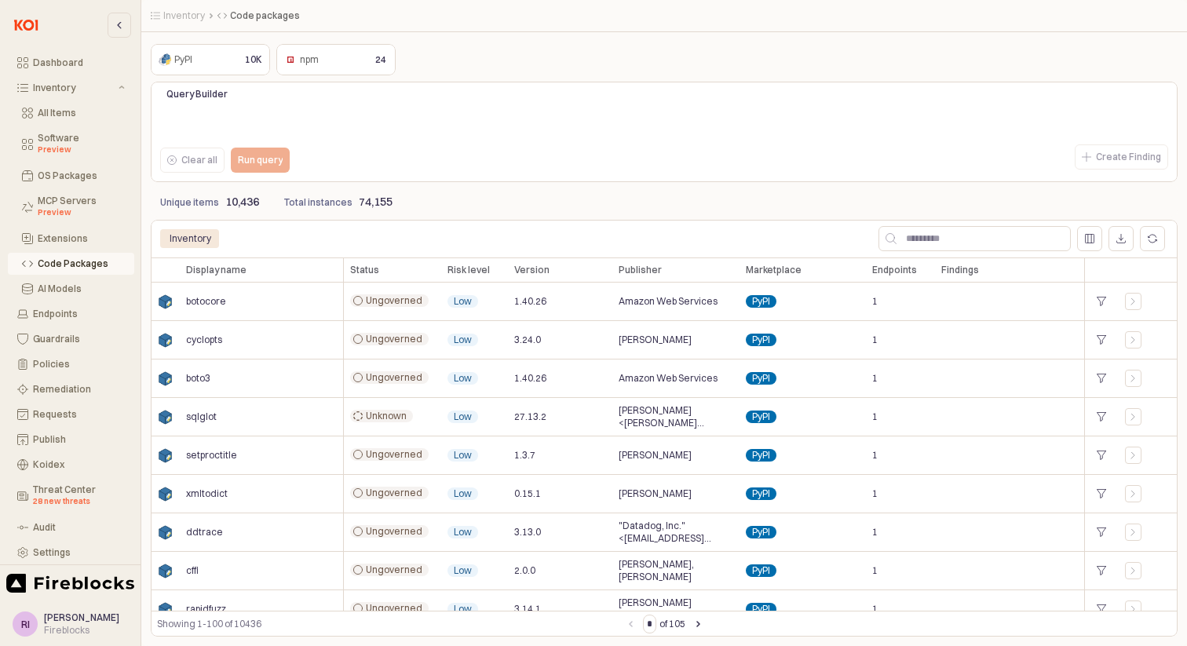
click at [228, 45] on div "PyPI PyPI 10K" at bounding box center [210, 59] width 119 height 31
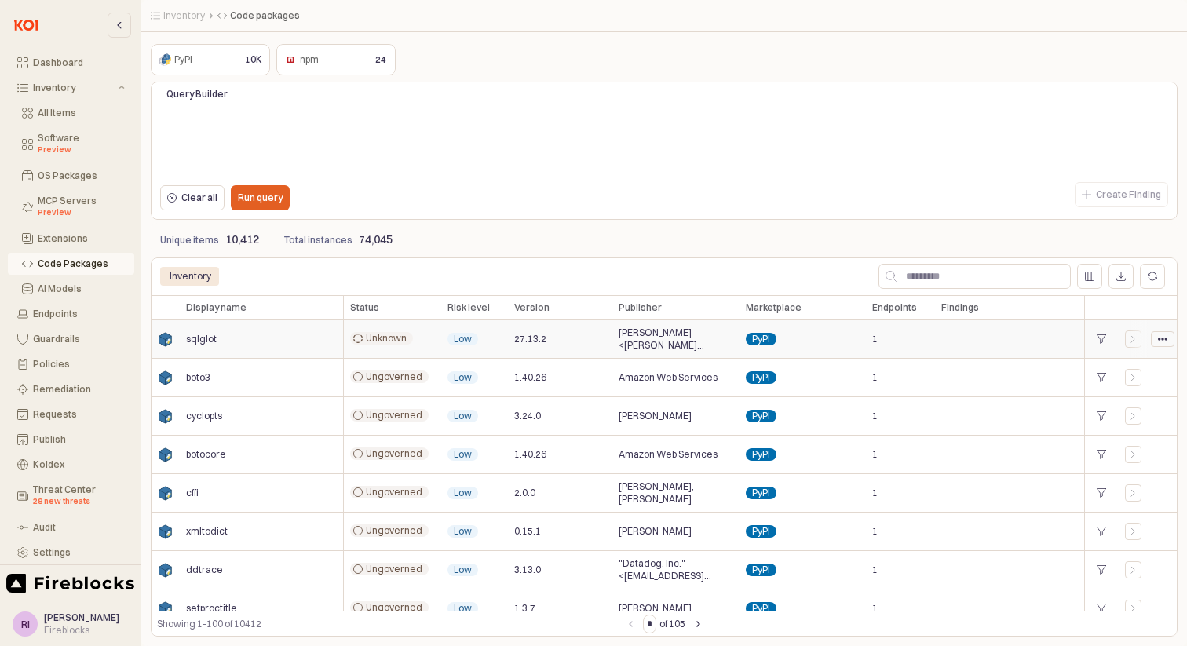
click at [1164, 334] on icon "App Frame" at bounding box center [1162, 338] width 9 height 9
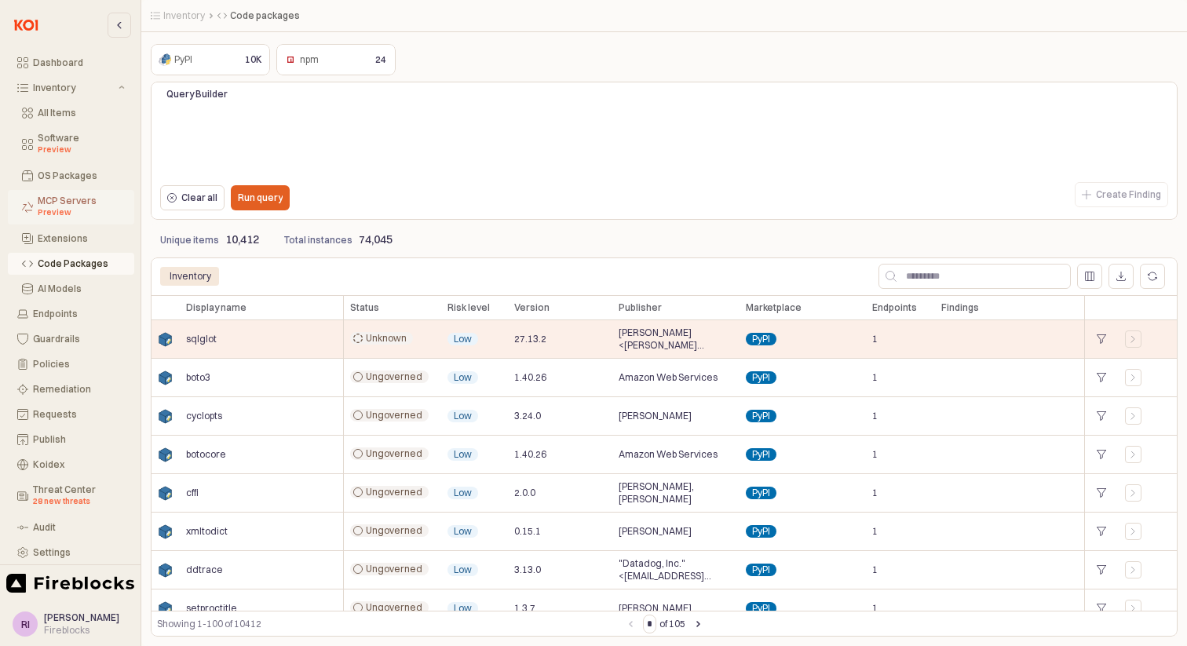
click at [67, 183] on div "All Items Software Preview OS Packages MCP Servers Preview Extensions Code Pack…" at bounding box center [71, 199] width 126 height 201
click at [67, 177] on div "OS Packages" at bounding box center [81, 175] width 87 height 11
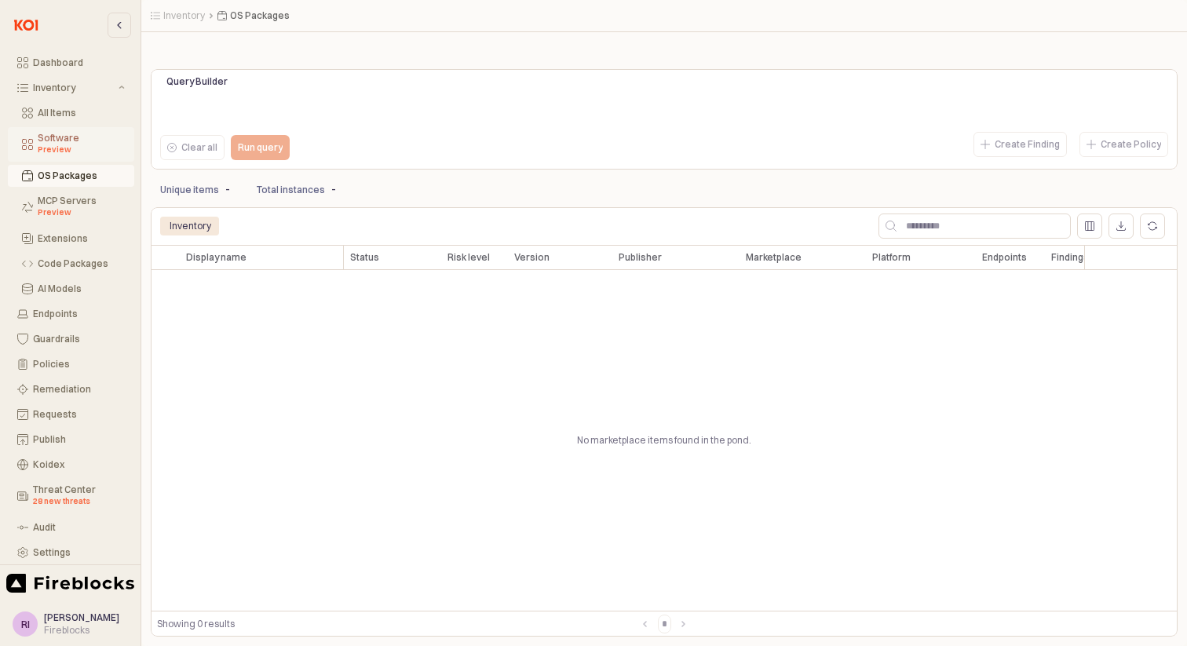
click at [50, 147] on div "Preview" at bounding box center [81, 150] width 87 height 13
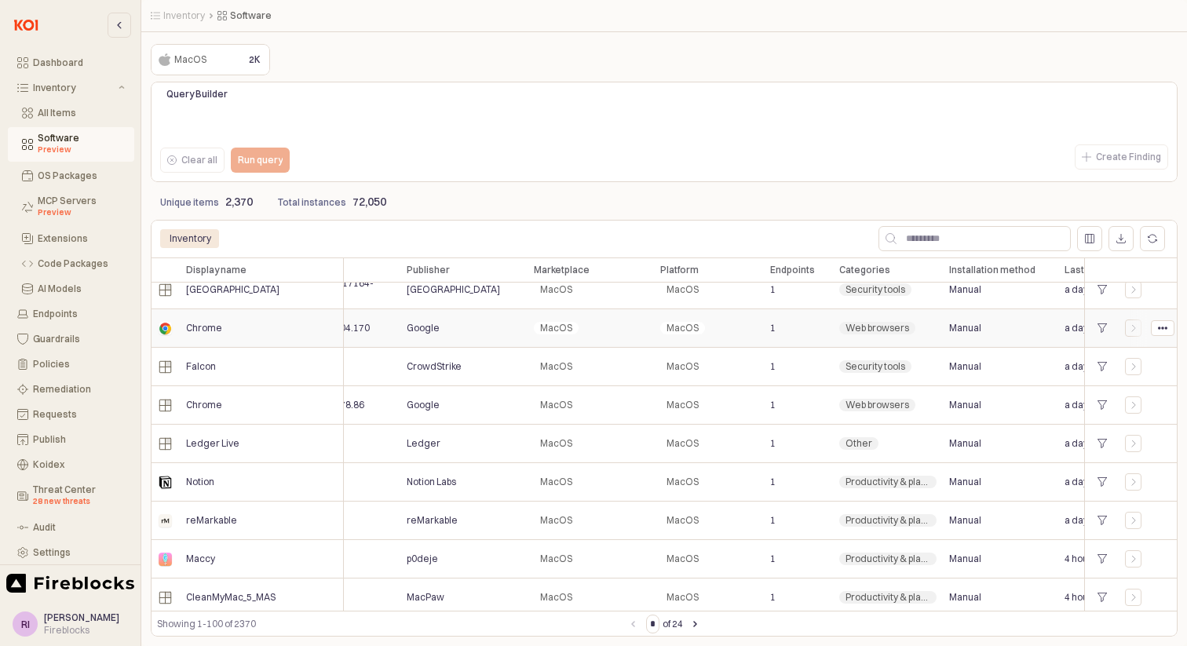
scroll to position [743, 0]
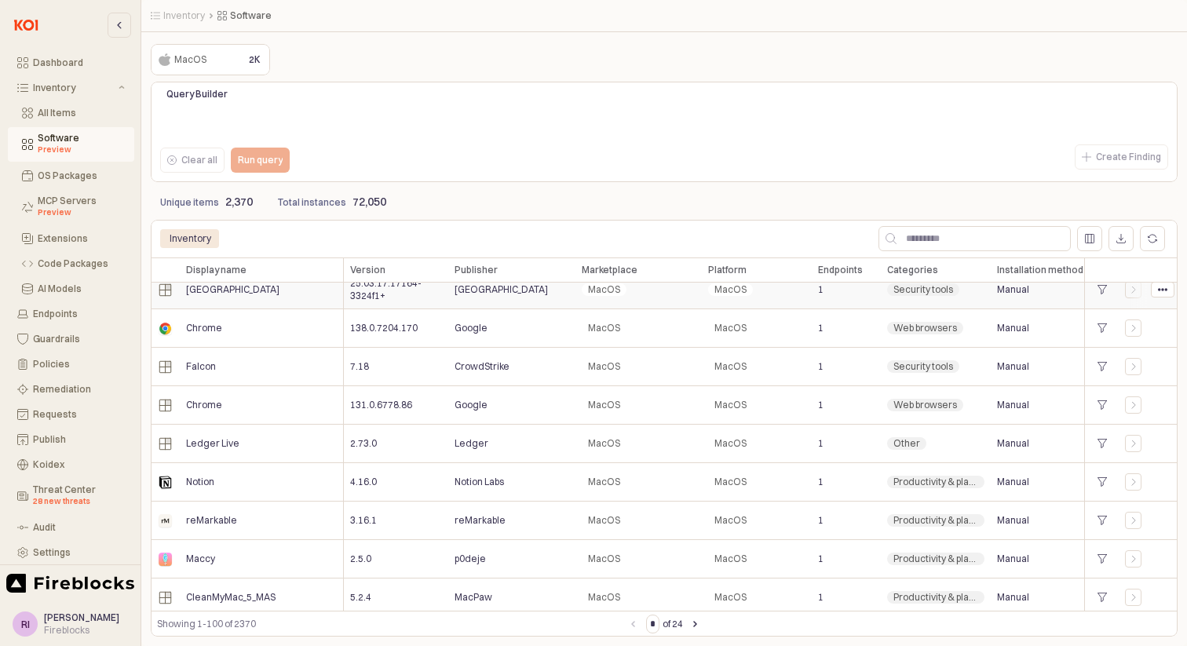
click at [808, 304] on div "MacOS" at bounding box center [757, 290] width 110 height 38
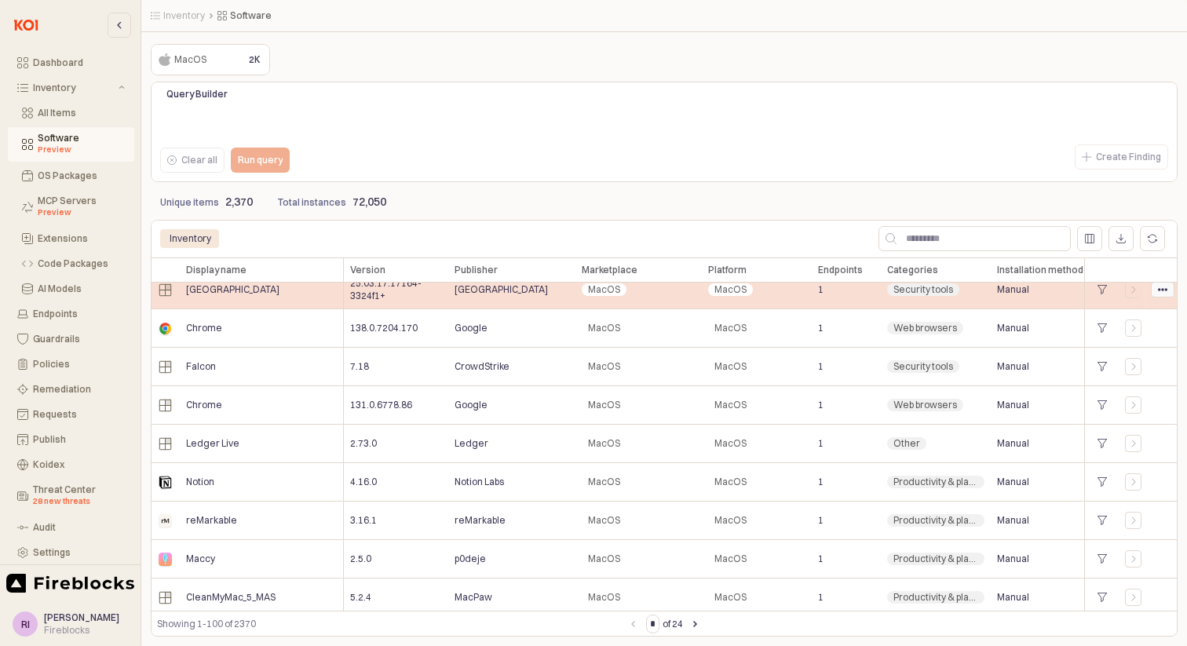
click at [1165, 290] on circle "App Frame" at bounding box center [1166, 289] width 2 height 2
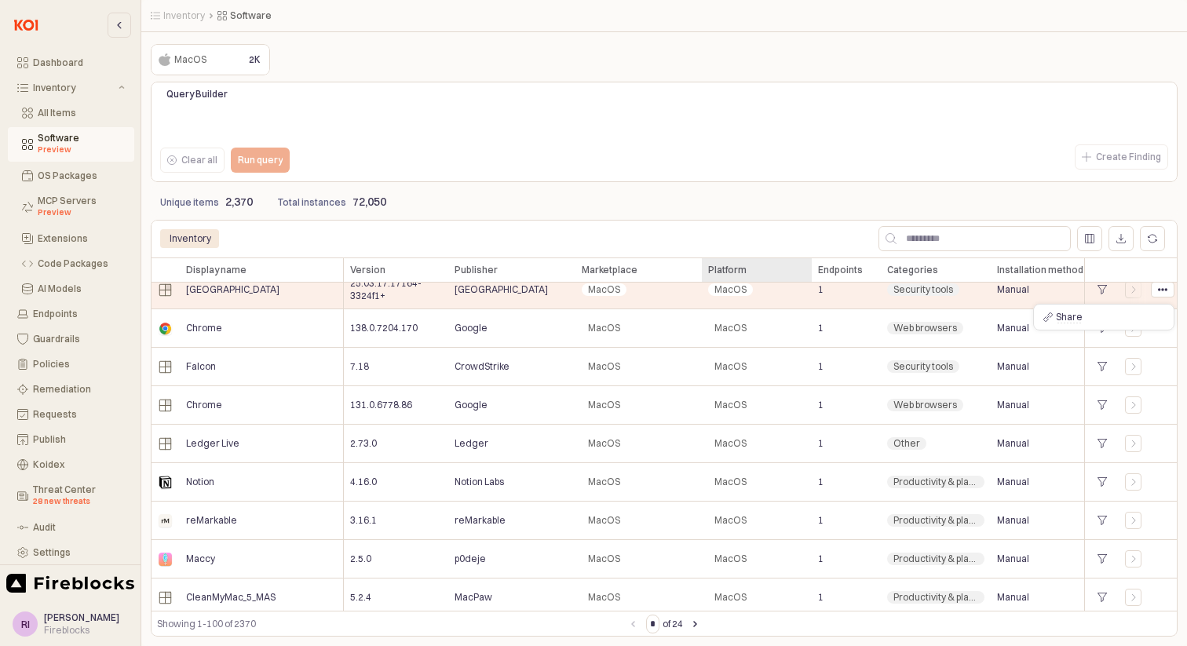
click at [779, 275] on div "Platform Platform" at bounding box center [757, 269] width 110 height 25
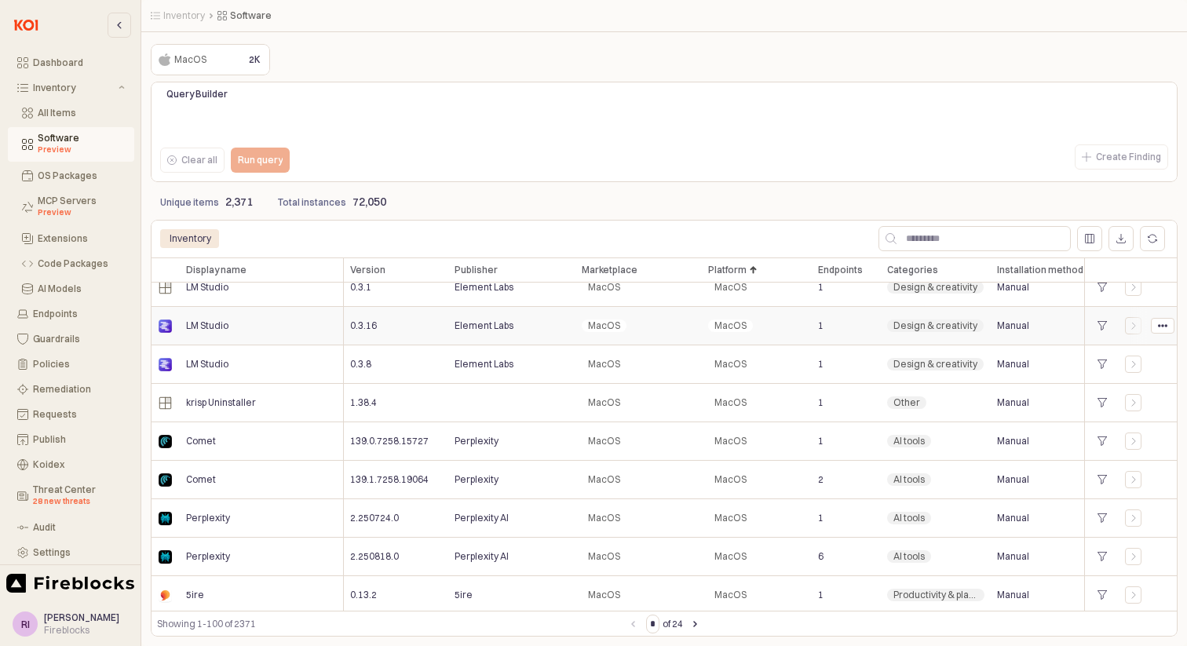
scroll to position [240, 0]
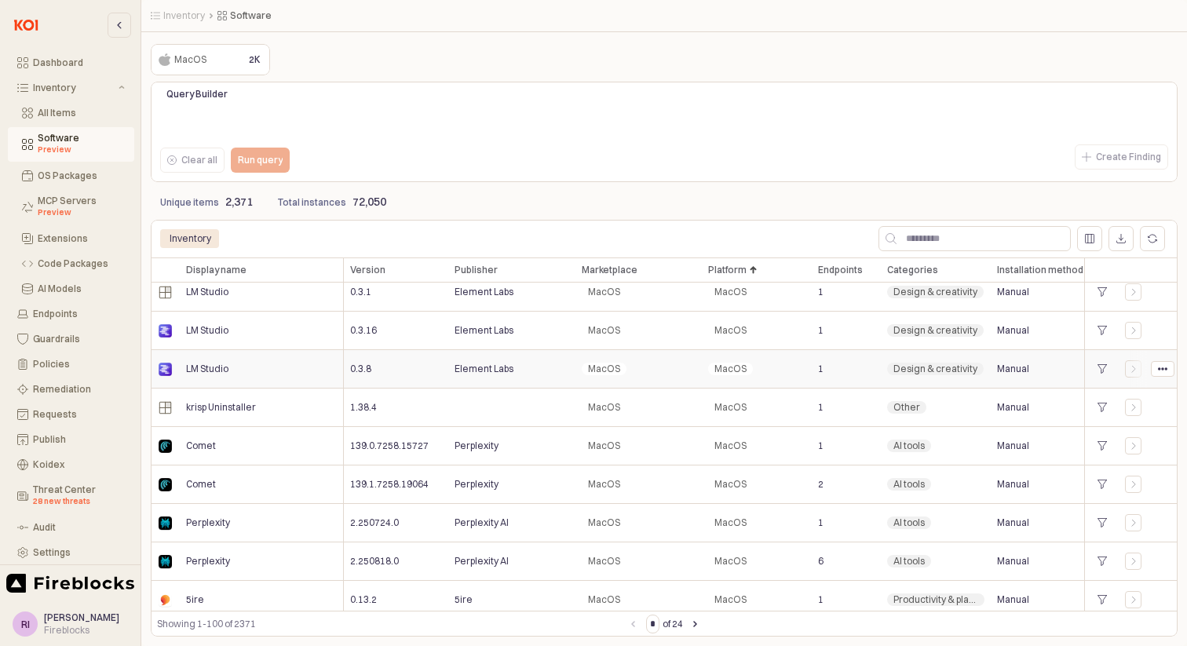
click at [209, 376] on div "LM Studio" at bounding box center [262, 369] width 164 height 38
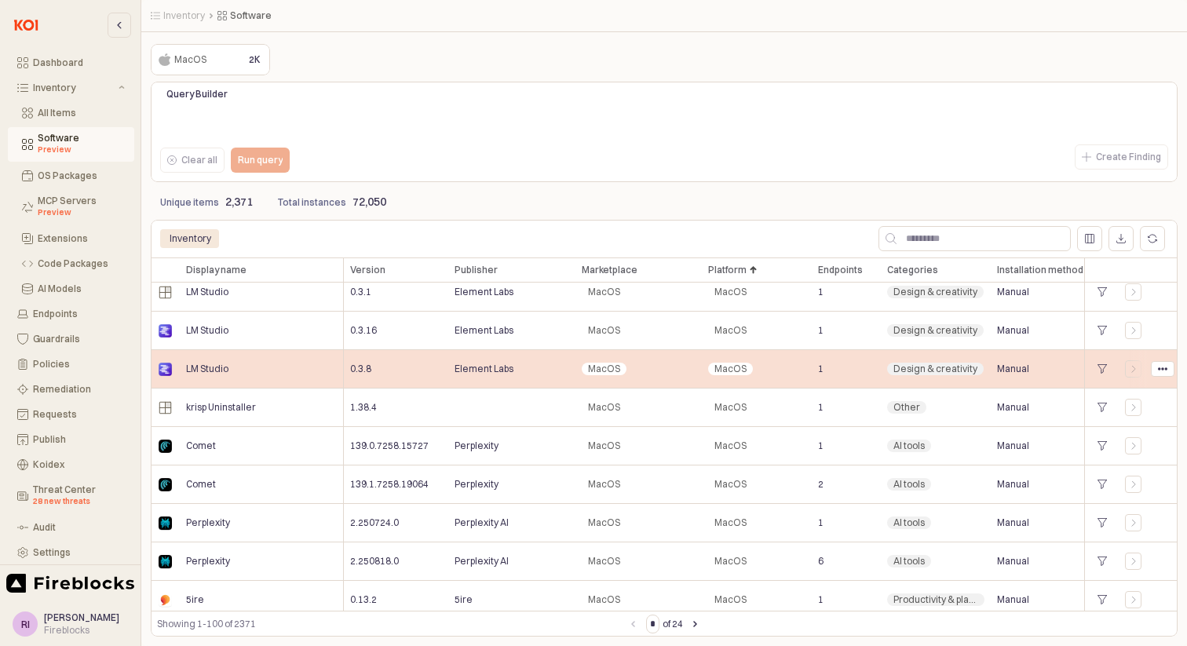
click at [209, 376] on div "LM Studio" at bounding box center [262, 369] width 164 height 38
click at [1158, 371] on icon "App Frame" at bounding box center [1162, 368] width 9 height 9
click at [1156, 368] on div "App Frame" at bounding box center [1163, 369] width 22 height 14
click at [1134, 368] on icon "App Frame" at bounding box center [1133, 368] width 9 height 9
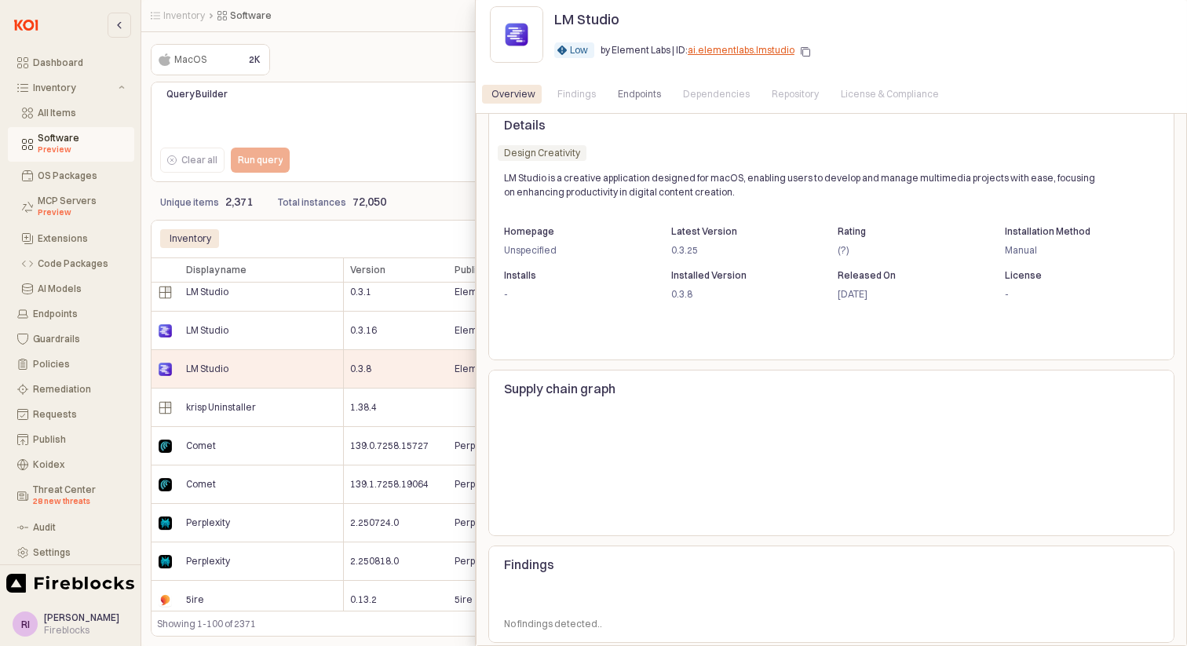
scroll to position [29, 0]
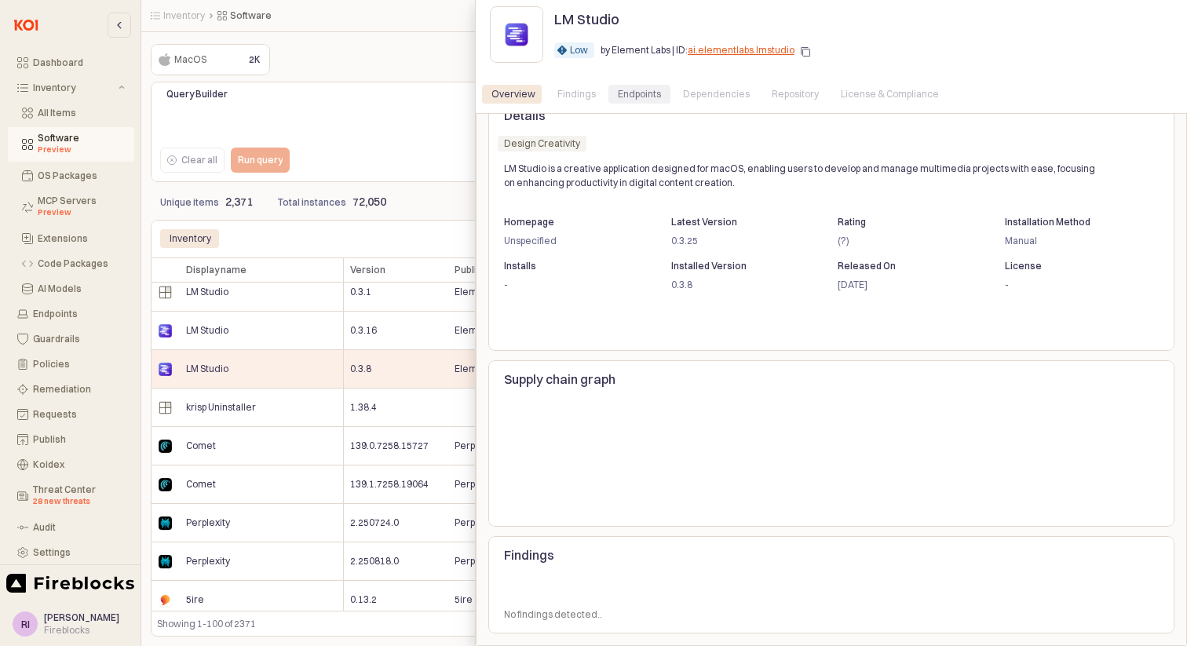
click at [626, 89] on div "Endpoints" at bounding box center [639, 94] width 43 height 19
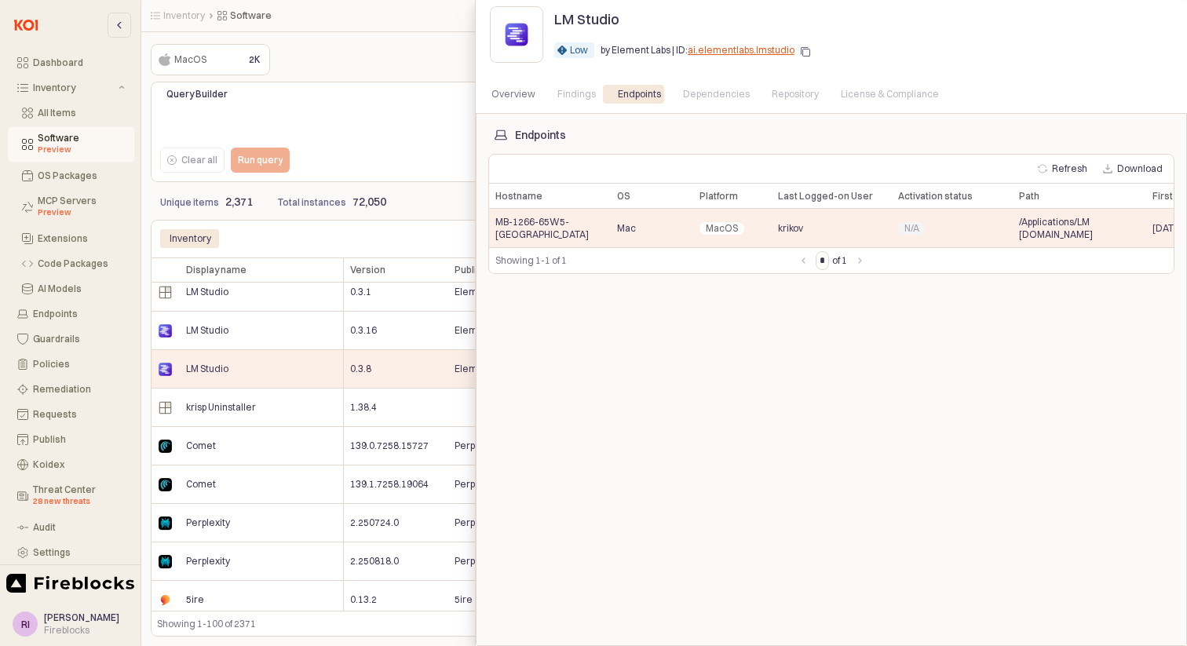
scroll to position [0, 0]
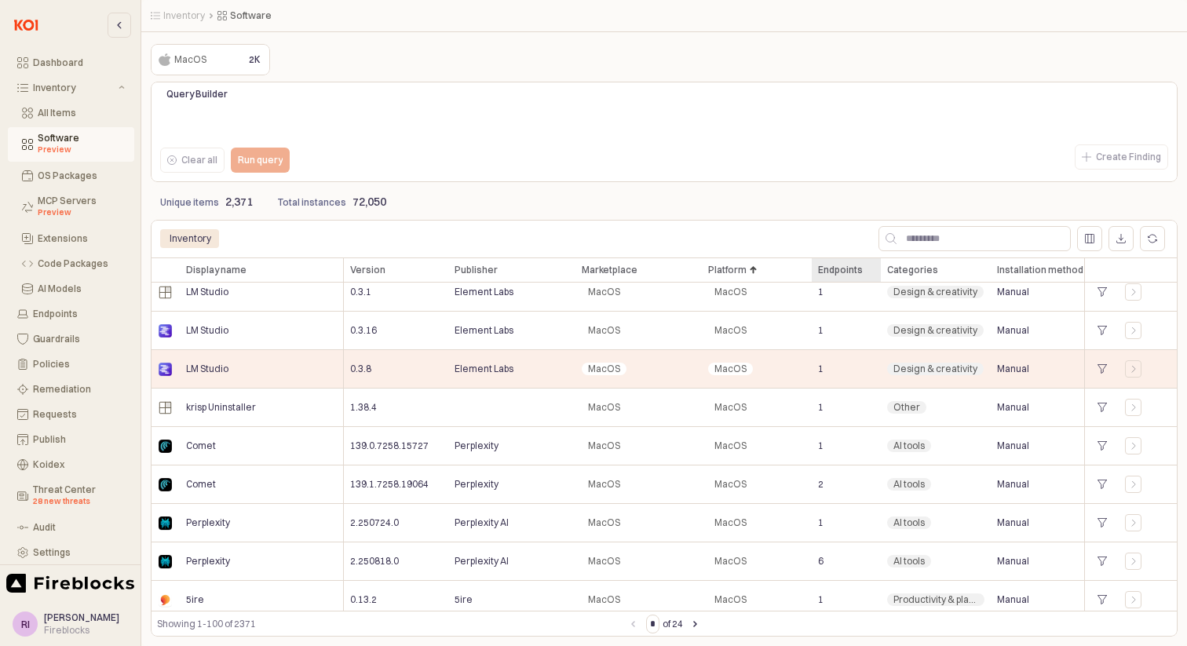
click at [831, 260] on div "Endpoints Endpoints" at bounding box center [846, 269] width 69 height 25
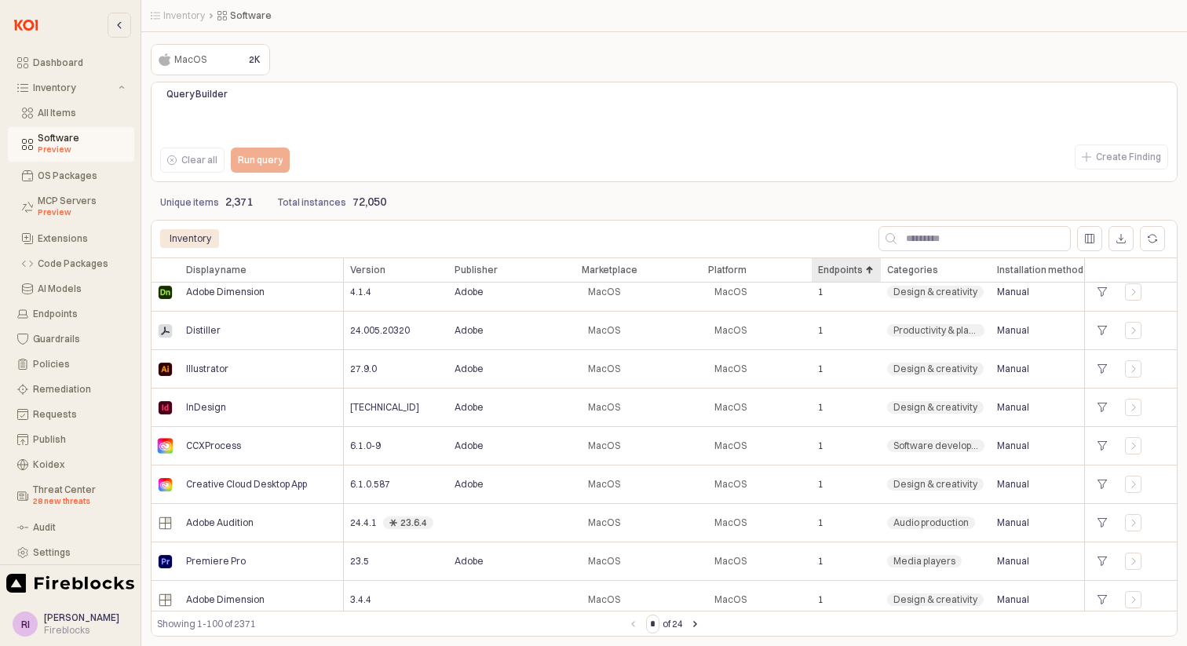
click at [831, 261] on div "Endpoints Endpoints" at bounding box center [846, 269] width 69 height 25
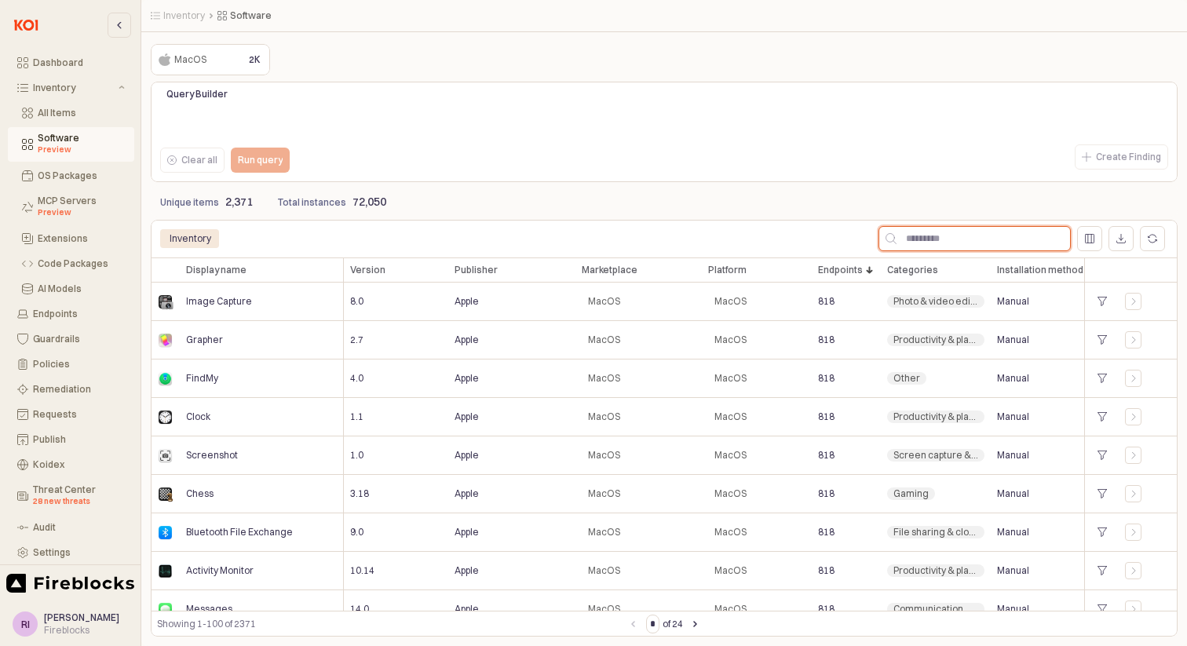
click at [939, 244] on input "App Frame" at bounding box center [983, 239] width 173 height 24
type input "***"
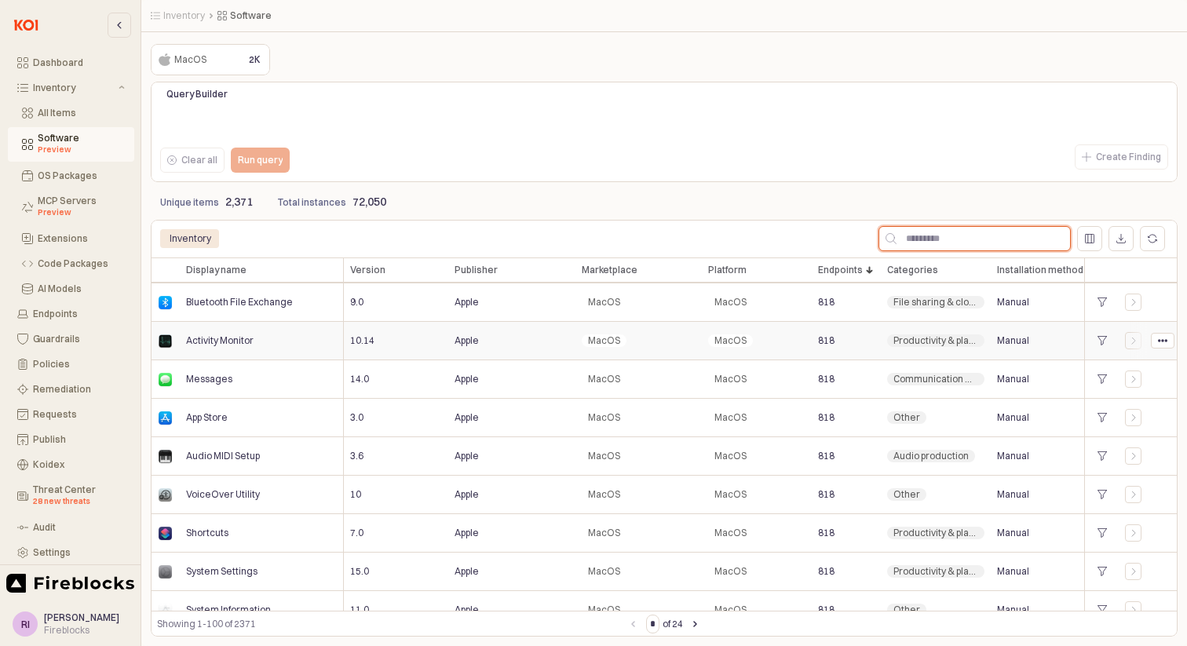
scroll to position [244, 0]
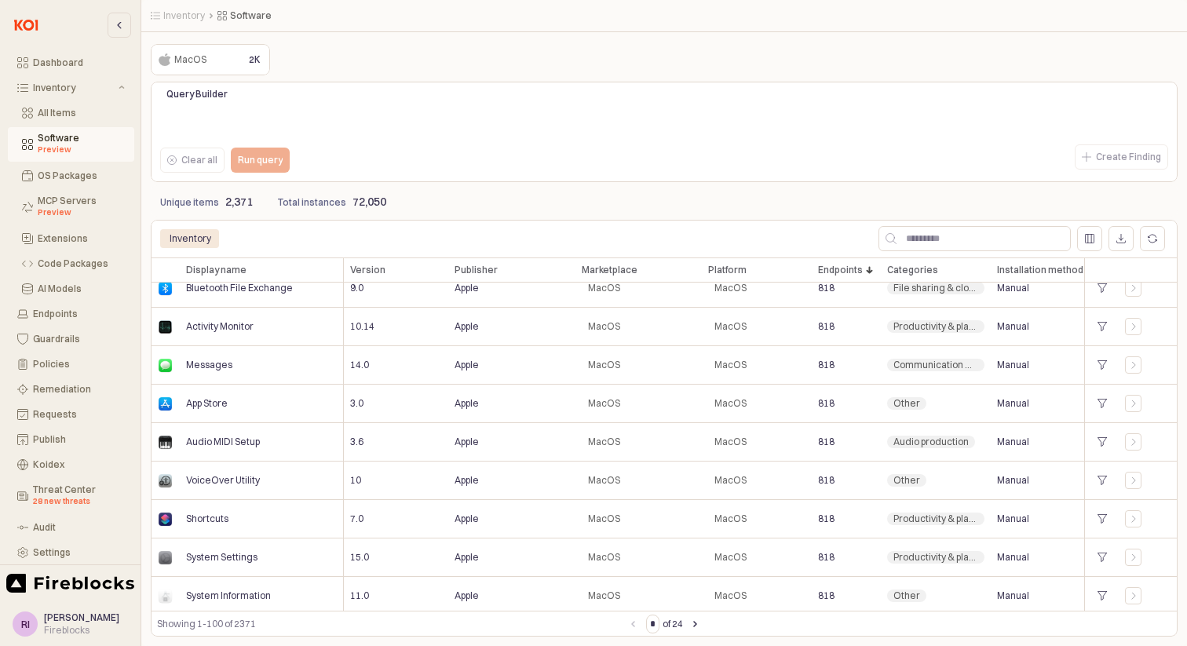
click at [684, 168] on div "Create Finding" at bounding box center [919, 156] width 510 height 31
